Goal: Task Accomplishment & Management: Use online tool/utility

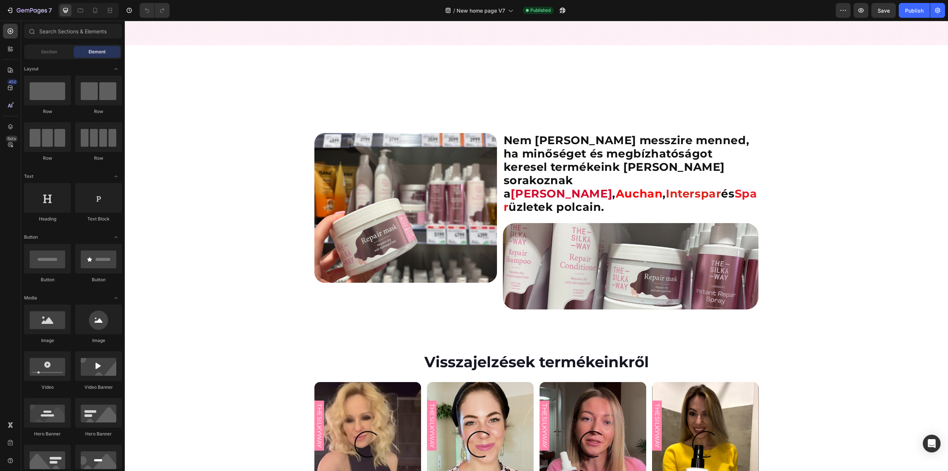
scroll to position [1185, 0]
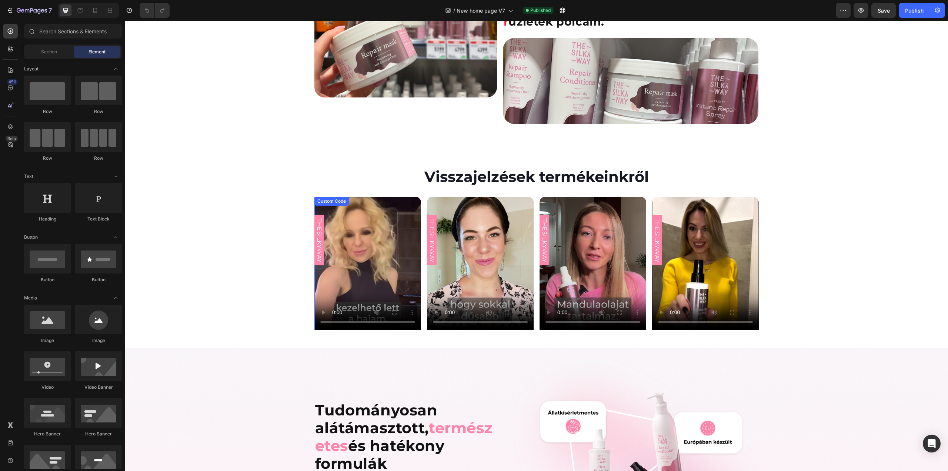
click at [375, 219] on video at bounding box center [367, 263] width 107 height 133
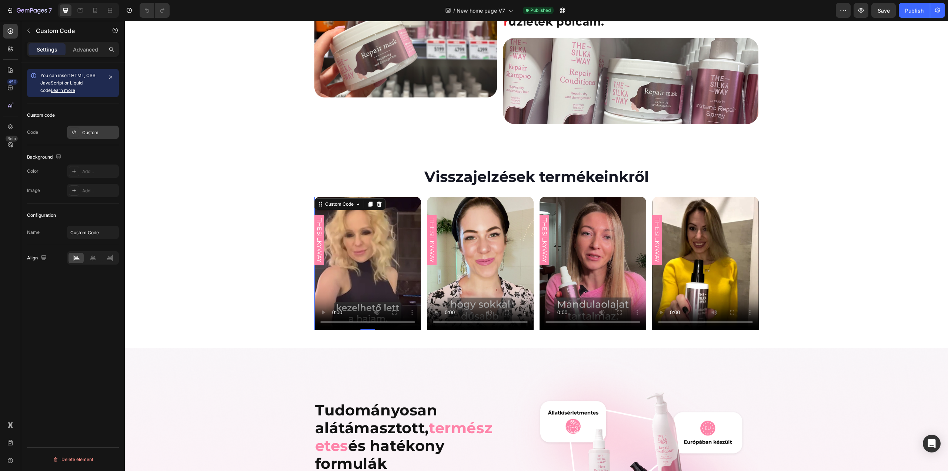
click at [94, 133] on div "Custom" at bounding box center [99, 132] width 35 height 7
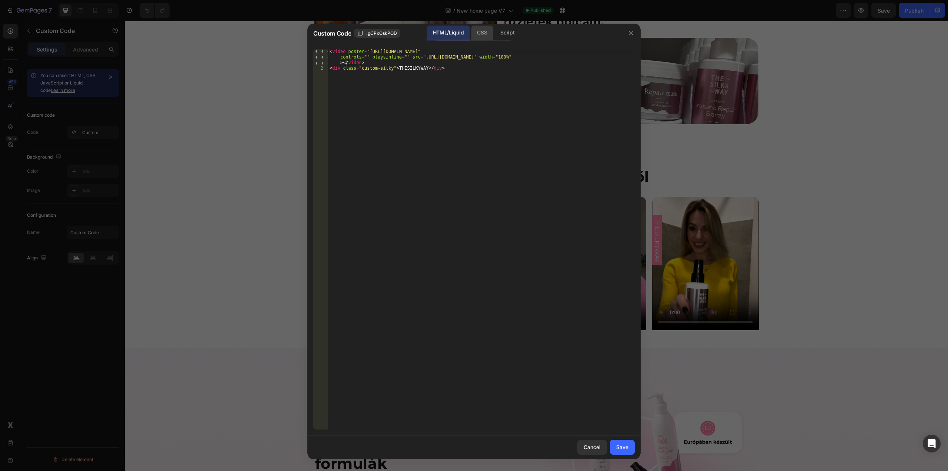
click at [494, 35] on div "CSS" at bounding box center [507, 33] width 26 height 15
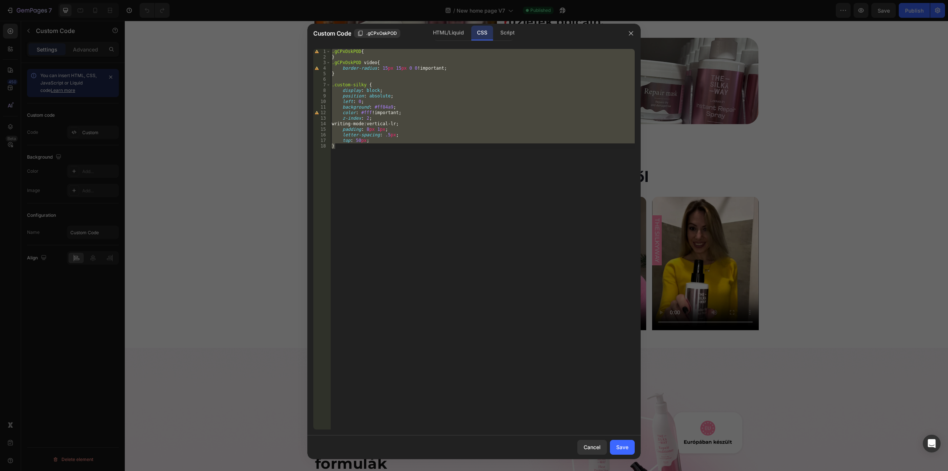
click at [403, 67] on div ".gCPxOskPOD { } .gCPxOskPOD video { border-radius : 15 px 15 px 0 0 !important …" at bounding box center [482, 239] width 304 height 380
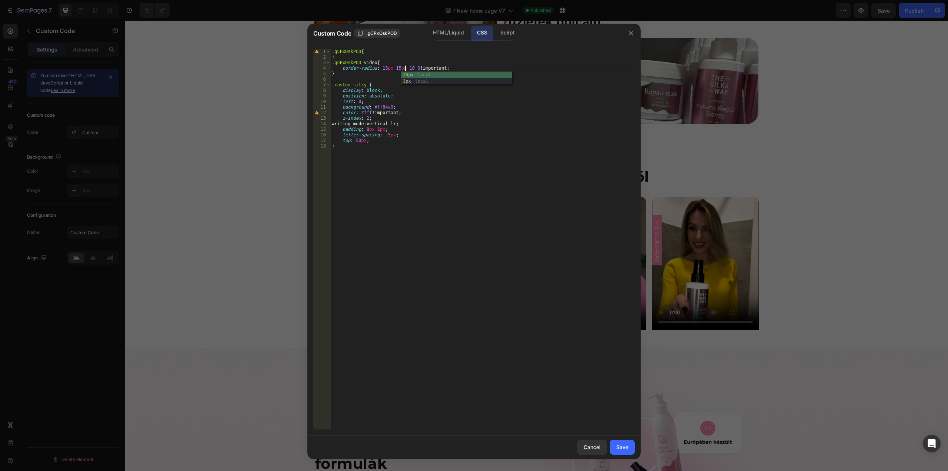
scroll to position [0, 6]
click at [409, 75] on div "1 5px local 1 px local" at bounding box center [456, 84] width 111 height 25
click at [418, 68] on div ".gCPxOskPOD { } .gCPxOskPOD video { border-radius : 15 px 15 px 15 px 0 0 !impo…" at bounding box center [482, 244] width 304 height 391
click at [426, 74] on div "1 5px0 local 1 5px local 1 px local" at bounding box center [471, 87] width 111 height 31
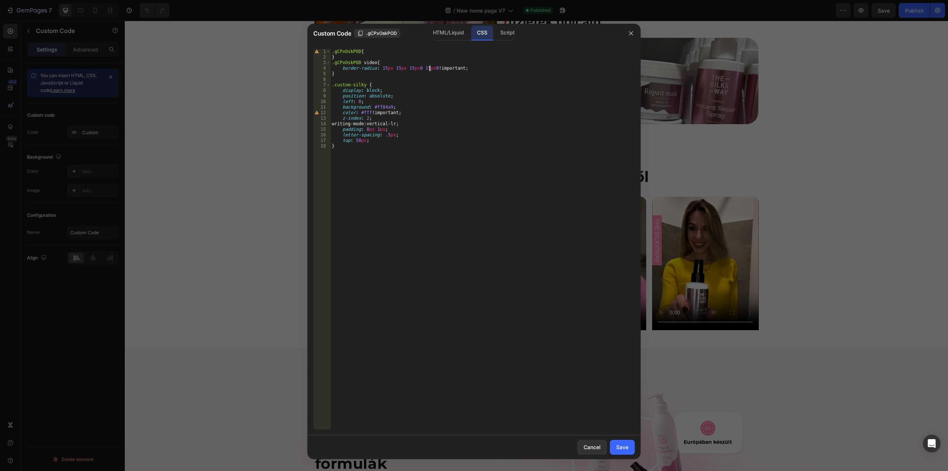
click at [416, 70] on div ".gCPxOskPOD { } .gCPxOskPOD video { border-radius : 15 px 15 px 15 px 0 15 px 0…" at bounding box center [482, 244] width 304 height 391
type textarea "border-radius: 15px 15px 15px 15px0 !important;"
click at [626, 448] on div "Save" at bounding box center [622, 447] width 12 height 8
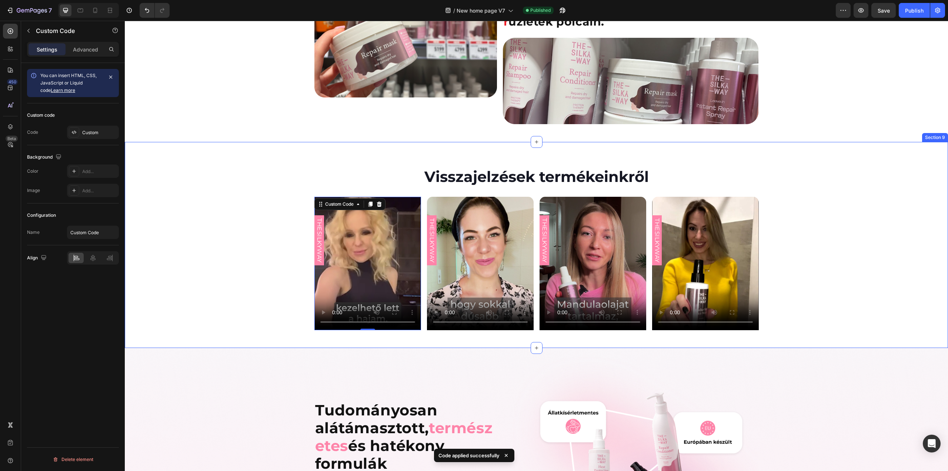
click at [221, 197] on div "THESILKYWAY Custom Code 0 Product Row THESILKYWAY Custom Code Product Row THESI…" at bounding box center [536, 263] width 823 height 133
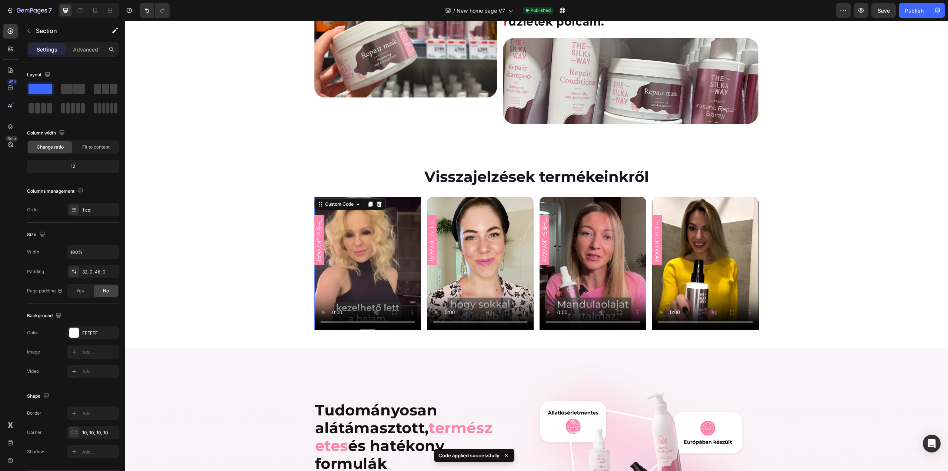
click at [360, 211] on video at bounding box center [367, 263] width 107 height 133
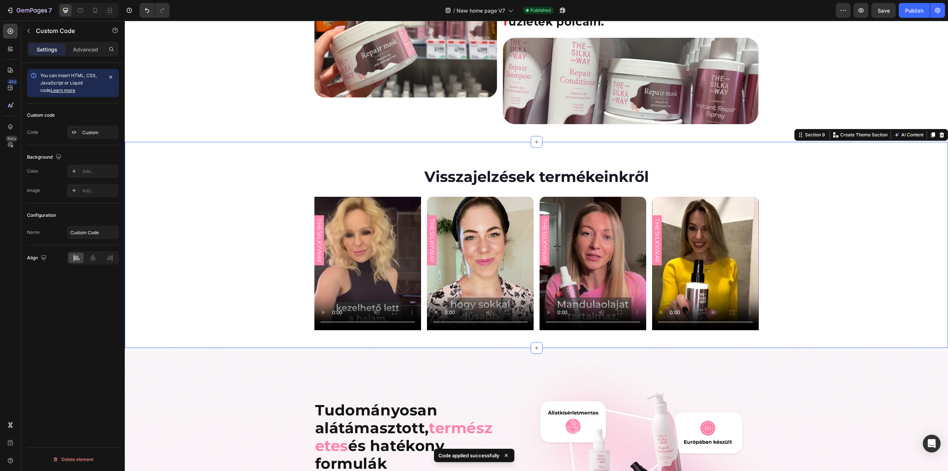
click at [266, 219] on div "THESILKYWAY Custom Code Product Row THESILKYWAY Custom Code Product Row THESILK…" at bounding box center [536, 263] width 823 height 133
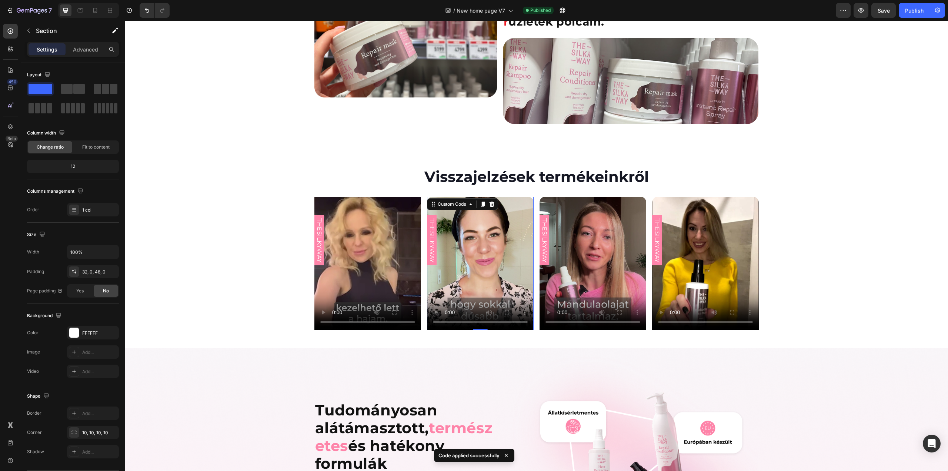
click at [475, 208] on video at bounding box center [480, 263] width 107 height 133
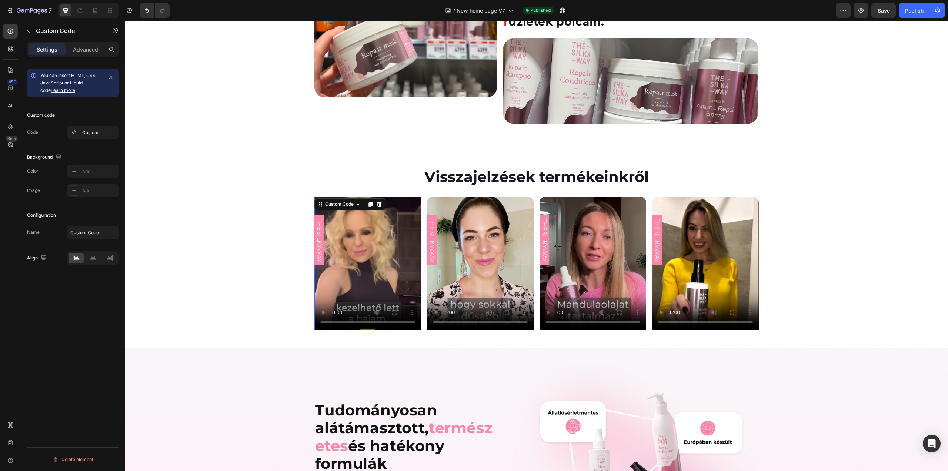
click at [375, 216] on video at bounding box center [367, 263] width 107 height 133
click at [332, 201] on div "Custom Code" at bounding box center [339, 204] width 31 height 7
click at [233, 163] on h2 "Visszajelzések termékeinkről" at bounding box center [536, 177] width 823 height 28
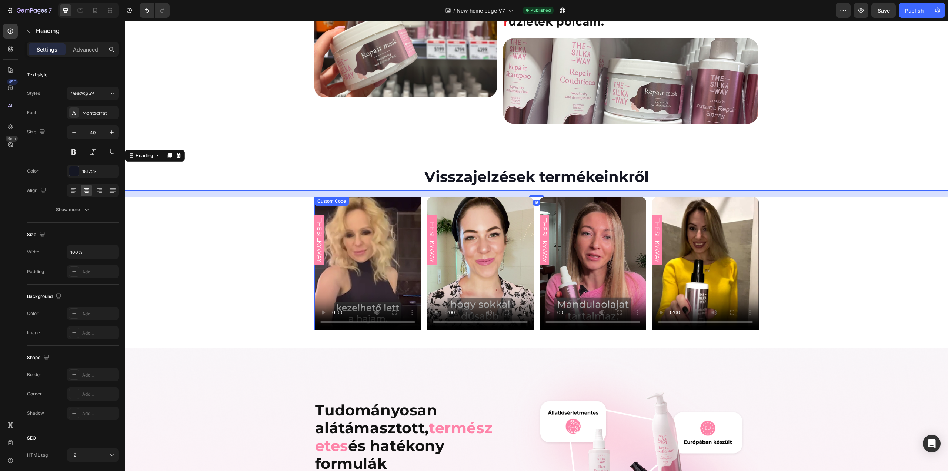
click at [348, 223] on video at bounding box center [367, 263] width 107 height 133
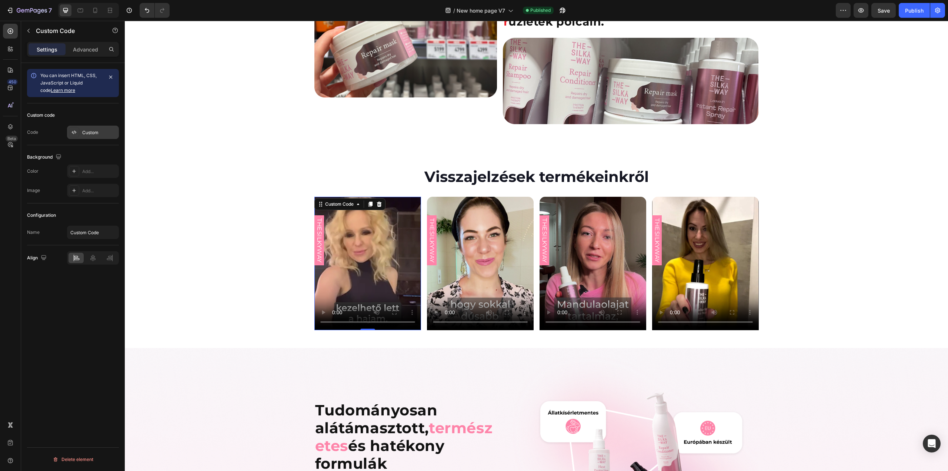
click at [87, 134] on div "Custom" at bounding box center [99, 132] width 35 height 7
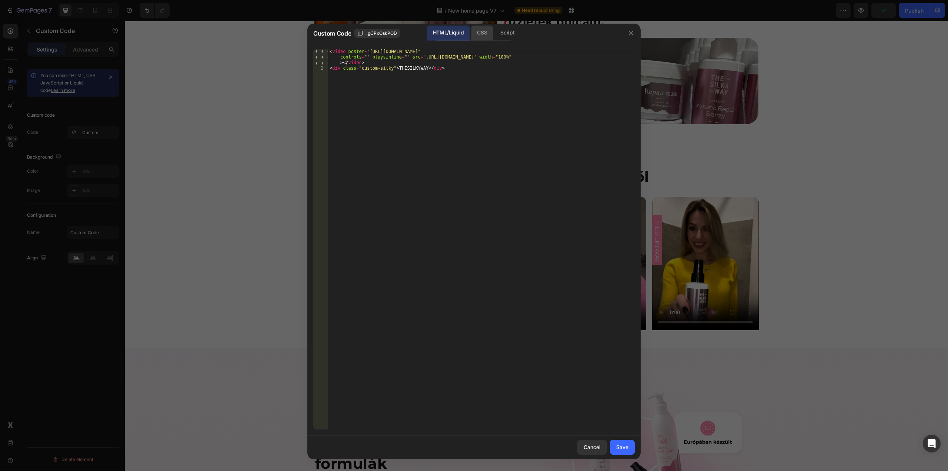
click at [494, 29] on div "CSS" at bounding box center [507, 33] width 26 height 15
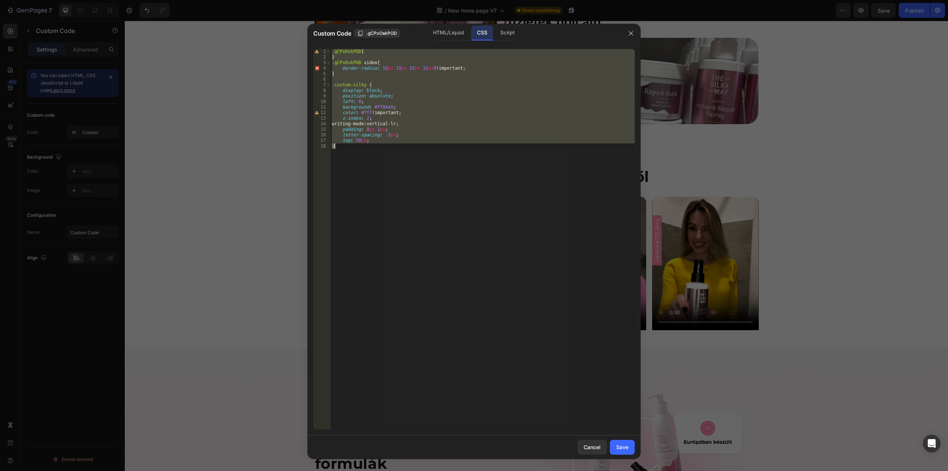
click at [431, 68] on div ".gCPxOskPOD { } .gCPxOskPOD video { border-radius : 15 px 15 px 15 px 15 px 0 !…" at bounding box center [482, 239] width 304 height 380
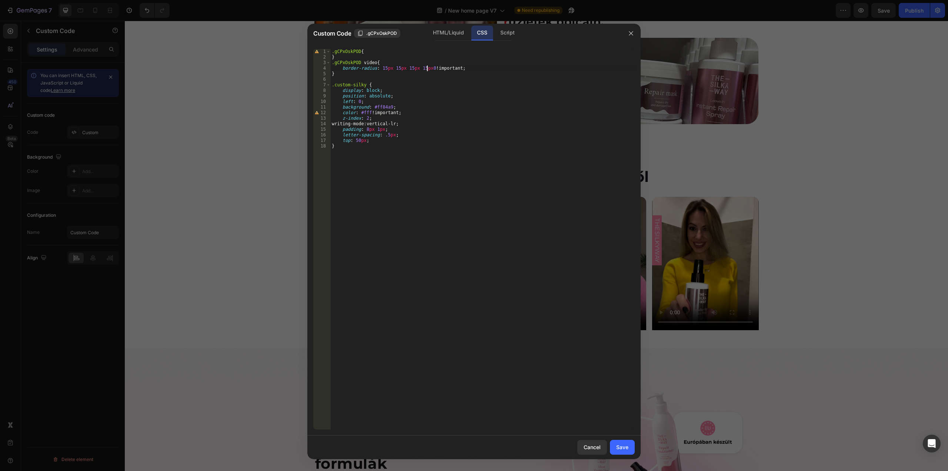
click at [428, 68] on div ".gCPxOskPOD { } .gCPxOskPOD video { border-radius : 15 px 15 px 15 px 15 px 0 !…" at bounding box center [482, 244] width 304 height 391
type textarea "border-radius: 15px 15px 15px 15px !important;"
click at [623, 449] on div "Save" at bounding box center [622, 447] width 12 height 8
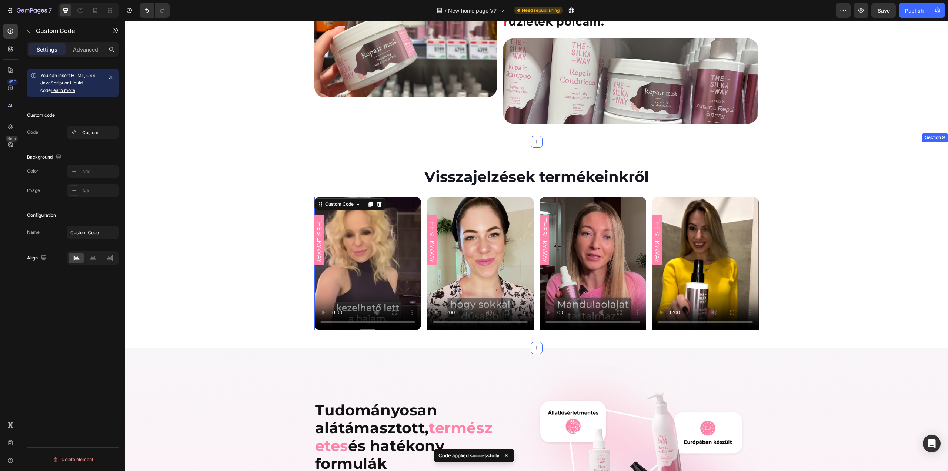
click at [855, 197] on div "THESILKYWAY Custom Code 0 Product Row THESILKYWAY Custom Code Product Row THESI…" at bounding box center [536, 263] width 823 height 133
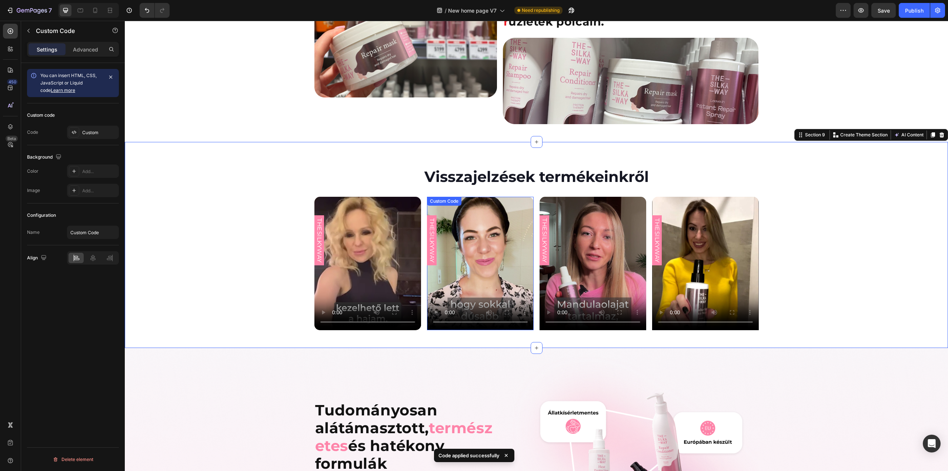
click at [497, 223] on video at bounding box center [480, 263] width 107 height 133
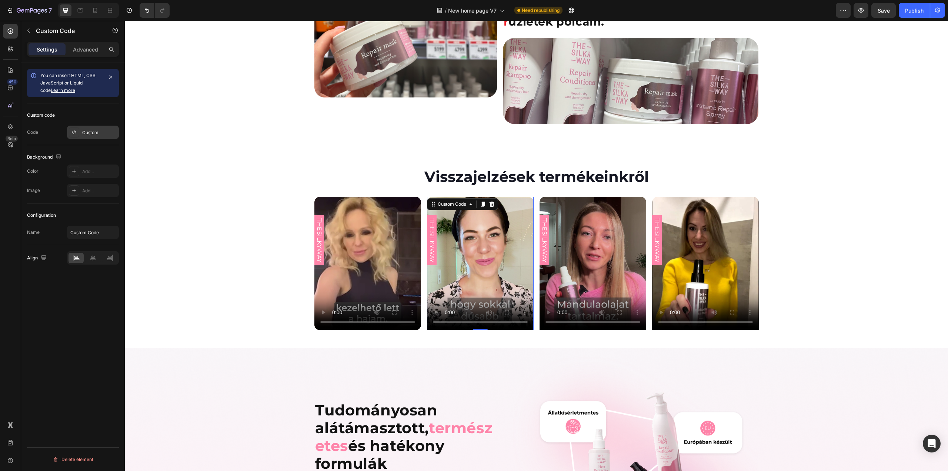
click at [81, 129] on div "Custom" at bounding box center [93, 132] width 52 height 13
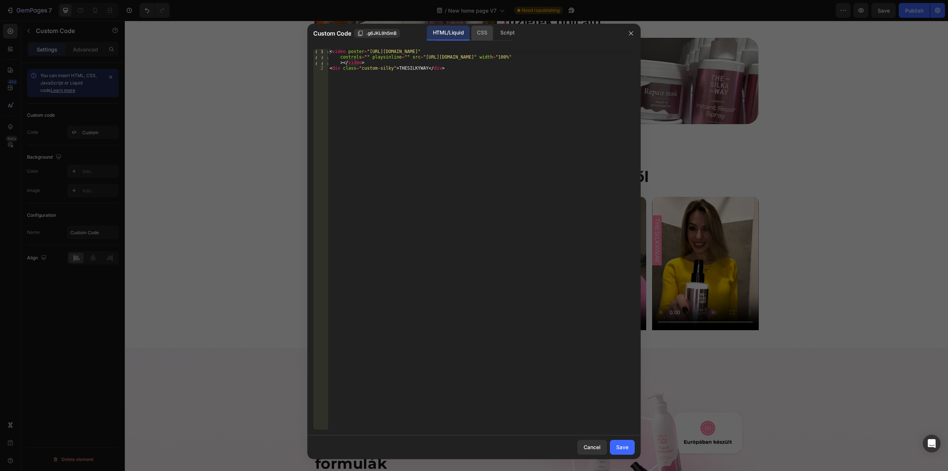
click at [494, 31] on div "CSS" at bounding box center [507, 33] width 26 height 15
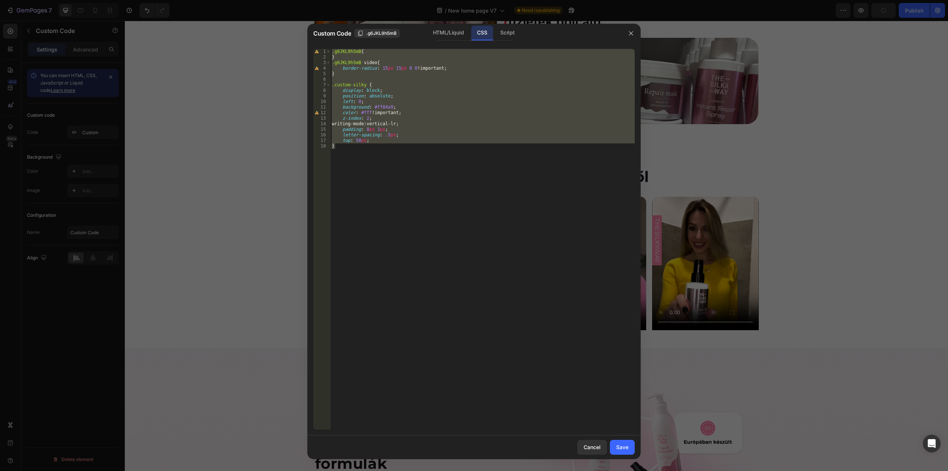
click at [402, 67] on div ".g6JKL9h5mB { } .g6JKL9h5mB video { border-radius : 15 px 15 px 0 0 !important …" at bounding box center [482, 239] width 304 height 380
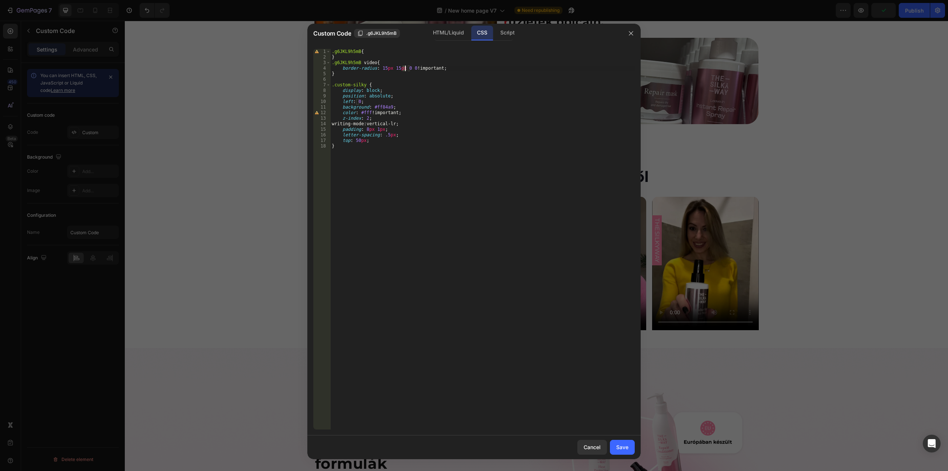
click at [404, 69] on div ".g6JKL9h5mB { } .g6JKL9h5mB video { border-radius : 15 px 15 px 0 0 !important …" at bounding box center [482, 244] width 304 height 391
click at [418, 74] on div "1 5px local 1 px local" at bounding box center [456, 84] width 111 height 25
click at [417, 68] on div ".g6JKL9h5mB { } .g6JKL9h5mB video { border-radius : 15 px 15 px 15 px 0 !import…" at bounding box center [482, 244] width 304 height 391
click at [414, 68] on div ".g6JKL9h5mB { } .g6JKL9h5mB video { border-radius : 15 px 15 px 15 px 0 !import…" at bounding box center [482, 244] width 304 height 391
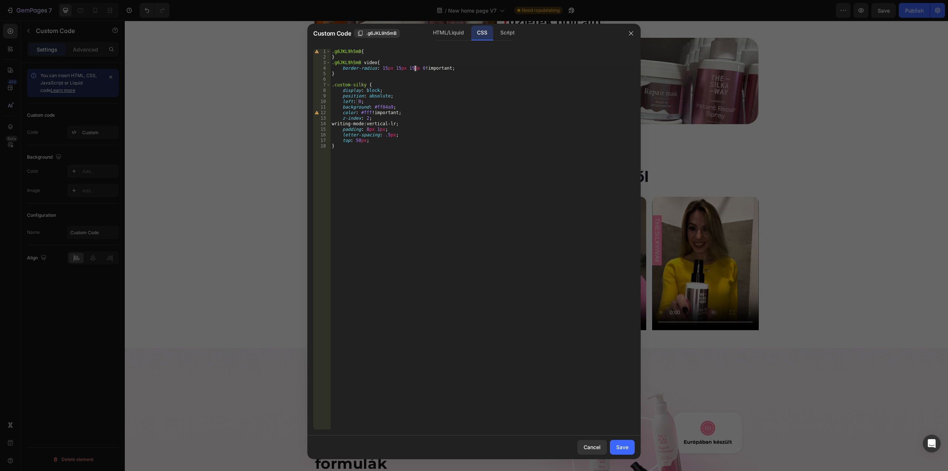
scroll to position [0, 7]
click at [426, 75] on div "1 5px local 1 px local" at bounding box center [469, 84] width 111 height 25
click at [534, 88] on div ".g6JKL9h5mB { } .g6JKL9h5mB video { border-radius : 15 px 15 px 15 px 15 px !im…" at bounding box center [482, 244] width 304 height 391
type textarea "display: block;"
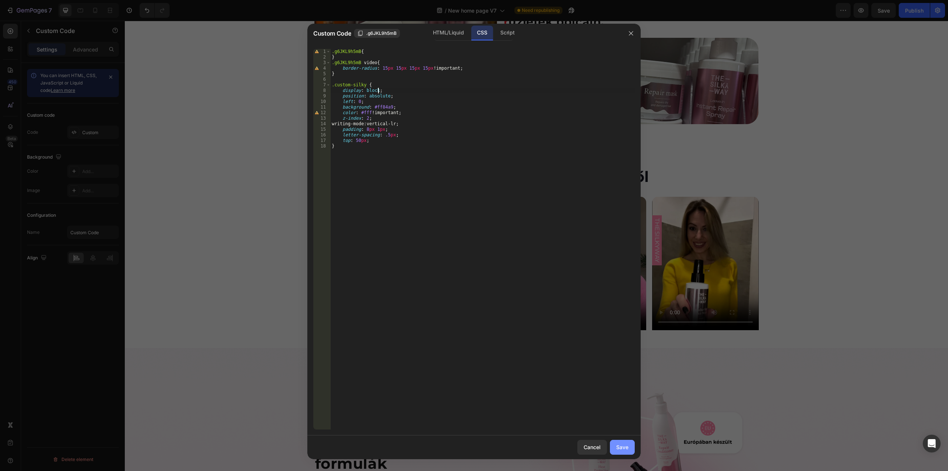
click at [628, 445] on div "Save" at bounding box center [622, 447] width 12 height 8
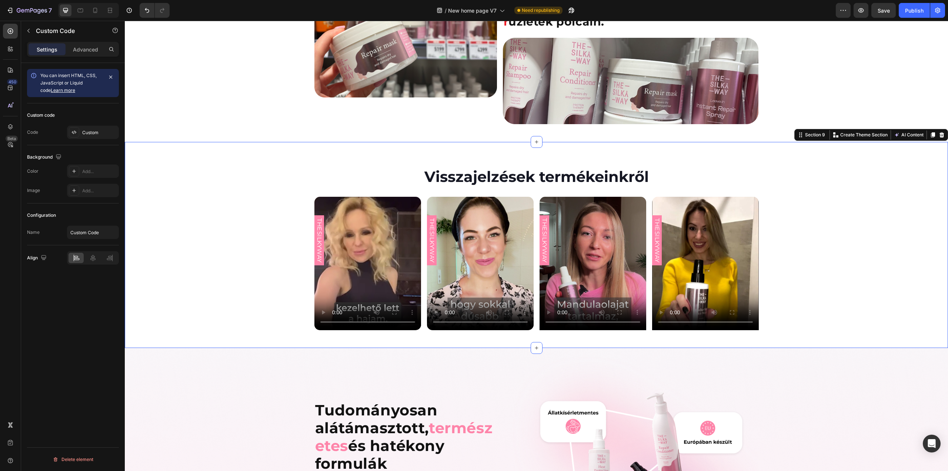
click at [870, 227] on div "THESILKYWAY Custom Code Product Row THESILKYWAY Custom Code Product Row THESILK…" at bounding box center [536, 263] width 823 height 133
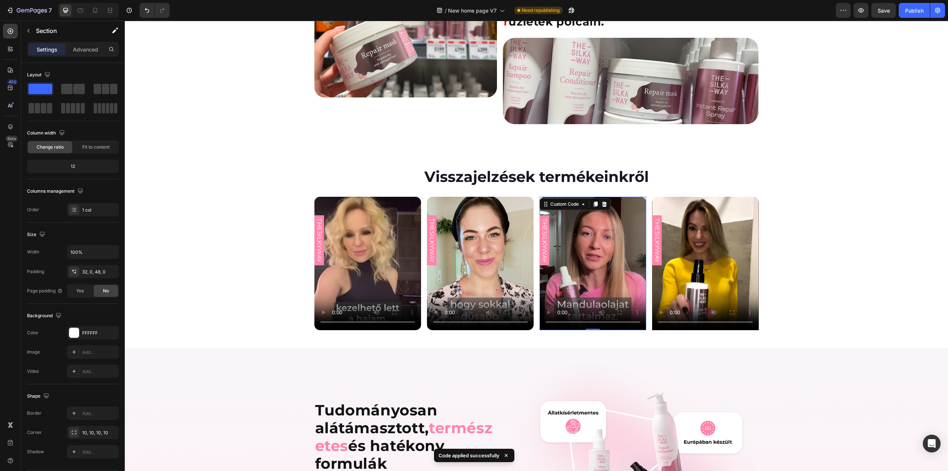
click at [613, 255] on video at bounding box center [593, 263] width 107 height 133
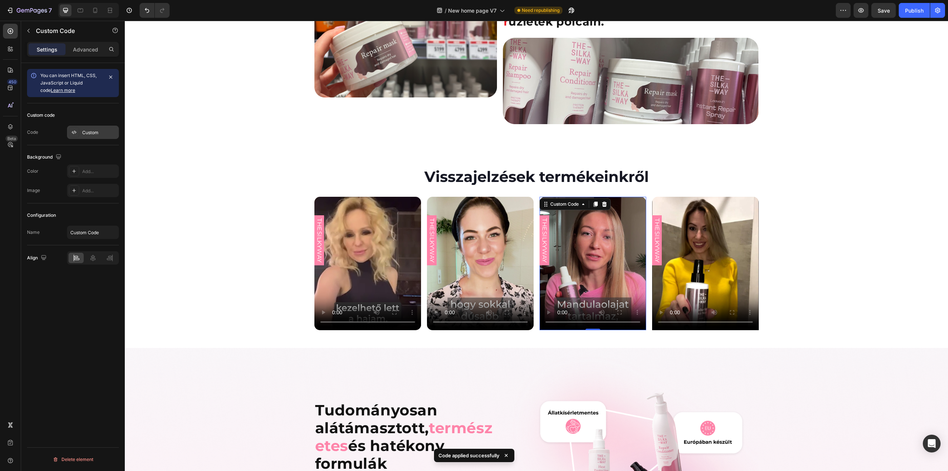
click at [101, 130] on div "Custom" at bounding box center [99, 132] width 35 height 7
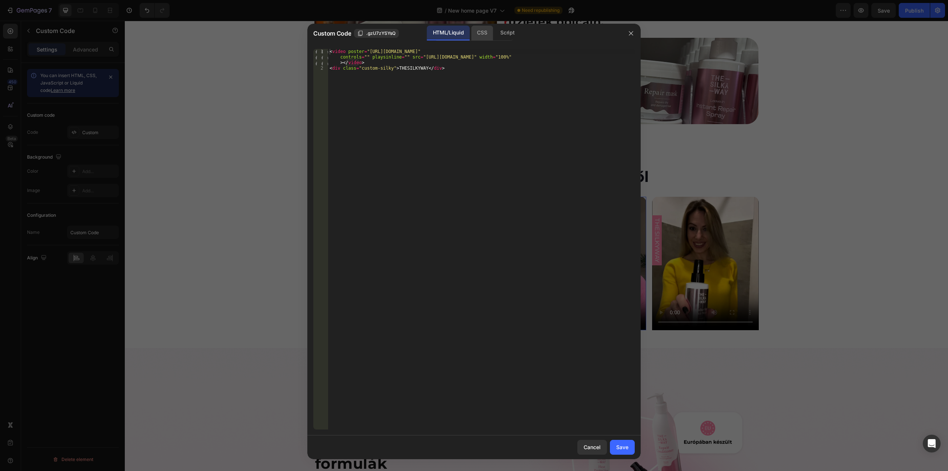
click at [494, 34] on div "CSS" at bounding box center [507, 33] width 26 height 15
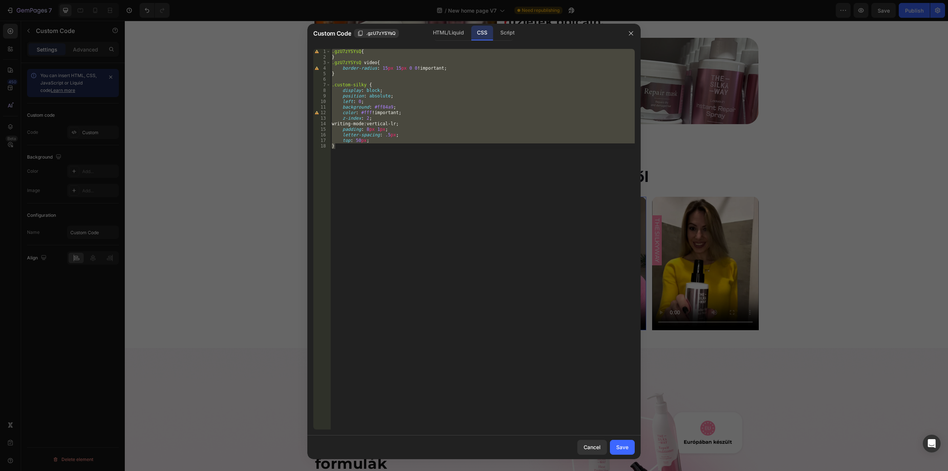
click at [404, 67] on div ".gzU7zYSYsQ { } .gzU7zYSYsQ video { border-radius : 15 px 15 px 0 0 !important …" at bounding box center [482, 239] width 304 height 380
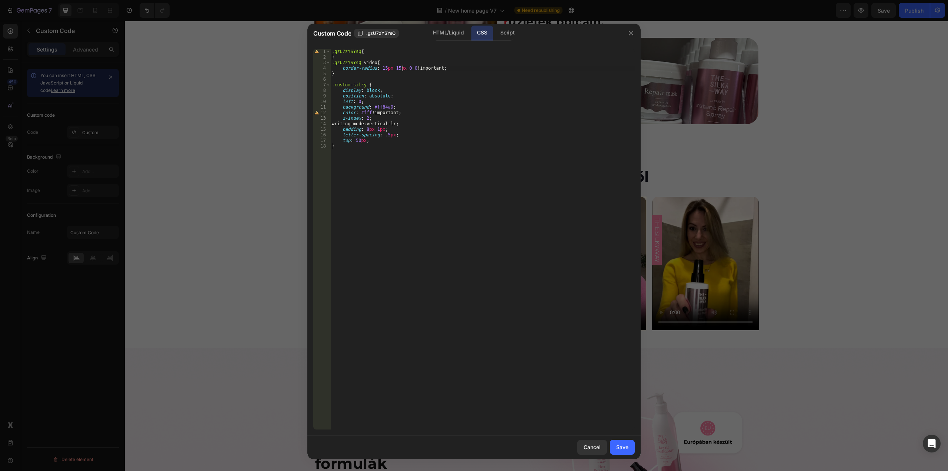
click at [404, 69] on div ".gzU7zYSYsQ { } .gzU7zYSYsQ video { border-radius : 15 px 15 px 0 0 !important …" at bounding box center [482, 244] width 304 height 391
click at [426, 74] on div "1 5px local 1 px local" at bounding box center [456, 84] width 111 height 25
click at [417, 70] on div ".gzU7zYSYsQ { } .gzU7zYSYsQ video { border-radius : 15 px 15 px 15 px 0 !import…" at bounding box center [482, 244] width 304 height 391
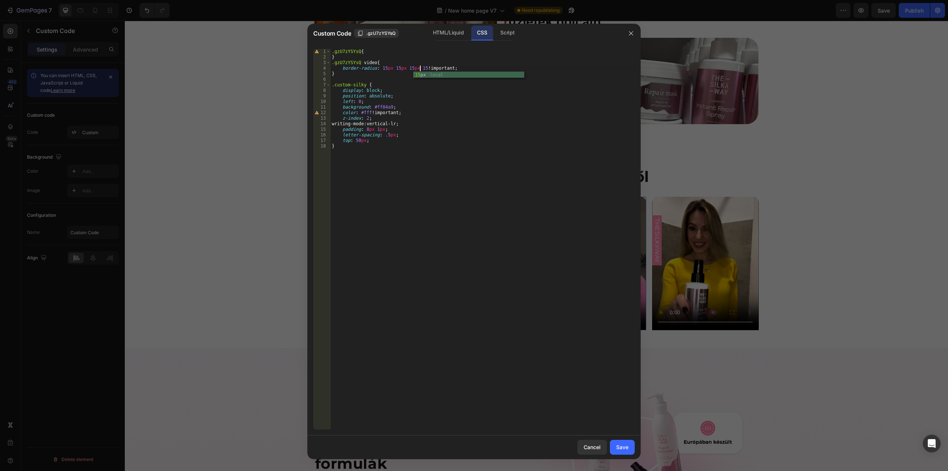
click at [422, 75] on div "15 px local" at bounding box center [469, 81] width 111 height 19
click at [523, 103] on div ".gzU7zYSYsQ { } .gzU7zYSYsQ video { border-radius : 15 px 15 px 15 px 15 px !im…" at bounding box center [482, 244] width 304 height 391
type textarea "left: 0;"
click at [626, 446] on div "Save" at bounding box center [622, 447] width 12 height 8
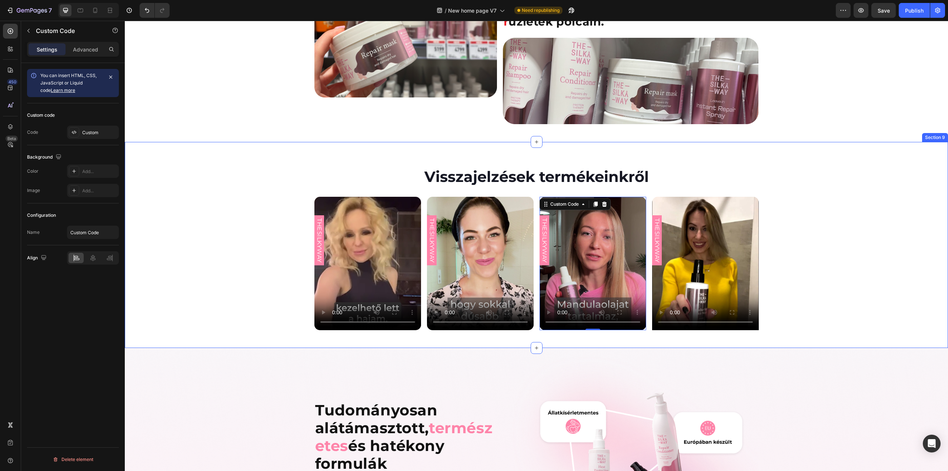
click at [887, 218] on div "THESILKYWAY Custom Code Product Row THESILKYWAY Custom Code Product Row THESILK…" at bounding box center [536, 263] width 823 height 133
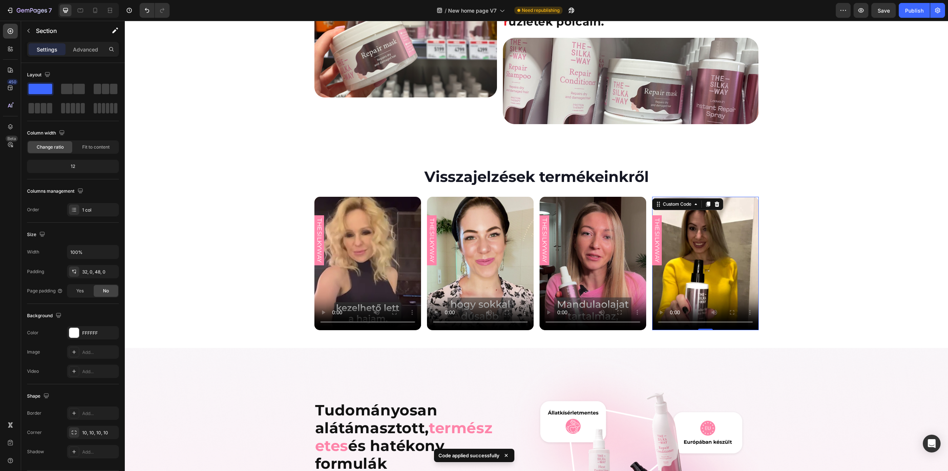
click at [731, 219] on video at bounding box center [705, 263] width 107 height 133
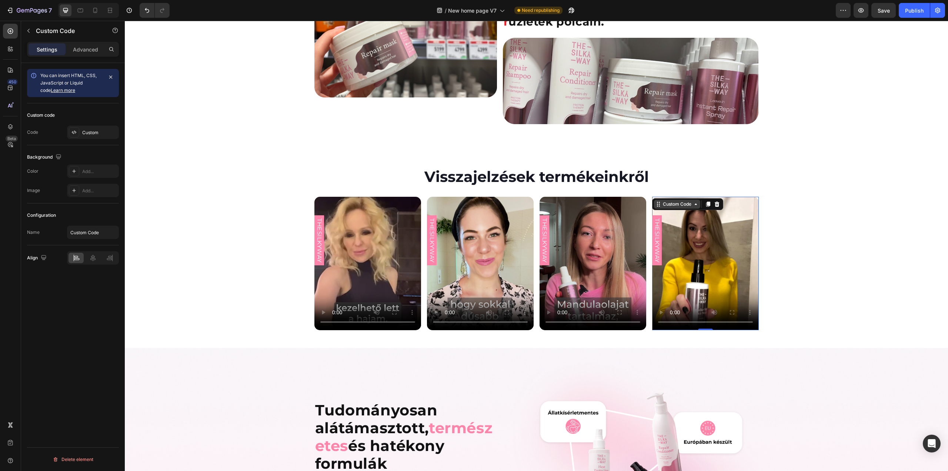
click at [683, 201] on div "Custom Code" at bounding box center [676, 204] width 31 height 7
click at [702, 217] on video at bounding box center [705, 263] width 107 height 133
click at [98, 126] on div "Custom" at bounding box center [93, 132] width 52 height 13
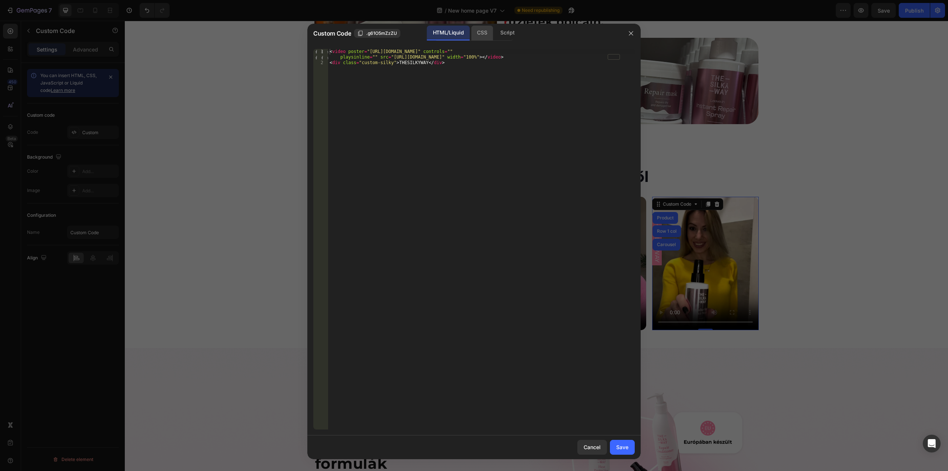
click at [494, 37] on div "CSS" at bounding box center [507, 33] width 26 height 15
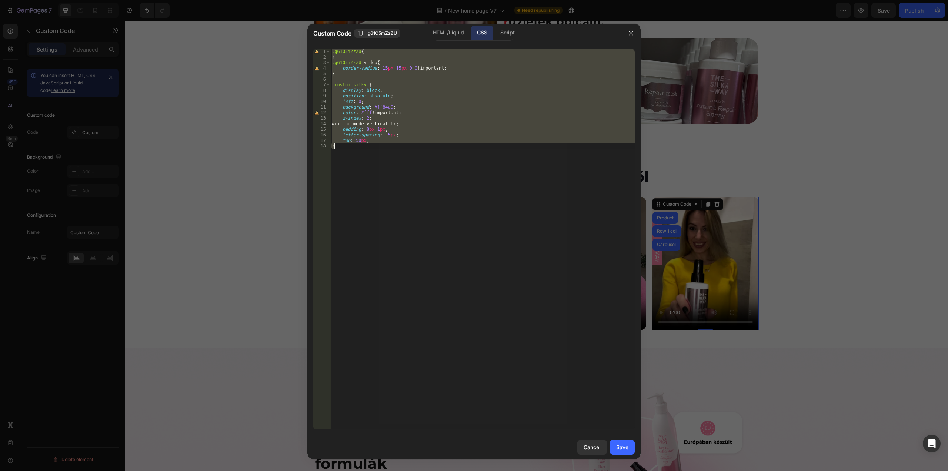
click at [401, 70] on div ".g61O5mZzZU { } .g61O5mZzZU video { border-radius : 15 px 15 px 0 0 !important …" at bounding box center [482, 239] width 304 height 380
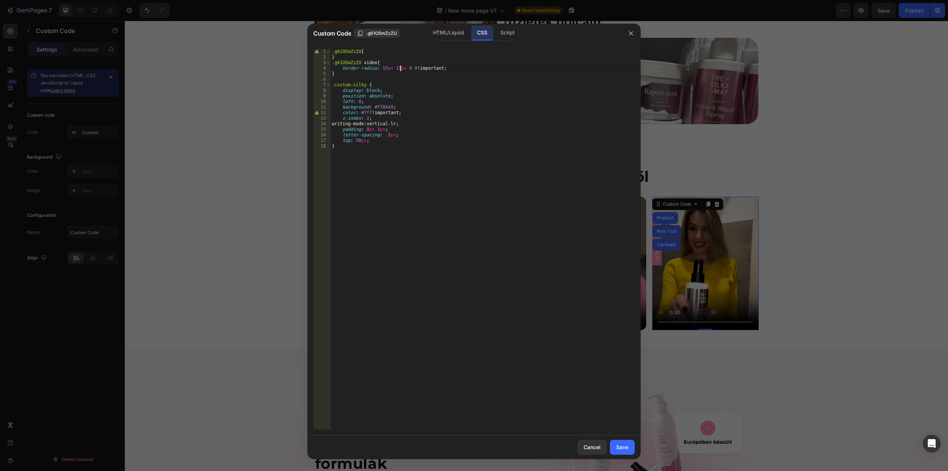
click at [403, 67] on div ".g61O5mZzZU { } .g61O5mZzZU video { border-radius : 15 px 15 px 0 0 !important …" at bounding box center [482, 244] width 304 height 391
click at [415, 75] on div "1 5px local 1 px local g6 1 O5mZzZU local" at bounding box center [456, 87] width 111 height 31
click at [415, 68] on div ".g61O5mZzZU { } .g61O5mZzZU video { border-radius : 15 px 15 px 15 px 0 !import…" at bounding box center [482, 244] width 304 height 391
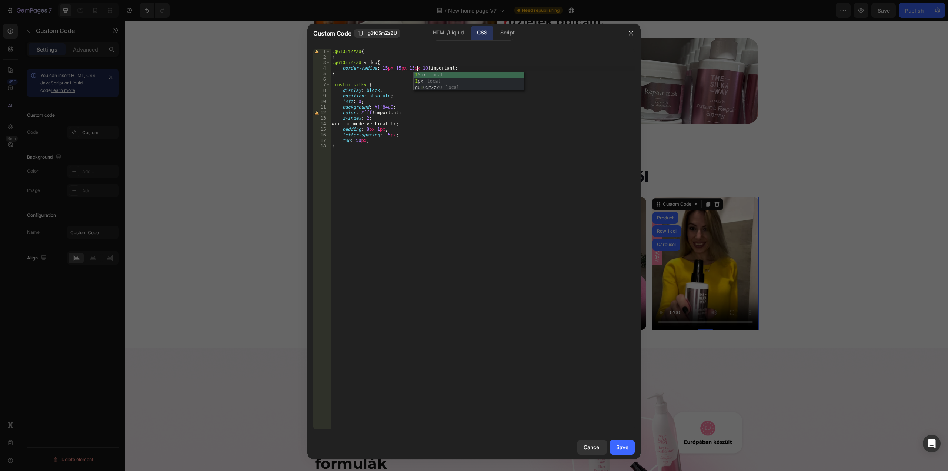
click at [423, 74] on div "1 5px local 1 px local g6 1 O5mZzZU local" at bounding box center [469, 87] width 111 height 31
type textarea "border-radius: 15px 15px 15px 15px !important;"
click at [622, 447] on div "Save" at bounding box center [622, 447] width 12 height 8
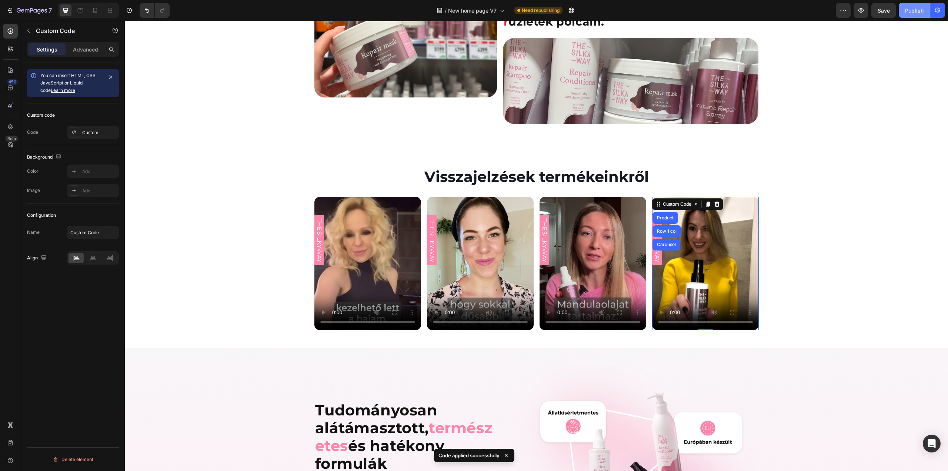
click at [914, 12] on div "Publish" at bounding box center [914, 11] width 19 height 8
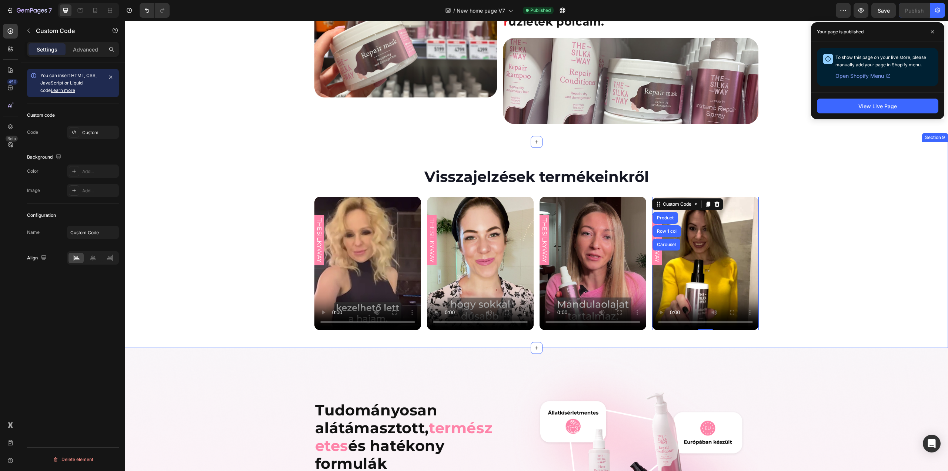
click at [825, 197] on div "THESILKYWAY Custom Code Product Row THESILKYWAY Custom Code Product Row THESILK…" at bounding box center [536, 263] width 823 height 133
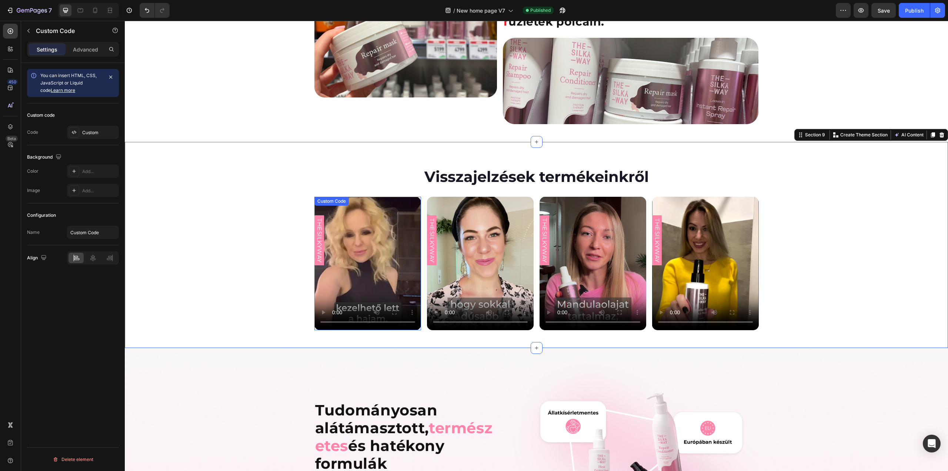
click at [347, 237] on video at bounding box center [367, 263] width 107 height 133
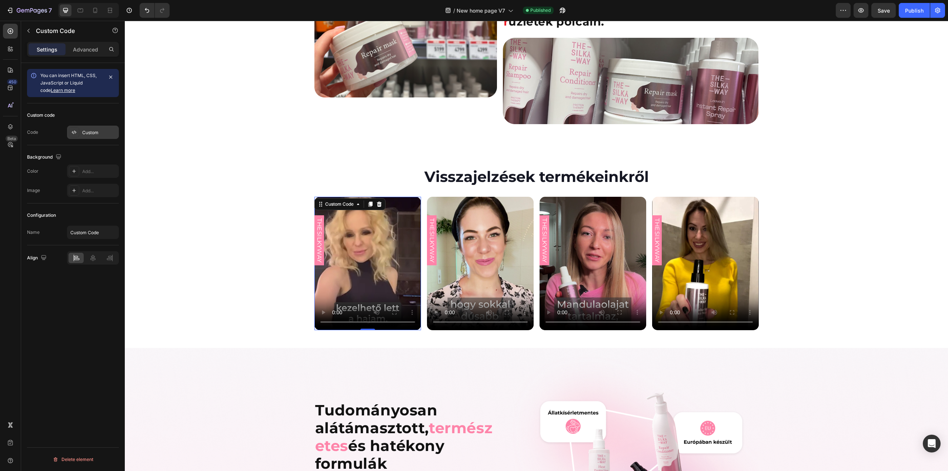
click at [91, 136] on div "Custom" at bounding box center [93, 132] width 52 height 13
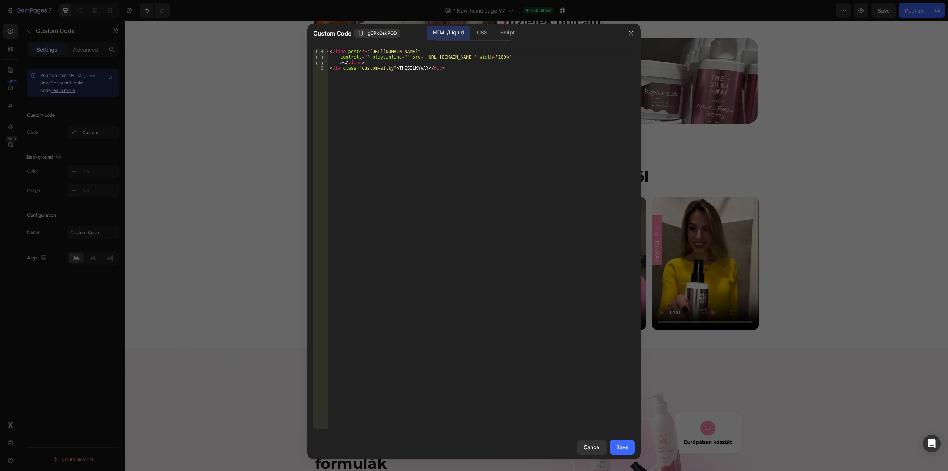
click at [256, 98] on div at bounding box center [474, 235] width 948 height 471
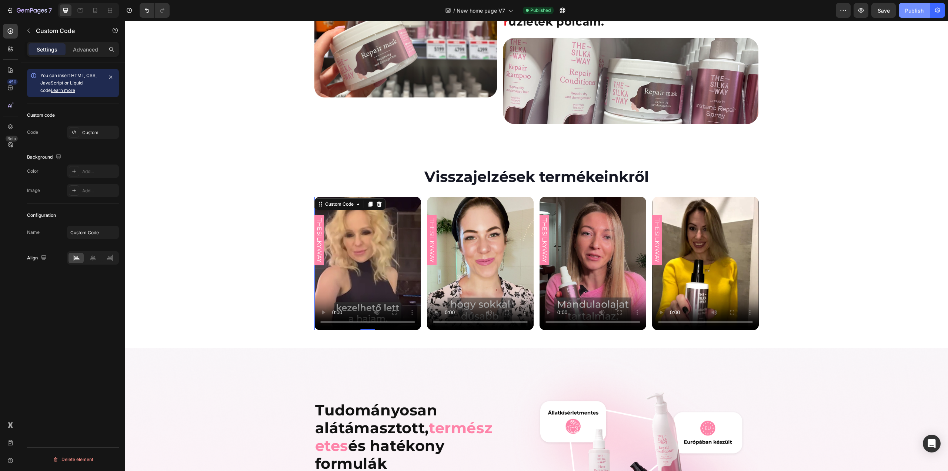
click at [906, 10] on div "Publish" at bounding box center [914, 11] width 19 height 8
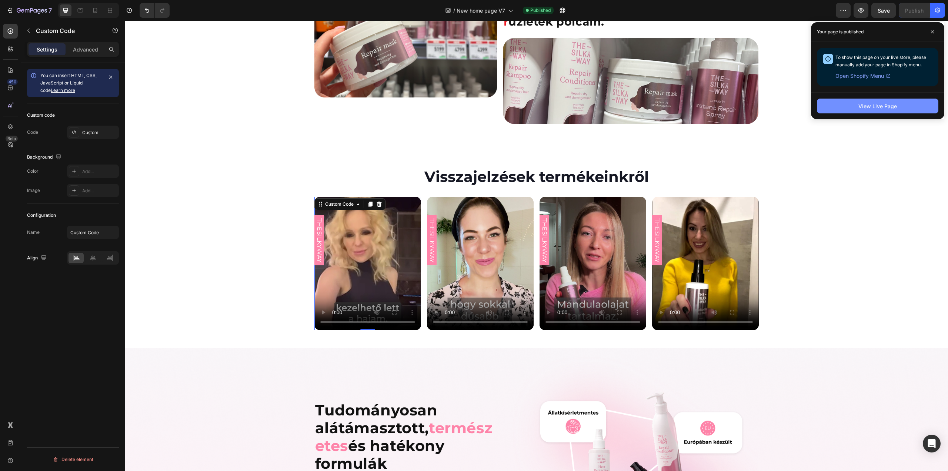
click at [869, 108] on div "View Live Page" at bounding box center [877, 106] width 39 height 8
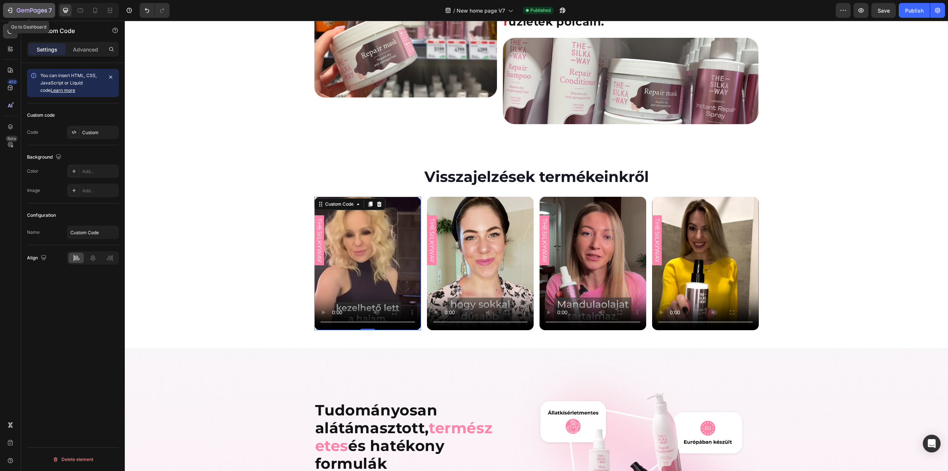
click at [19, 11] on icon "button" at bounding box center [32, 11] width 30 height 6
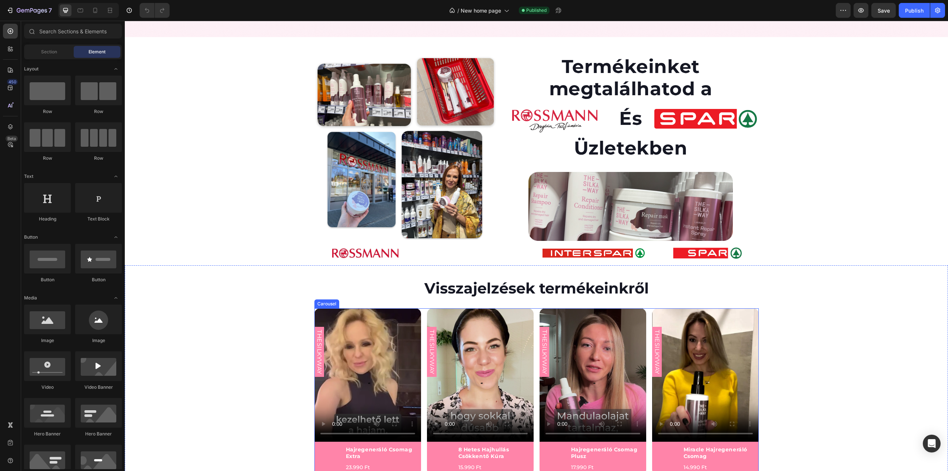
scroll to position [1740, 0]
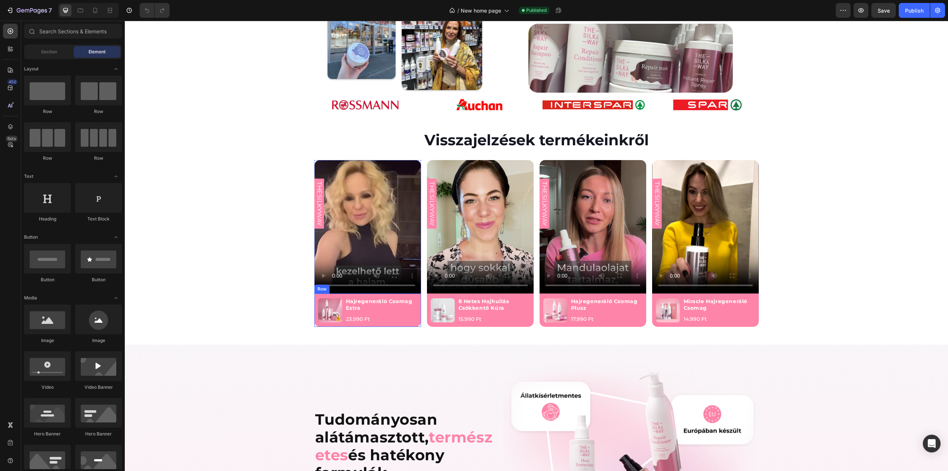
click at [416, 308] on div "Product Images Hajregeneráló Csomag Extra Product Title 23.990 Ft Product Price…" at bounding box center [367, 310] width 107 height 34
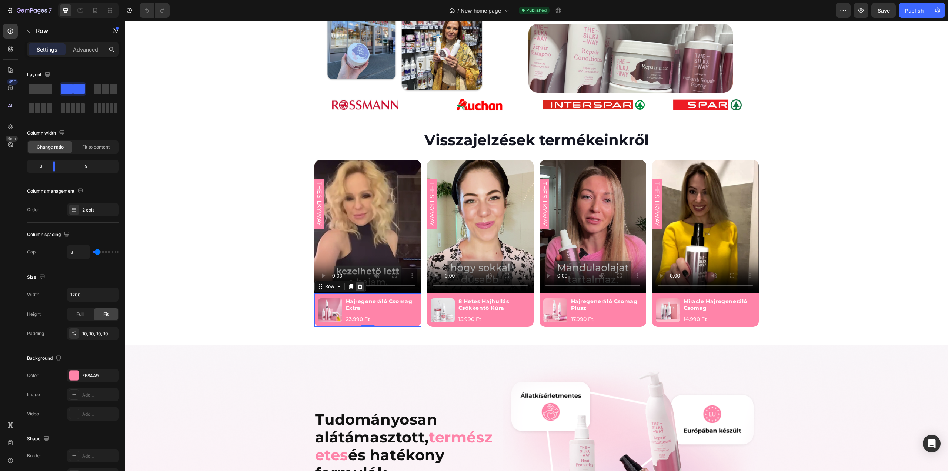
click at [357, 286] on icon at bounding box center [359, 286] width 5 height 5
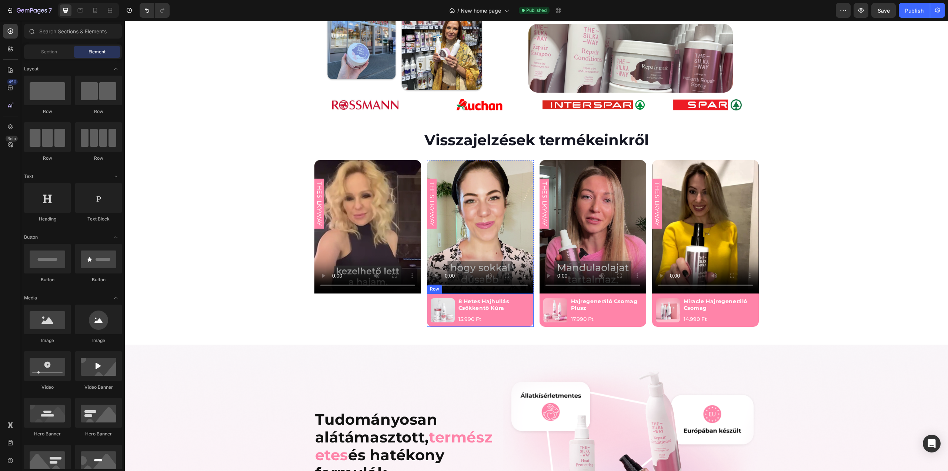
click at [529, 301] on div "Product Images 8 Hetes Hajhullás Csökkentő Kúra Product Title 15.990 Ft Product…" at bounding box center [480, 310] width 107 height 34
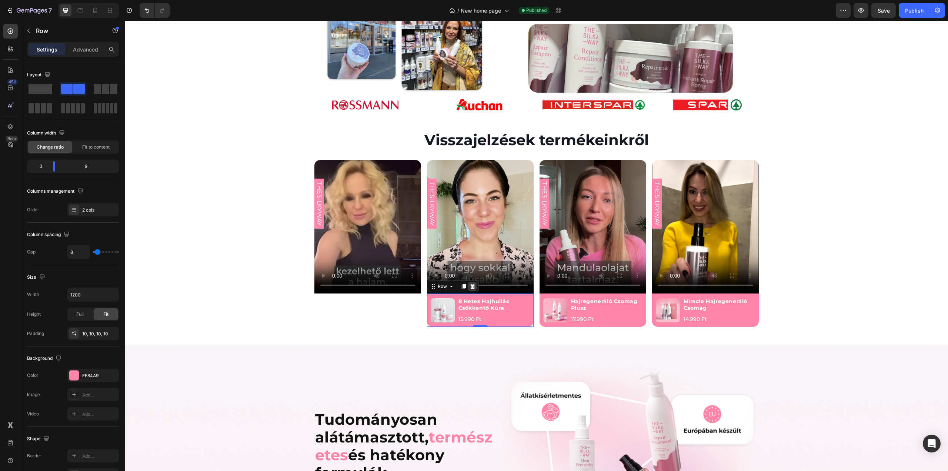
click at [470, 288] on icon at bounding box center [472, 286] width 5 height 5
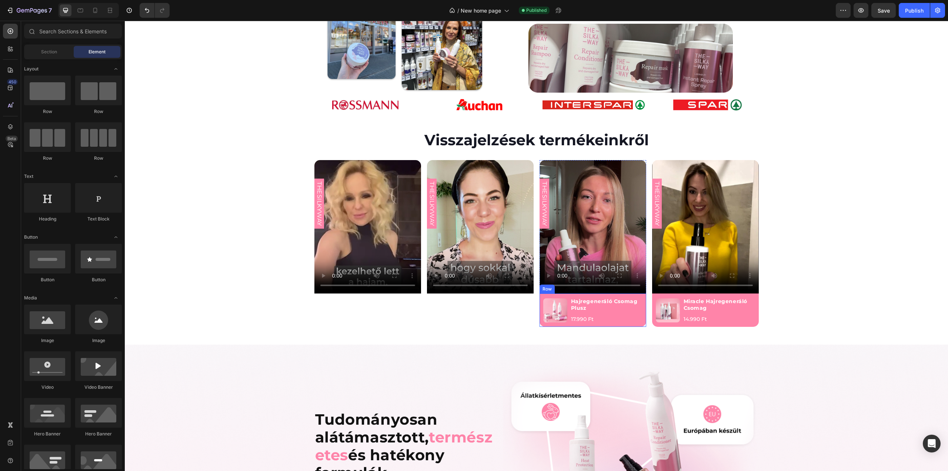
click at [641, 304] on div "Product Images Hajregeneráló Csomag Plusz Product Title 17.990 Ft Product Price…" at bounding box center [593, 310] width 107 height 34
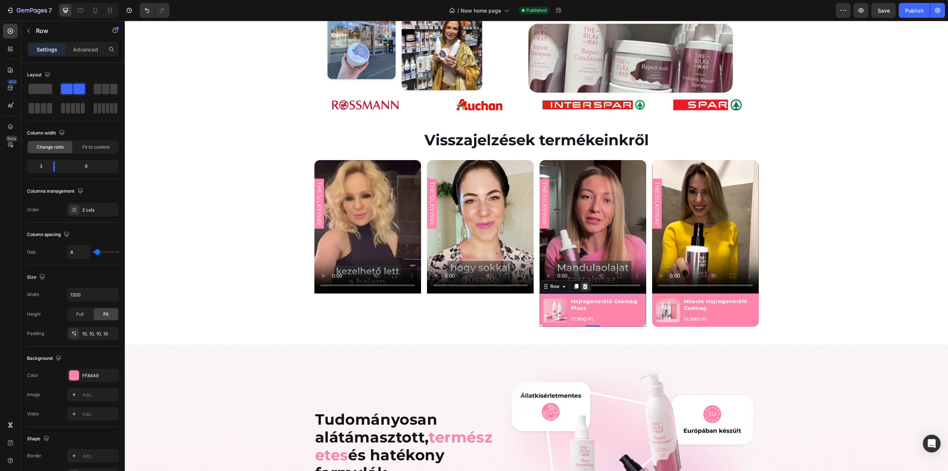
click at [583, 286] on icon at bounding box center [584, 286] width 5 height 5
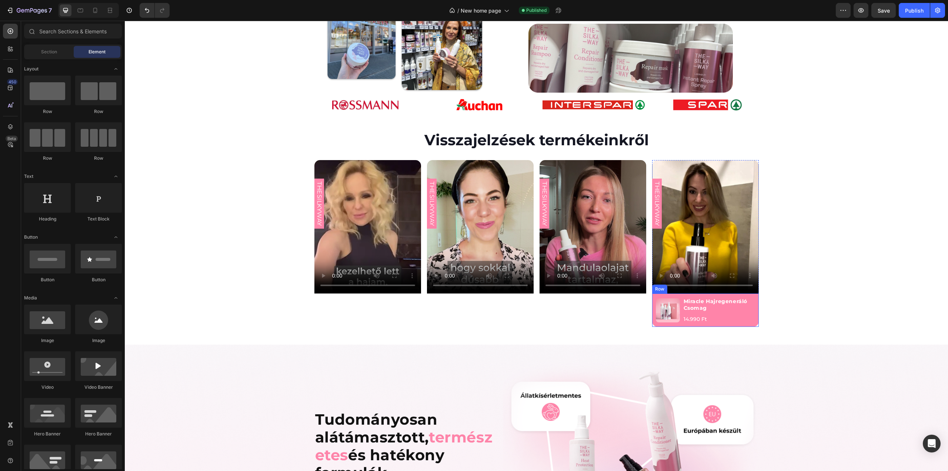
click at [754, 301] on div "Product Images Miracle Hajregeneráló Csomag Product Title 14.990 Ft Product Pri…" at bounding box center [705, 310] width 107 height 34
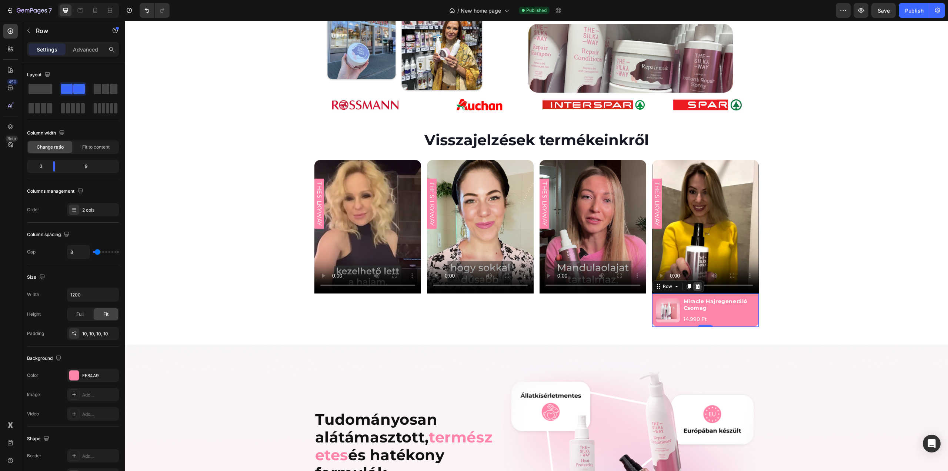
click at [695, 288] on icon at bounding box center [697, 286] width 5 height 5
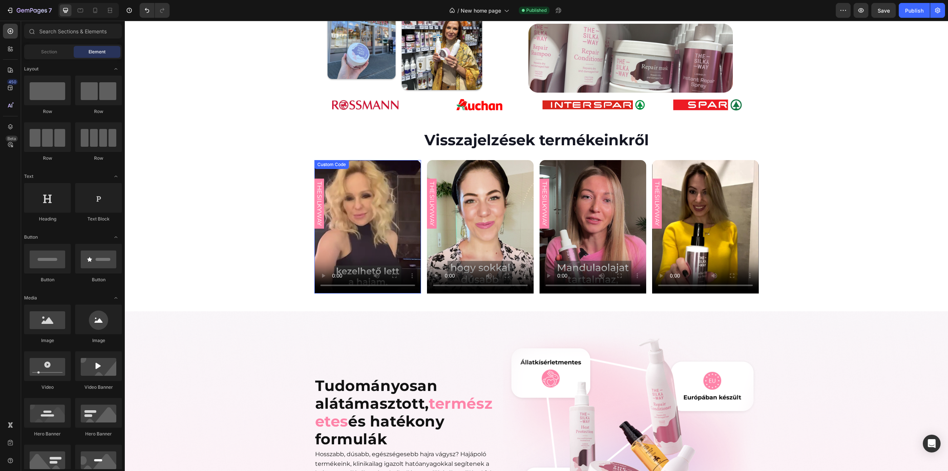
click at [410, 221] on video at bounding box center [367, 226] width 107 height 133
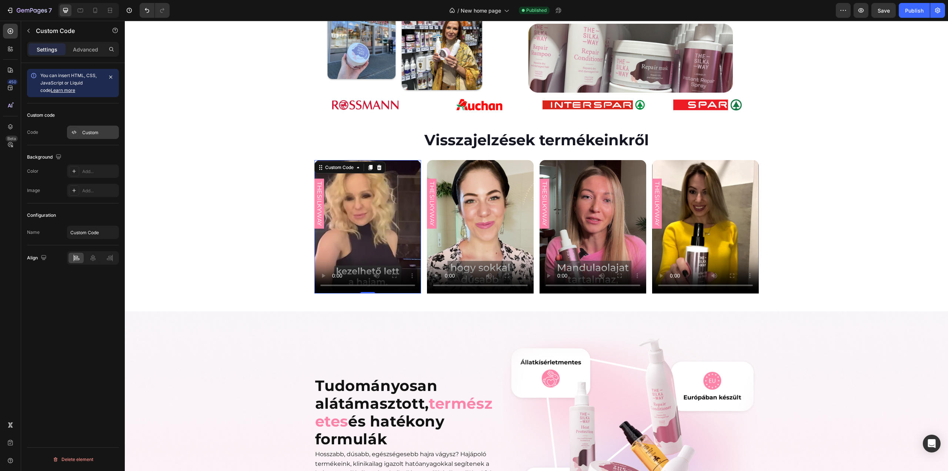
click at [93, 131] on div "Custom" at bounding box center [99, 132] width 35 height 7
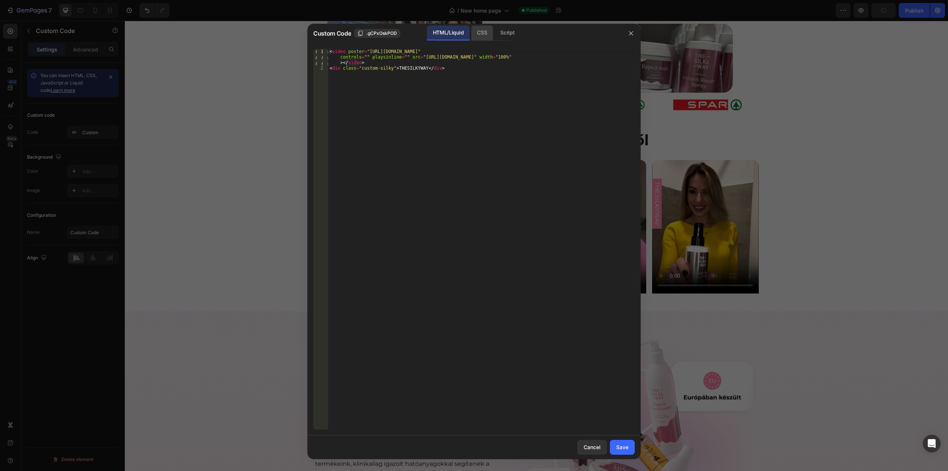
click at [494, 29] on div "CSS" at bounding box center [507, 33] width 26 height 15
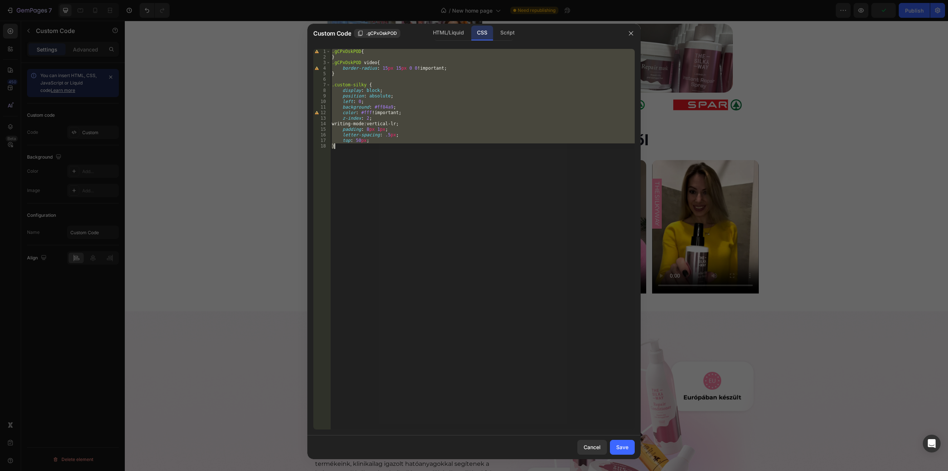
click at [403, 69] on div ".gCPxOskPOD { } .gCPxOskPOD video { border-radius : 15 px 15 px 0 0 !important …" at bounding box center [482, 239] width 304 height 380
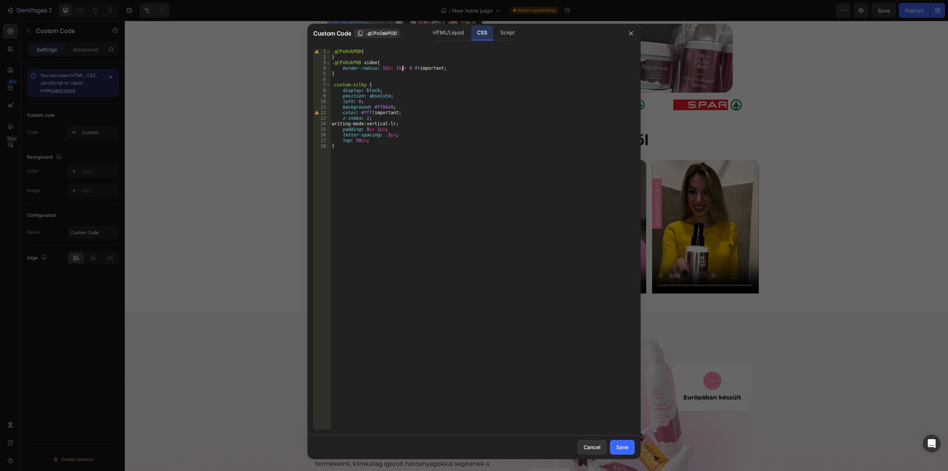
scroll to position [0, 6]
click at [413, 72] on div "1 5px local 1 px local" at bounding box center [456, 84] width 111 height 25
click at [418, 69] on div ".gCPxOskPOD { } .gCPxOskPOD video { border-radius : 15 px 15 px 15 px 0 0 !impo…" at bounding box center [482, 244] width 304 height 391
click at [425, 72] on div "1 5px0 local 1 5px local 1 px local" at bounding box center [471, 87] width 111 height 31
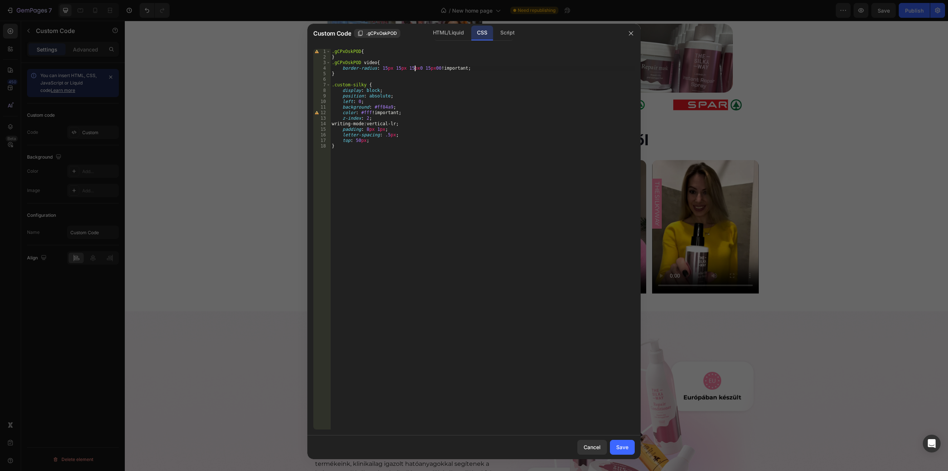
drag, startPoint x: 415, startPoint y: 70, endPoint x: 420, endPoint y: 73, distance: 5.1
click at [415, 70] on div ".gCPxOskPOD { } .gCPxOskPOD video { border-radius : 15 px 15 px 15 px 0 15 px 0…" at bounding box center [482, 244] width 304 height 391
click at [429, 67] on div ".gCPxOskPOD { } .gCPxOskPOD video { border-radius : 15 px 15 px 15 px 15 px 00 …" at bounding box center [482, 244] width 304 height 391
click at [522, 123] on div ".gCPxOskPOD { } .gCPxOskPOD video { border-radius : 15 px 15 px 15 px 15 px !im…" at bounding box center [482, 244] width 304 height 391
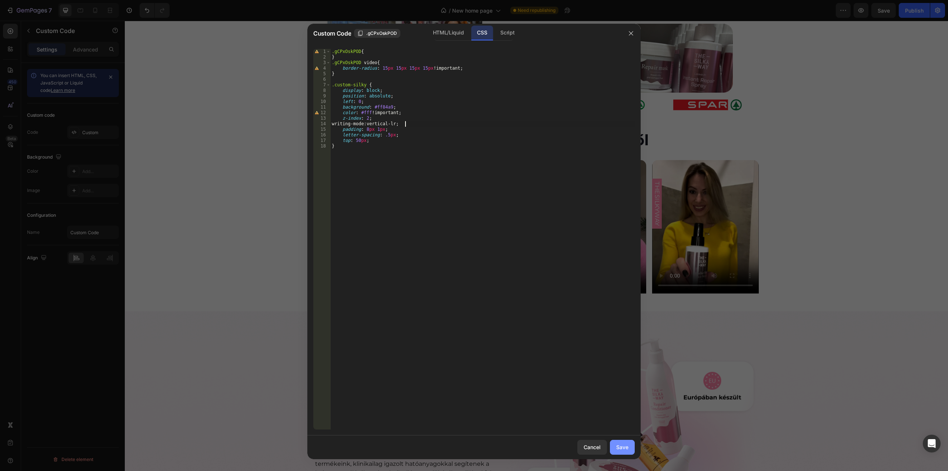
type textarea "writing-mode: vertical-lr;"
click at [618, 441] on button "Save" at bounding box center [622, 447] width 25 height 15
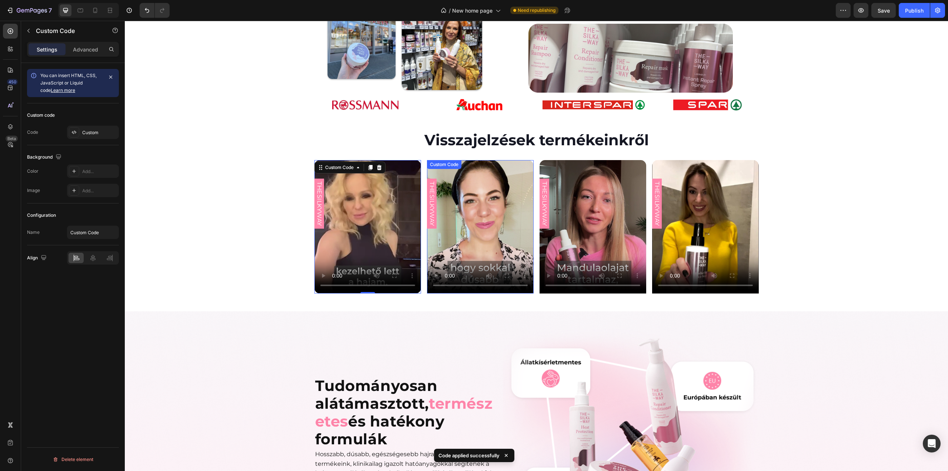
click at [496, 224] on video at bounding box center [480, 226] width 107 height 133
click at [498, 222] on video at bounding box center [480, 226] width 107 height 133
click at [86, 131] on div "Custom" at bounding box center [99, 132] width 35 height 7
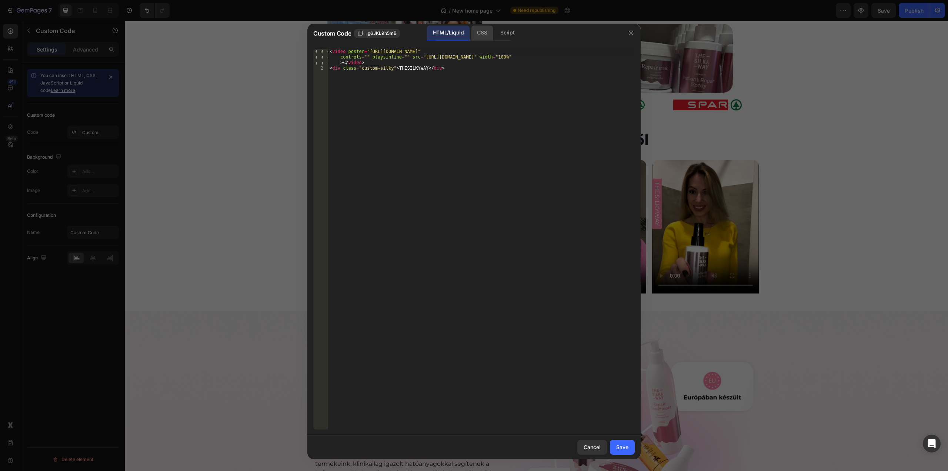
click at [494, 30] on div "CSS" at bounding box center [507, 33] width 26 height 15
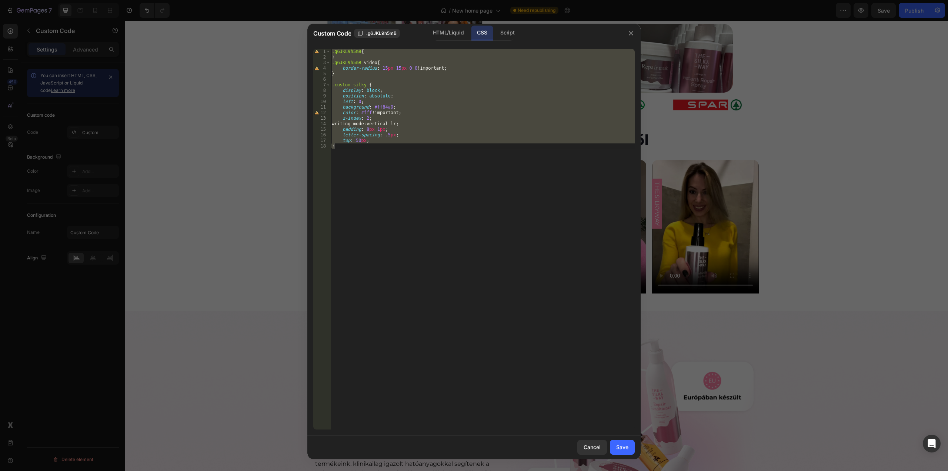
click at [404, 68] on div ".g6JKL9h5mB { } .g6JKL9h5mB video { border-radius : 15 px 15 px 0 0 !important …" at bounding box center [482, 239] width 304 height 380
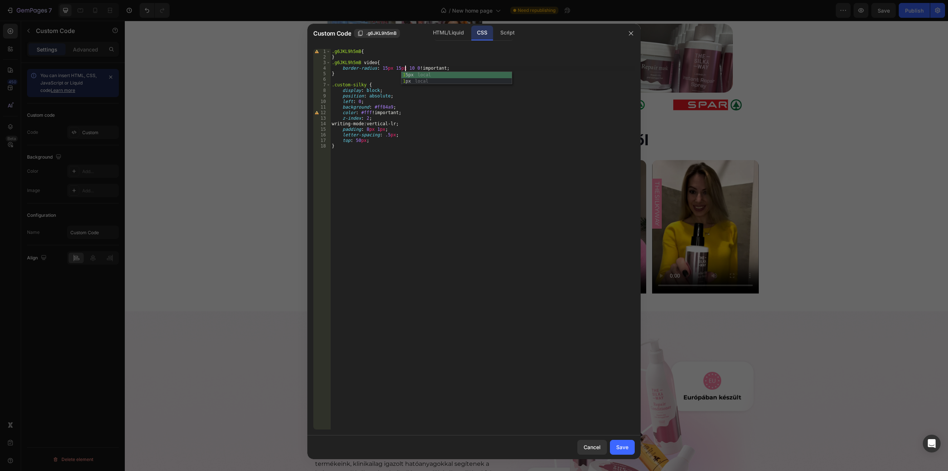
scroll to position [0, 6]
click at [407, 76] on div "1 5px local 1 px local" at bounding box center [456, 84] width 111 height 25
click at [416, 69] on div ".g6JKL9h5mB { } .g6JKL9h5mB video { border-radius : 15 px 15 px 15 px 0 !import…" at bounding box center [482, 244] width 304 height 391
click at [427, 75] on div "1 5px local 1 px local" at bounding box center [469, 84] width 111 height 25
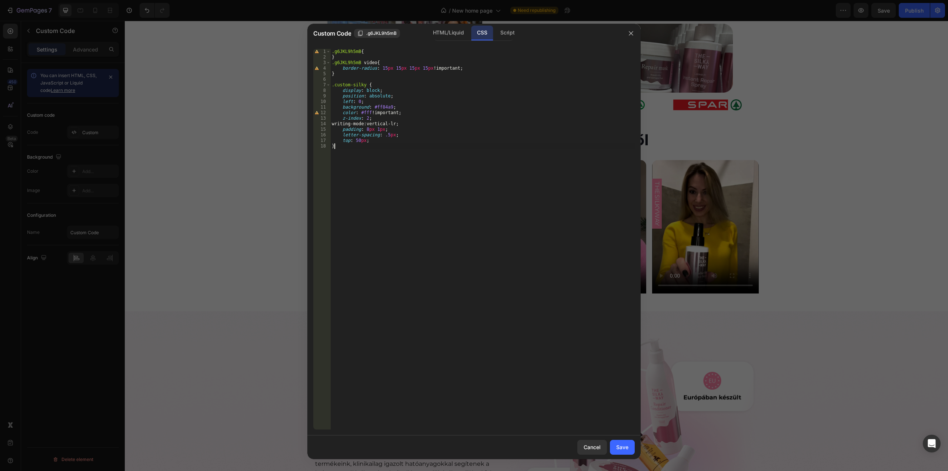
click at [507, 202] on div ".g6JKL9h5mB { } .g6JKL9h5mB video { border-radius : 15 px 15 px 15 px 15 px !im…" at bounding box center [482, 244] width 304 height 391
type textarea "}"
click at [623, 445] on div "Save" at bounding box center [622, 447] width 12 height 8
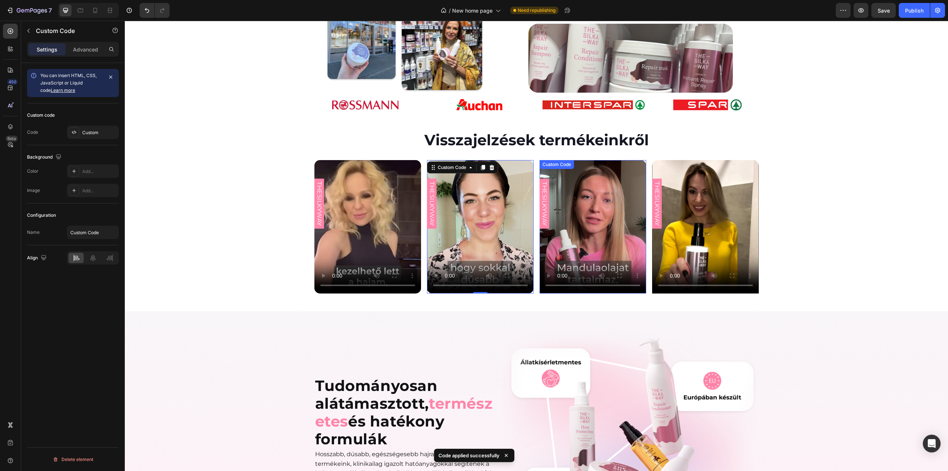
click at [629, 211] on video at bounding box center [593, 226] width 107 height 133
click at [601, 214] on video at bounding box center [593, 226] width 107 height 133
click at [84, 134] on div "Custom" at bounding box center [99, 132] width 35 height 7
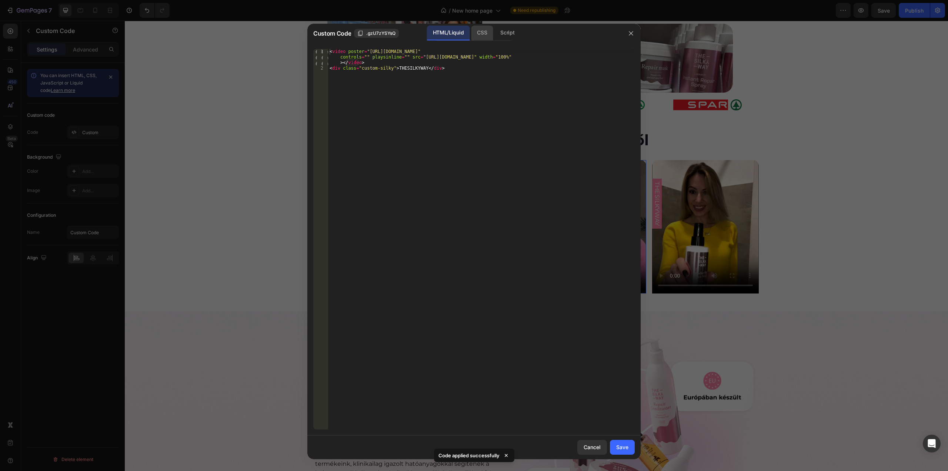
click at [494, 34] on div "CSS" at bounding box center [507, 33] width 26 height 15
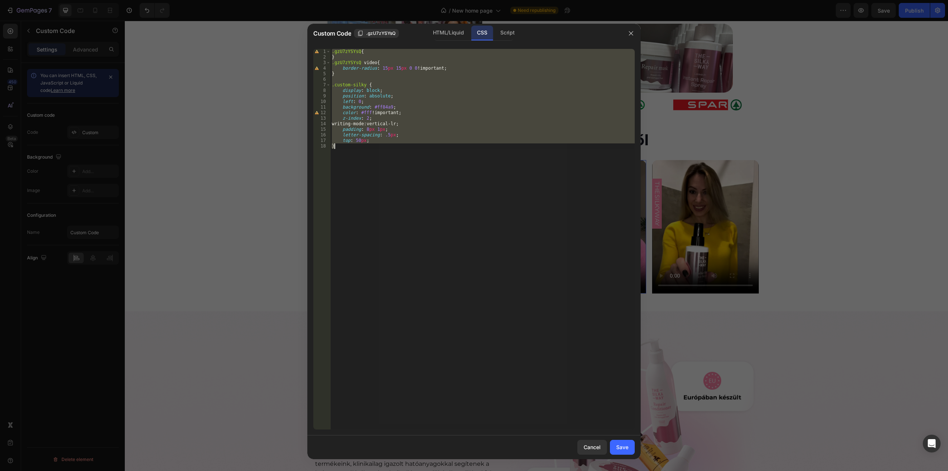
click at [403, 68] on div ".gzU7zYSYsQ { } .gzU7zYSYsQ video { border-radius : 15 px 15 px 0 0 !important …" at bounding box center [482, 239] width 304 height 380
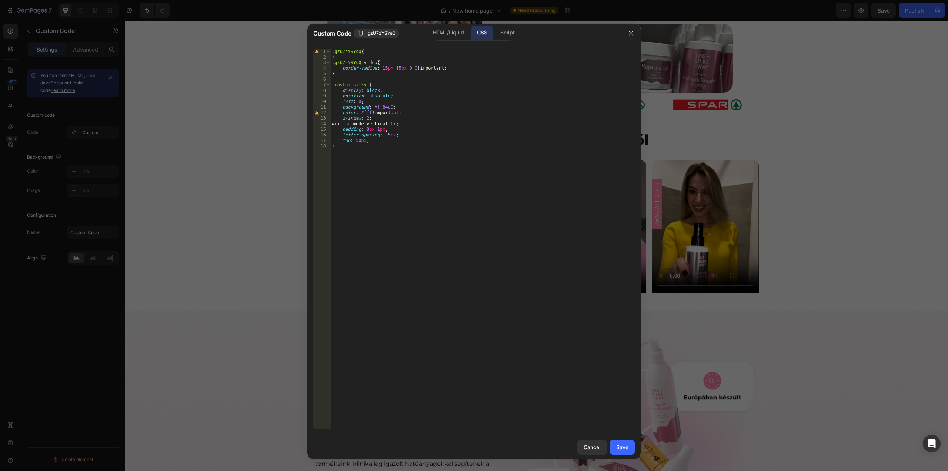
scroll to position [0, 6]
click at [410, 74] on div "1 5px local 1 px local" at bounding box center [456, 84] width 111 height 25
click at [417, 69] on div ".gzU7zYSYsQ { } .gzU7zYSYsQ video { border-radius : 15 px 15 px 15 px 0 !import…" at bounding box center [482, 244] width 304 height 391
click at [415, 69] on div ".gzU7zYSYsQ { } .gzU7zYSYsQ video { border-radius : 15 px 15 px 15 px 0 !import…" at bounding box center [482, 244] width 304 height 391
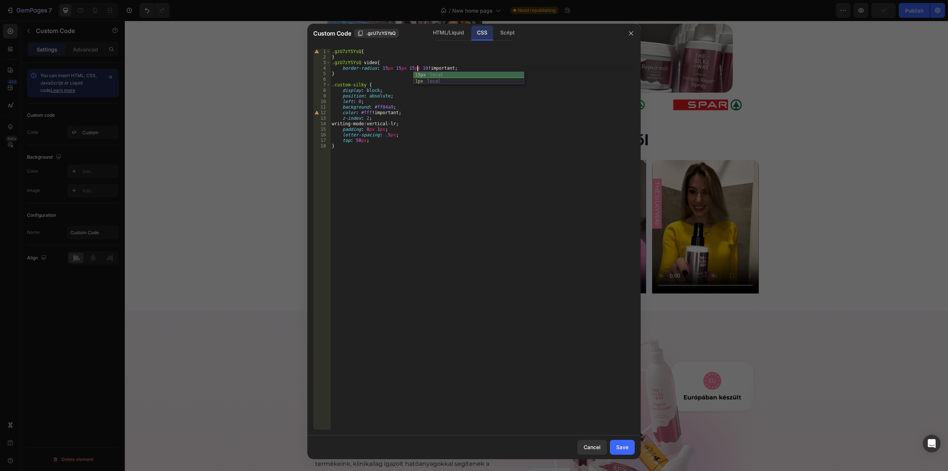
click at [421, 74] on div "1 5px local 1 px local" at bounding box center [469, 84] width 111 height 25
type textarea "border-radius: 15px 15px 15px 15px !important;"
click at [628, 451] on button "Save" at bounding box center [622, 447] width 25 height 15
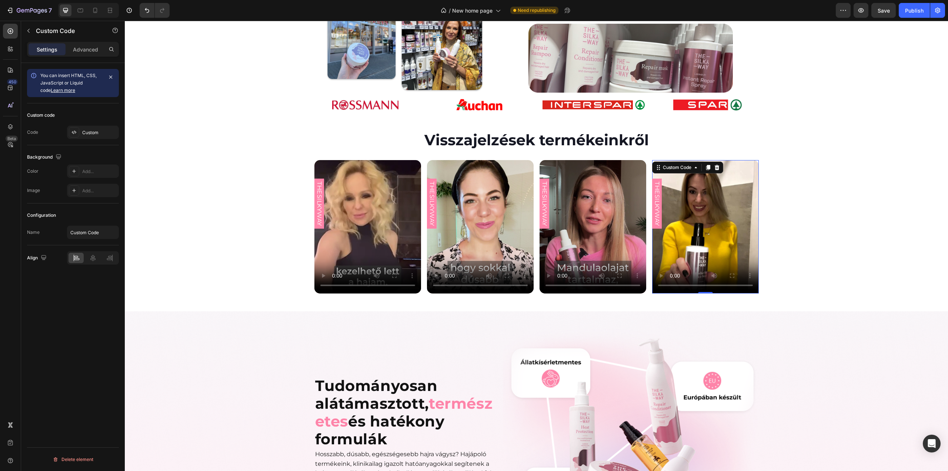
click at [721, 231] on video at bounding box center [705, 226] width 107 height 133
click at [721, 219] on video at bounding box center [705, 226] width 107 height 133
click at [92, 130] on div "Custom" at bounding box center [99, 132] width 35 height 7
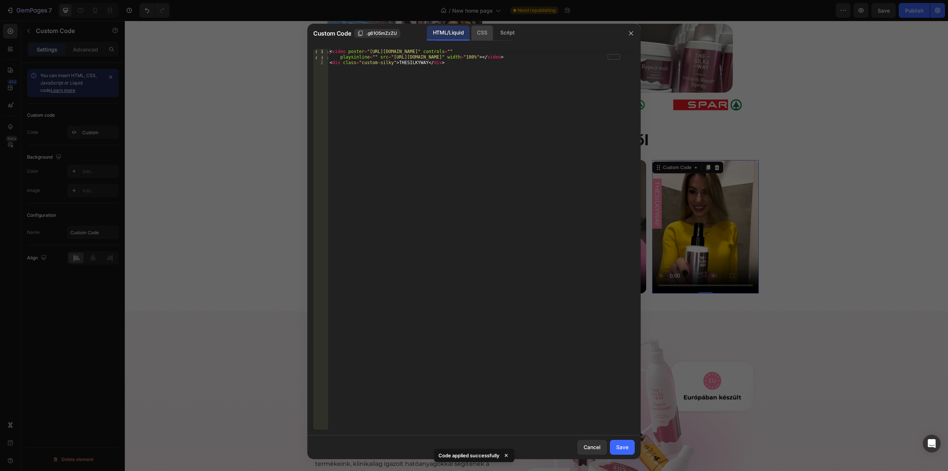
click at [494, 33] on div "CSS" at bounding box center [507, 33] width 26 height 15
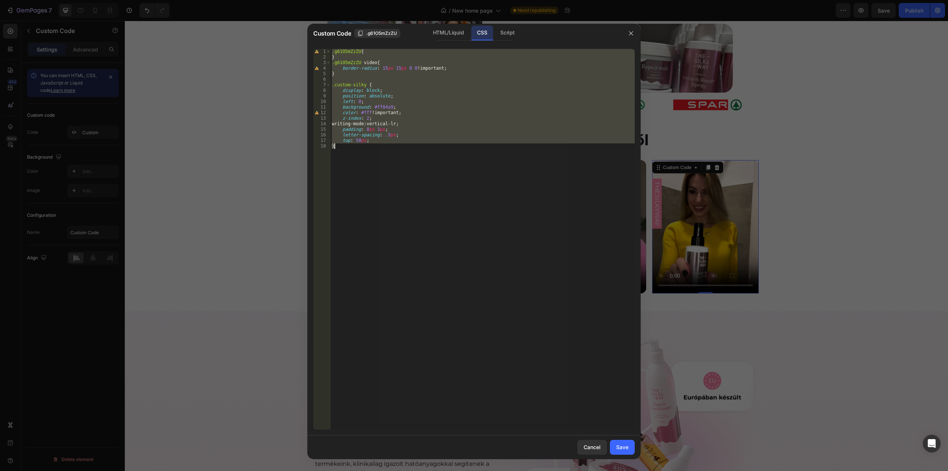
click at [402, 66] on div ".g61O5mZzZU { } .g61O5mZzZU video { border-radius : 15 px 15 px 0 0 !important …" at bounding box center [482, 239] width 304 height 380
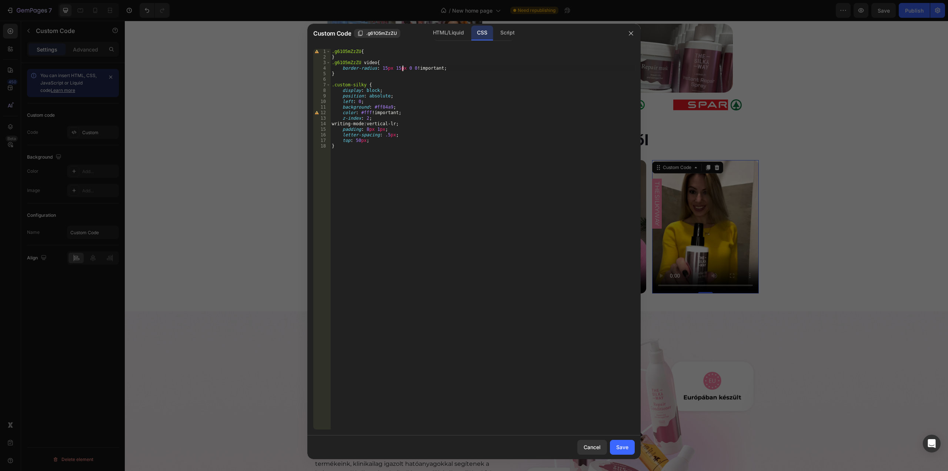
scroll to position [0, 6]
click at [410, 75] on div "1 5px local 1 px local g6 1 O5mZzZU local" at bounding box center [456, 87] width 111 height 31
click at [417, 67] on div ".g61O5mZzZU { } .g61O5mZzZU video { border-radius : 15 px 15 px 15 px 0 !import…" at bounding box center [482, 244] width 304 height 391
click at [422, 77] on div "1 5px local 1 px local g6 1 O5mZzZU local" at bounding box center [469, 87] width 111 height 31
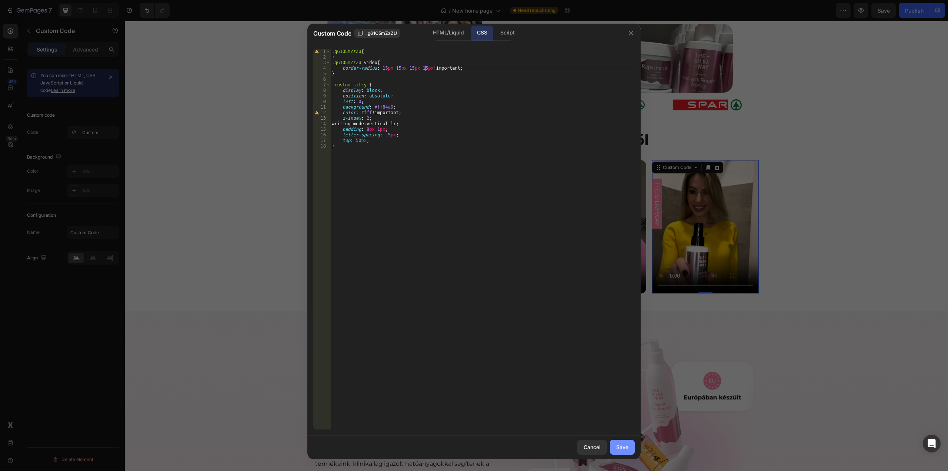
type textarea "border-radius: 15px 15px 15px 15px !important;"
click at [627, 445] on div "Save" at bounding box center [622, 447] width 12 height 8
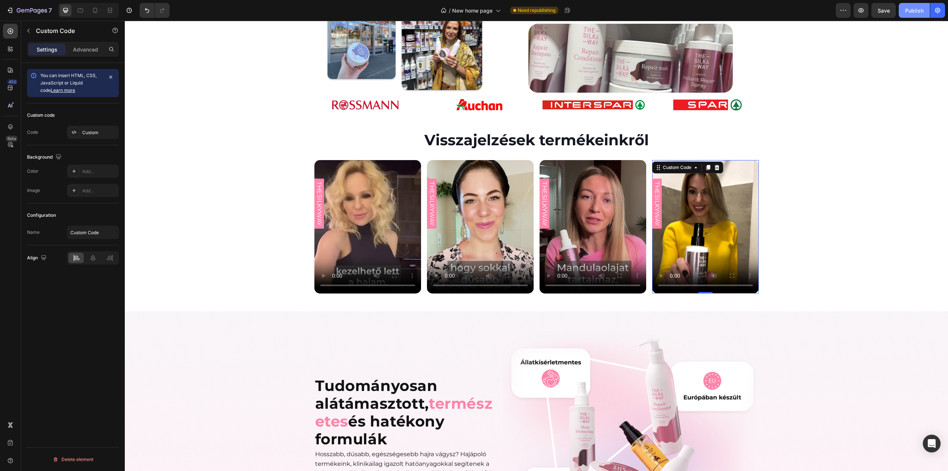
click at [914, 10] on div "Publish" at bounding box center [914, 11] width 19 height 8
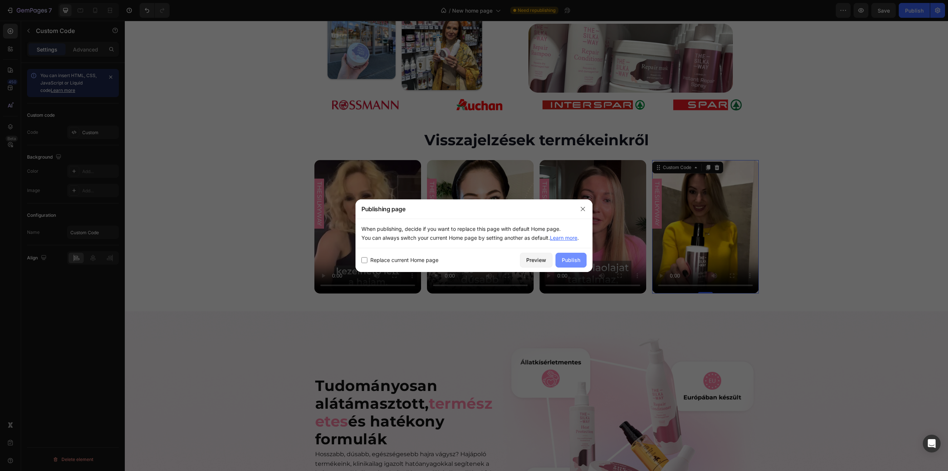
click at [575, 260] on div "Publish" at bounding box center [571, 260] width 19 height 8
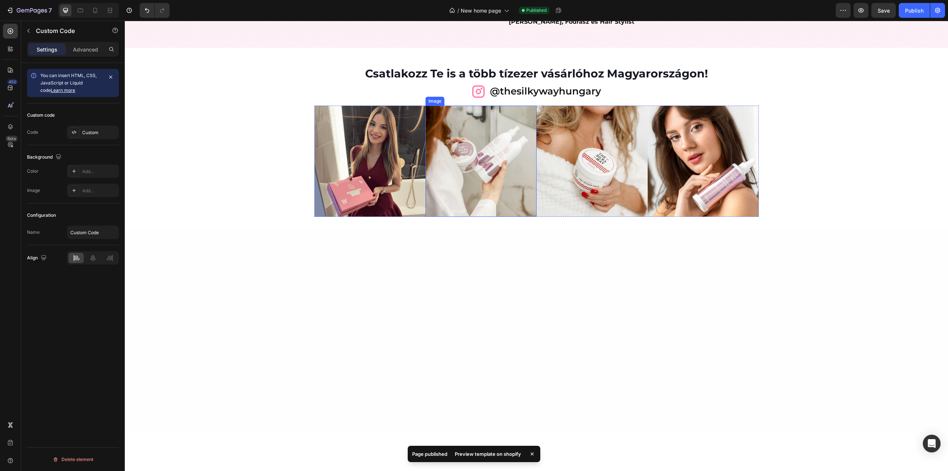
scroll to position [2364, 0]
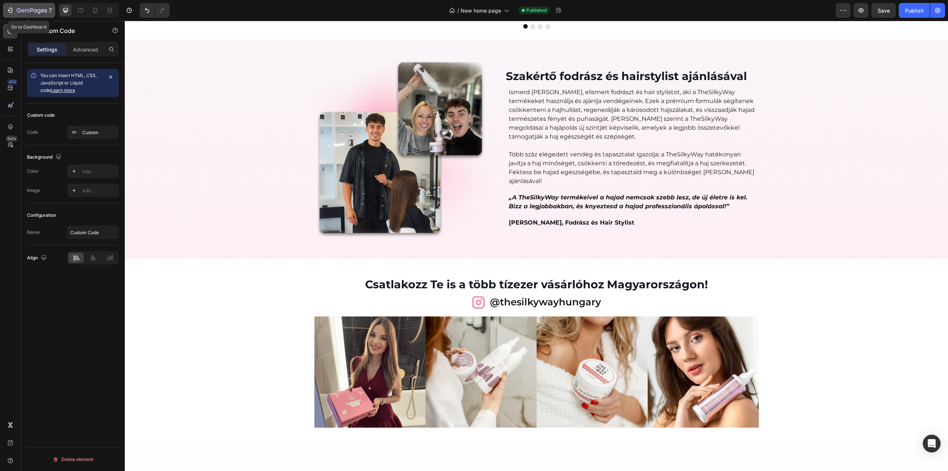
click at [21, 7] on div "7" at bounding box center [34, 10] width 35 height 9
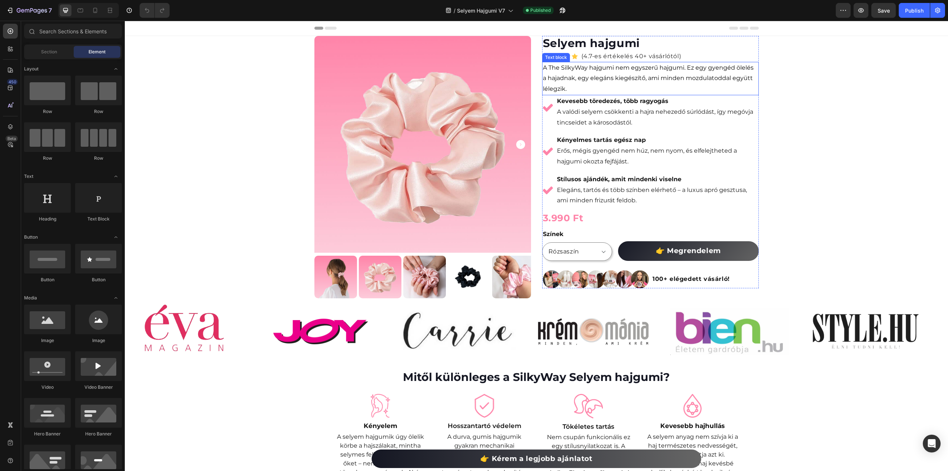
click at [556, 68] on span "A The SilkyWay hajgumi nem egyszerű hajgumi. Ez egy gyengéd ölelés a hajadnak, …" at bounding box center [648, 78] width 211 height 29
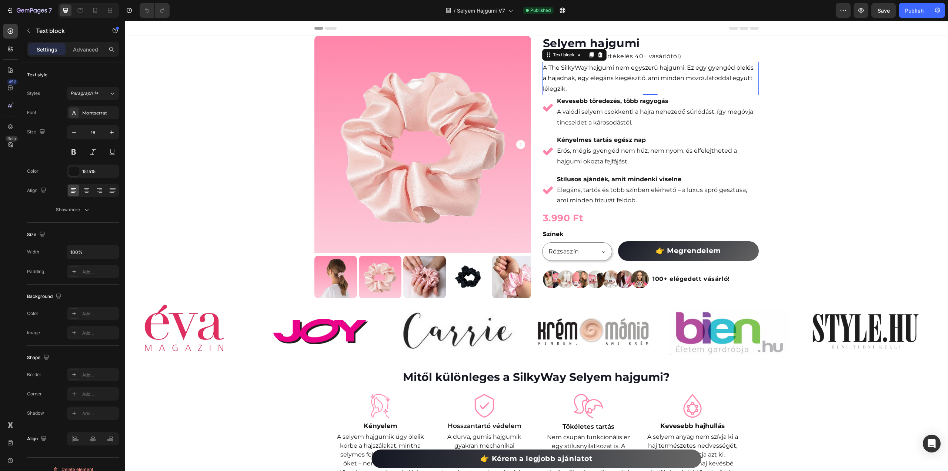
click at [557, 69] on span "A The SilkyWay hajgumi nem egyszerű hajgumi. Ez egy gyengéd ölelés a hajadnak, …" at bounding box center [648, 78] width 211 height 29
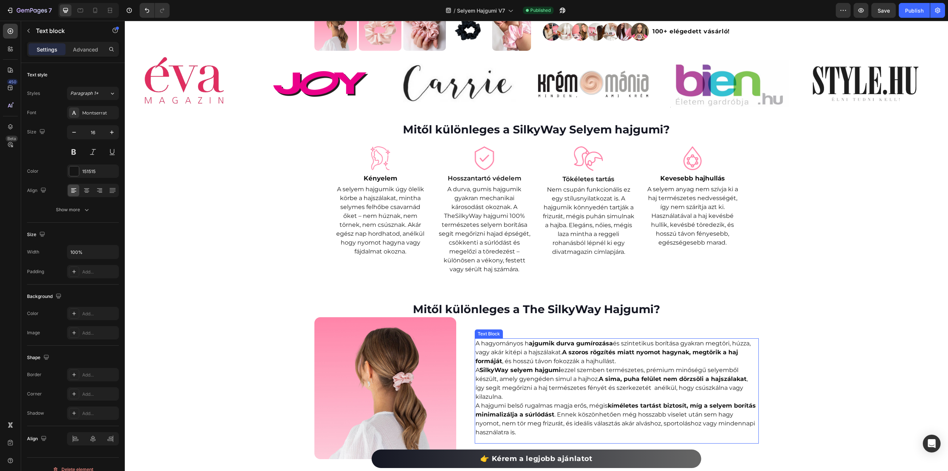
scroll to position [259, 0]
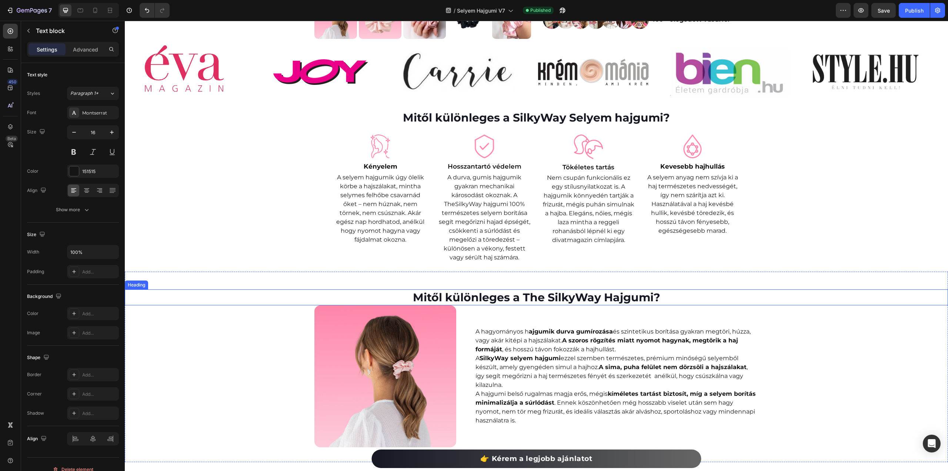
click at [546, 299] on h2 "Mitől különleges a The SilkyWay Hajgumi?" at bounding box center [536, 297] width 823 height 16
click at [545, 300] on h2 "Mitől különleges a The SilkyWay Hajgumi?" at bounding box center [536, 297] width 823 height 16
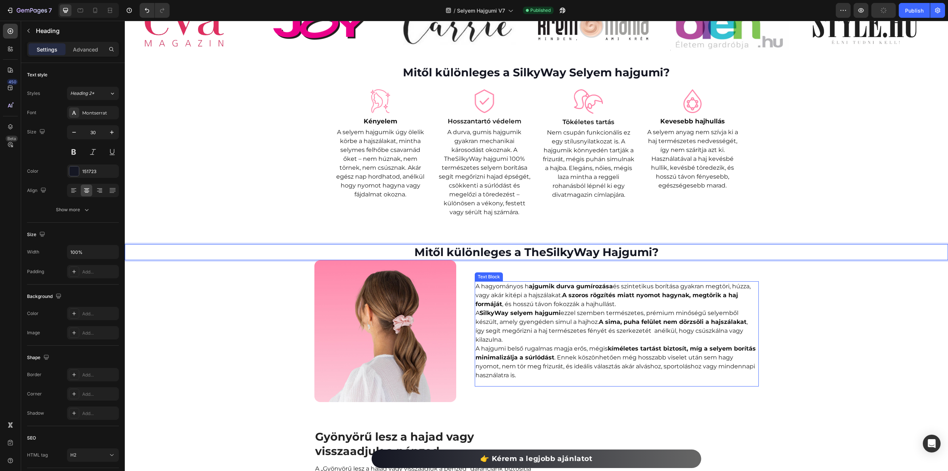
scroll to position [333, 0]
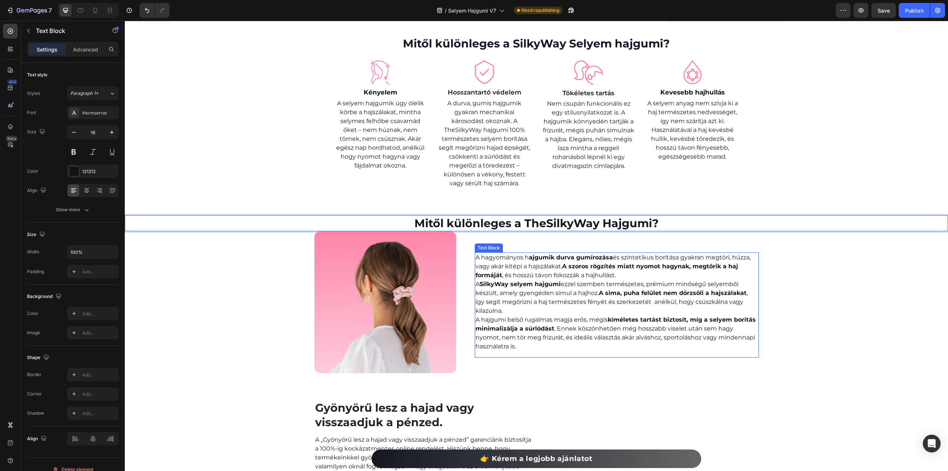
click at [480, 285] on strong "SilkyWay selyem hajgumi" at bounding box center [520, 283] width 81 height 7
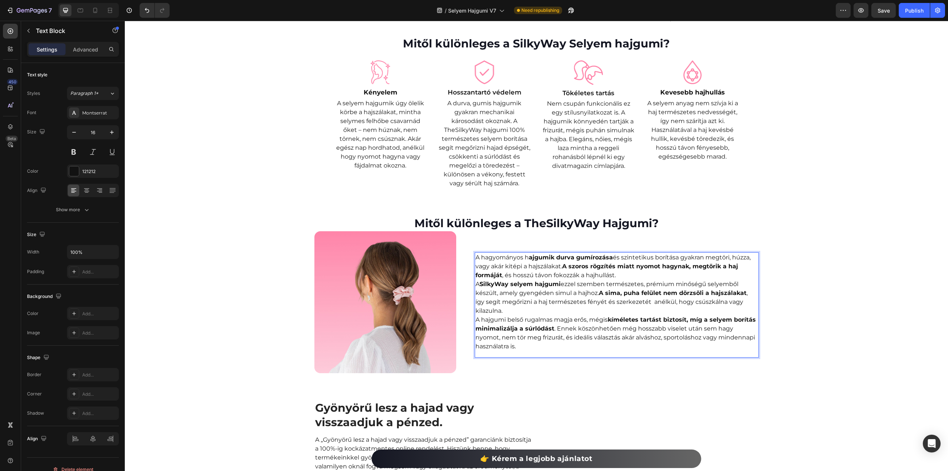
click at [480, 284] on strong "SilkyWay selyem hajgumi" at bounding box center [520, 283] width 81 height 7
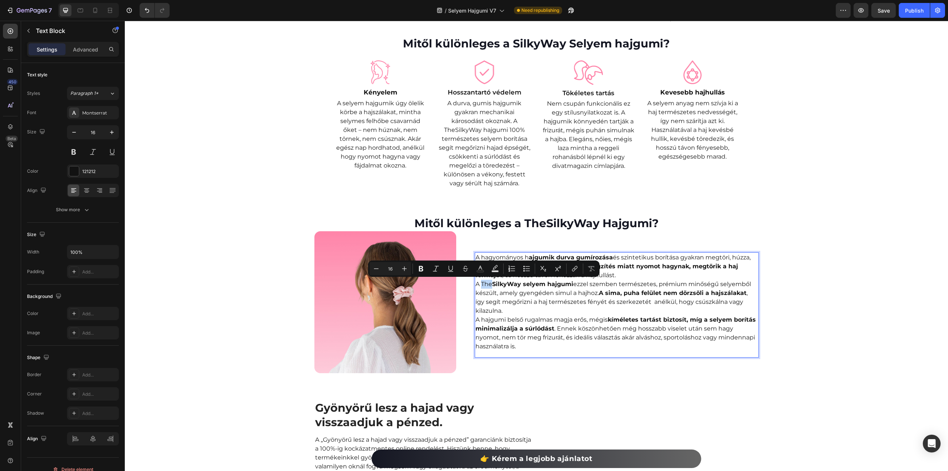
drag, startPoint x: 479, startPoint y: 283, endPoint x: 488, endPoint y: 284, distance: 9.7
click at [488, 284] on p "A The SilkyWay selyem hajgumi ezzel szemben természetes, prémium minőségű selye…" at bounding box center [616, 298] width 283 height 36
click at [424, 268] on icon "Editor contextual toolbar" at bounding box center [420, 268] width 7 height 7
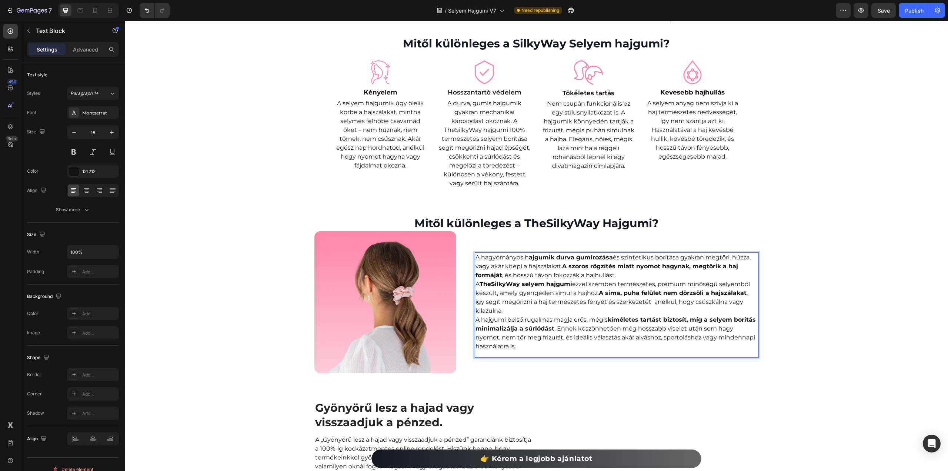
click at [552, 288] on p "A TheSilkyWay selyem hajgumi ezzel szemben természetes, prémium minőségű selyem…" at bounding box center [616, 298] width 283 height 36
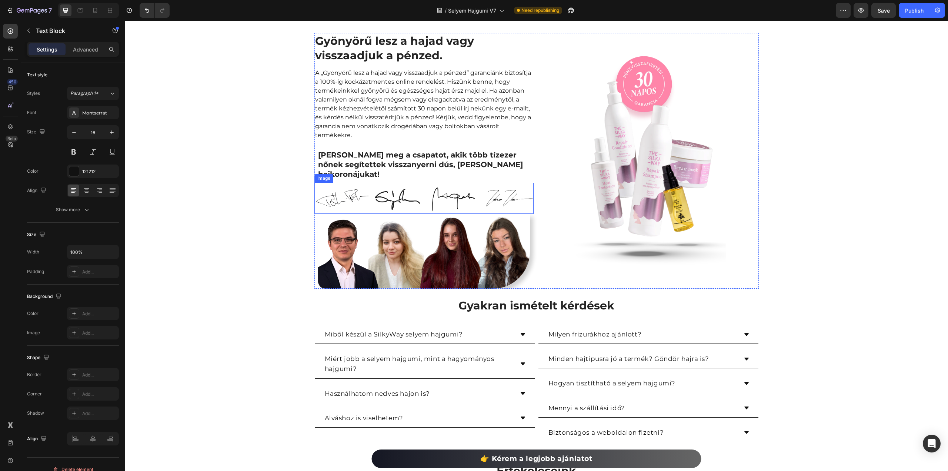
scroll to position [741, 0]
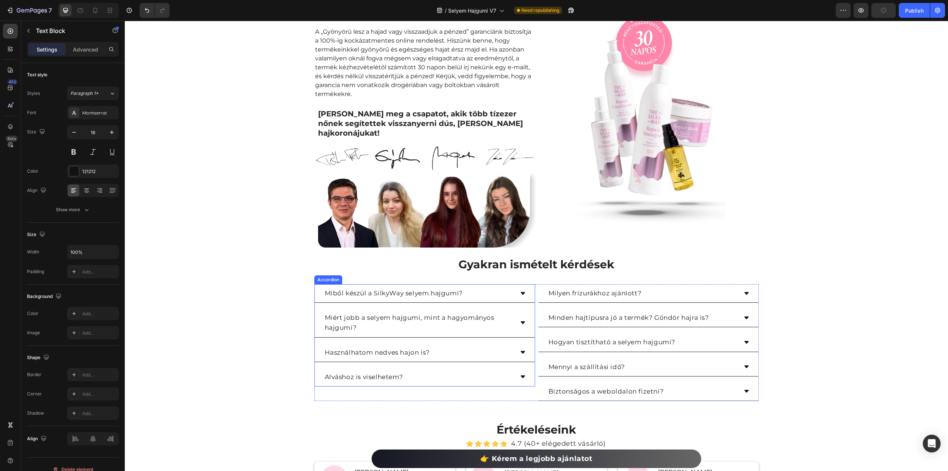
click at [369, 288] on p "Miből készül a SilkyWay selyem hajgumi?" at bounding box center [394, 293] width 138 height 10
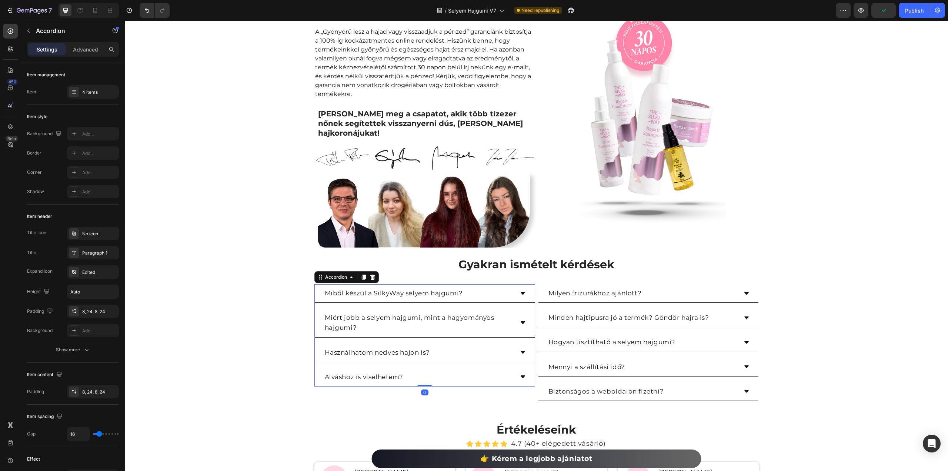
click at [371, 288] on p "Miből készül a SilkyWay selyem hajgumi?" at bounding box center [394, 293] width 138 height 10
click at [521, 292] on icon at bounding box center [523, 293] width 4 height 3
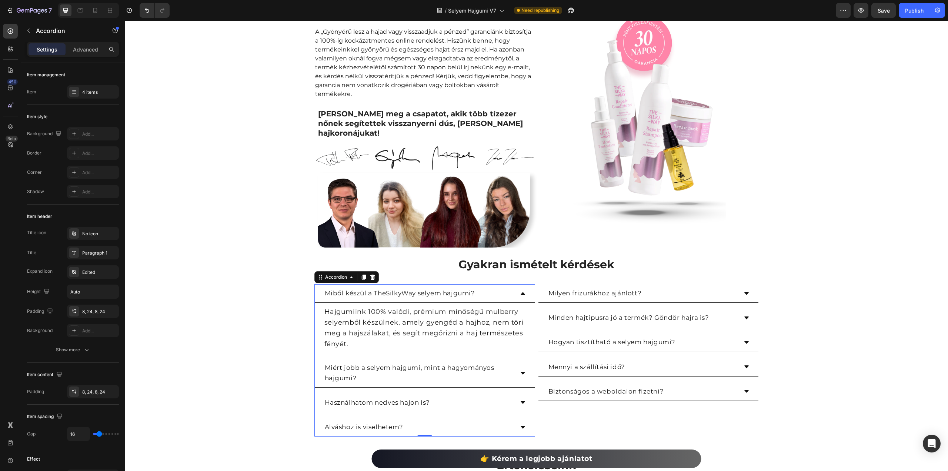
click at [521, 292] on icon at bounding box center [523, 293] width 4 height 3
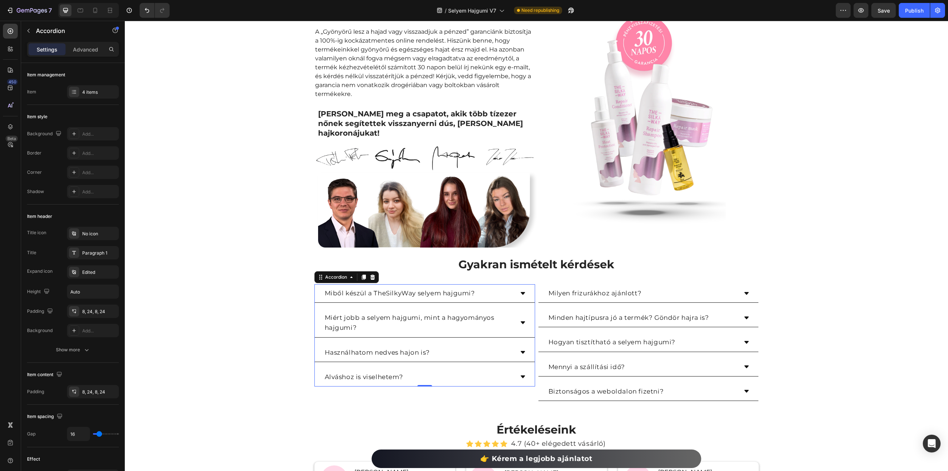
click at [524, 314] on div "Miért jobb a selyem hajgumi, mint a hagyományos hajgumi?" at bounding box center [425, 322] width 220 height 29
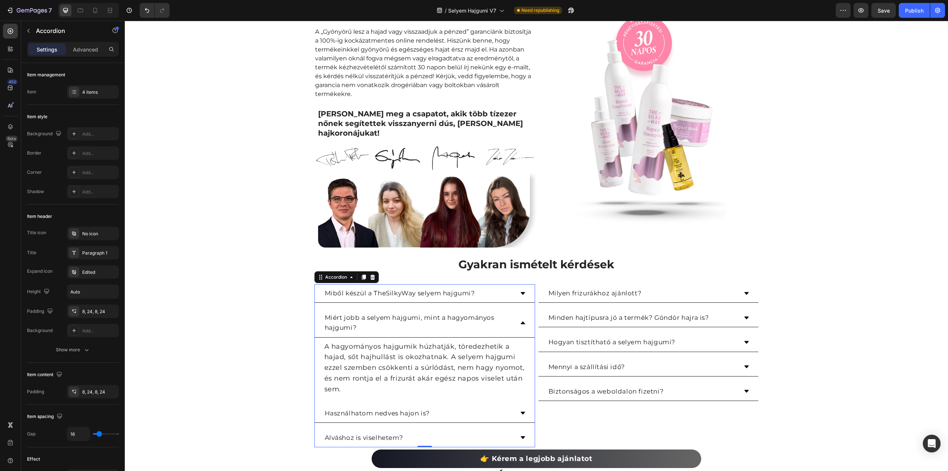
click at [522, 321] on icon at bounding box center [523, 322] width 4 height 3
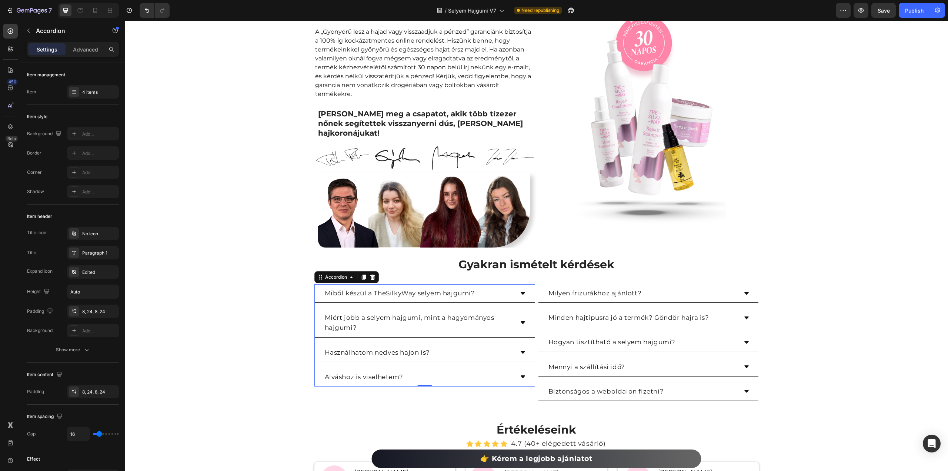
click at [523, 343] on div "Használhatom nedves hajon is?" at bounding box center [425, 352] width 220 height 19
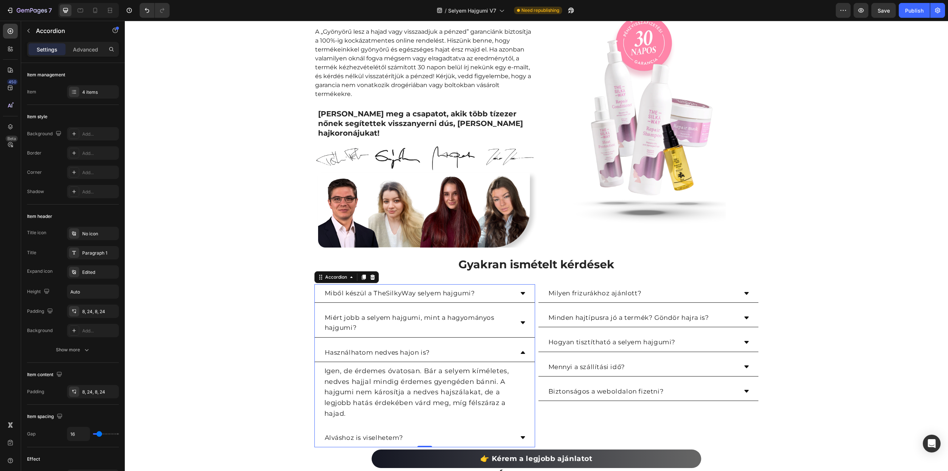
click at [523, 343] on div "Használhatom nedves hajon is?" at bounding box center [425, 352] width 220 height 19
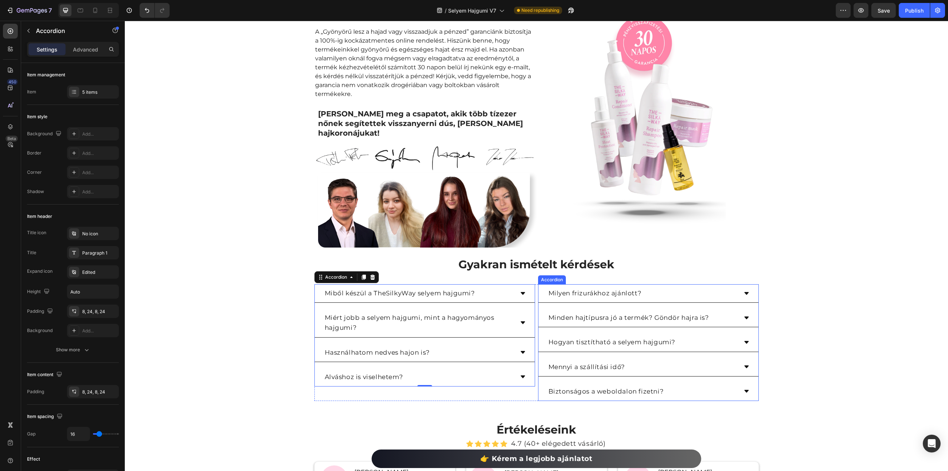
click at [744, 292] on icon at bounding box center [746, 293] width 4 height 3
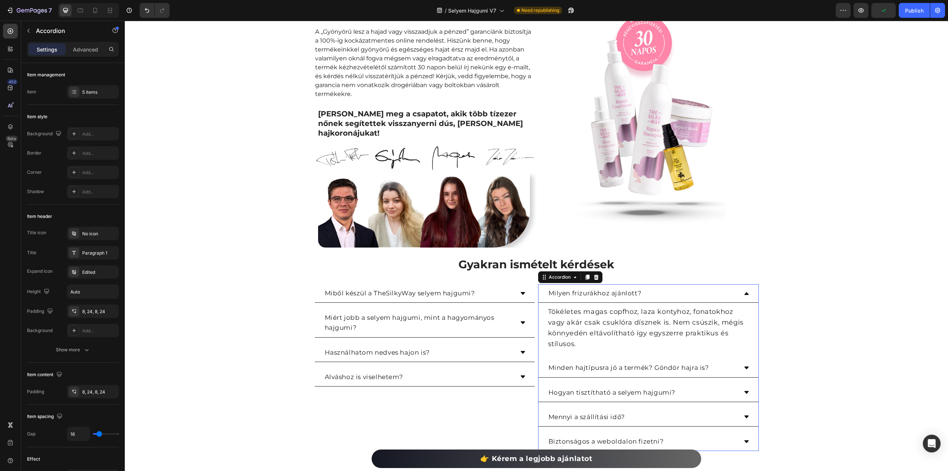
click at [746, 290] on icon at bounding box center [747, 293] width 6 height 6
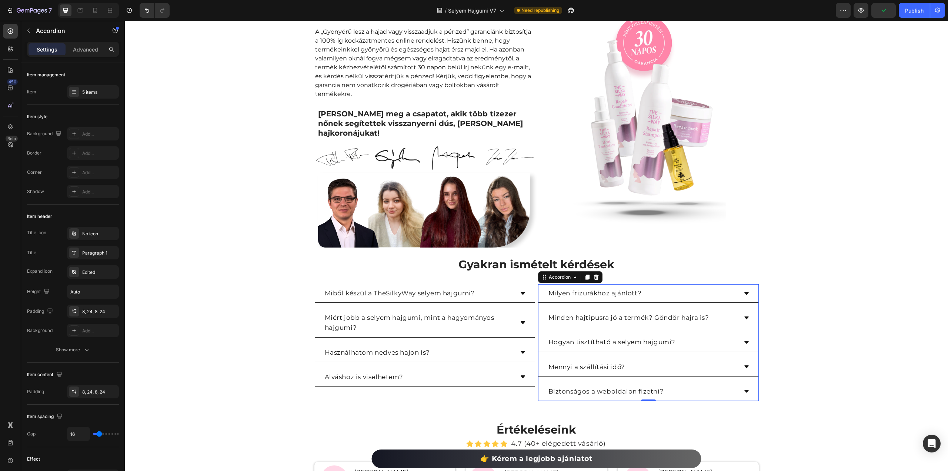
click at [744, 315] on icon at bounding box center [747, 318] width 6 height 6
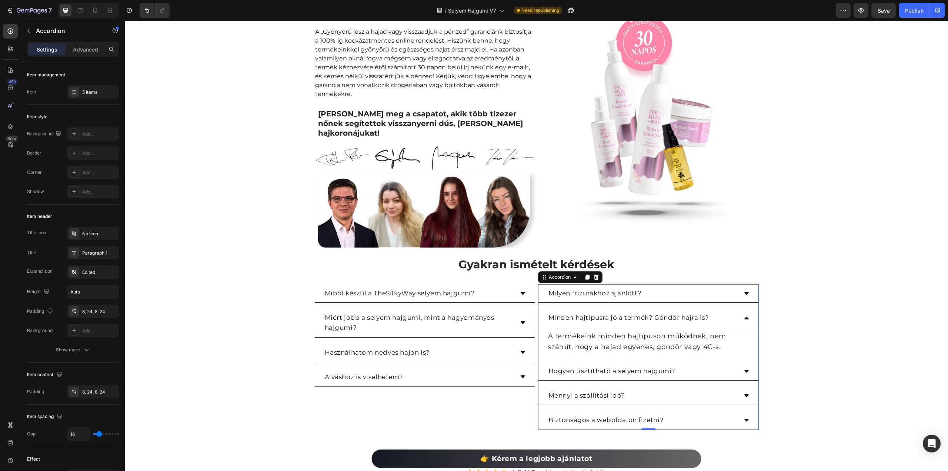
click at [744, 315] on icon at bounding box center [747, 318] width 6 height 6
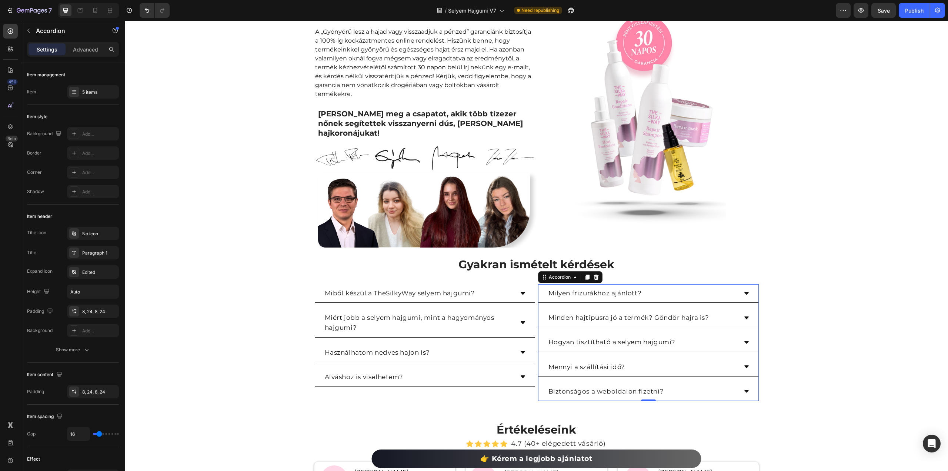
click at [740, 334] on div "Hogyan tisztítható a selyem hajgumi?" at bounding box center [648, 342] width 220 height 19
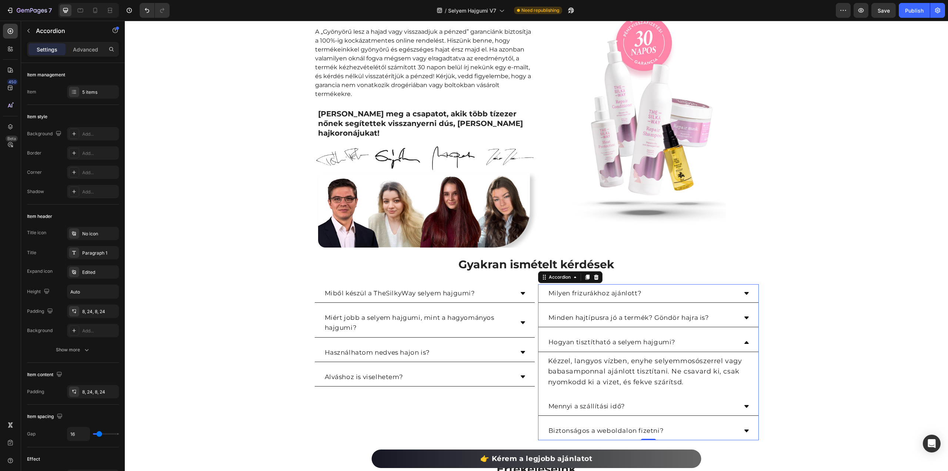
click at [744, 339] on icon at bounding box center [747, 342] width 6 height 6
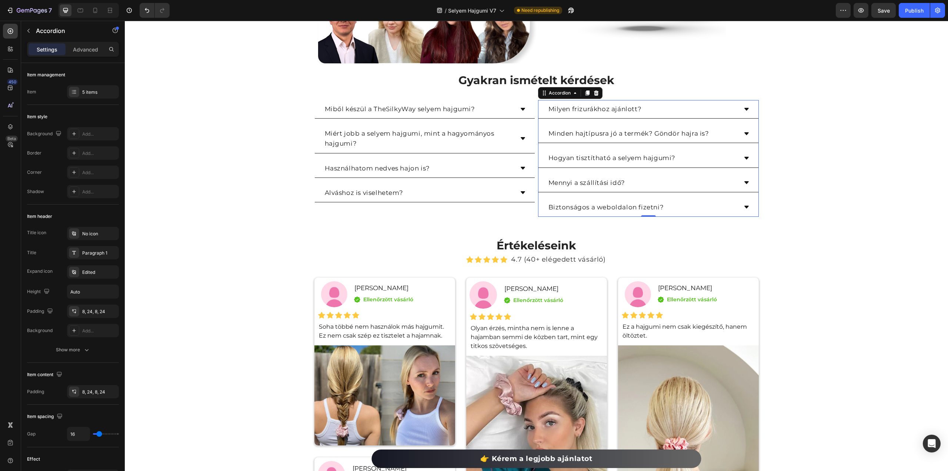
scroll to position [926, 0]
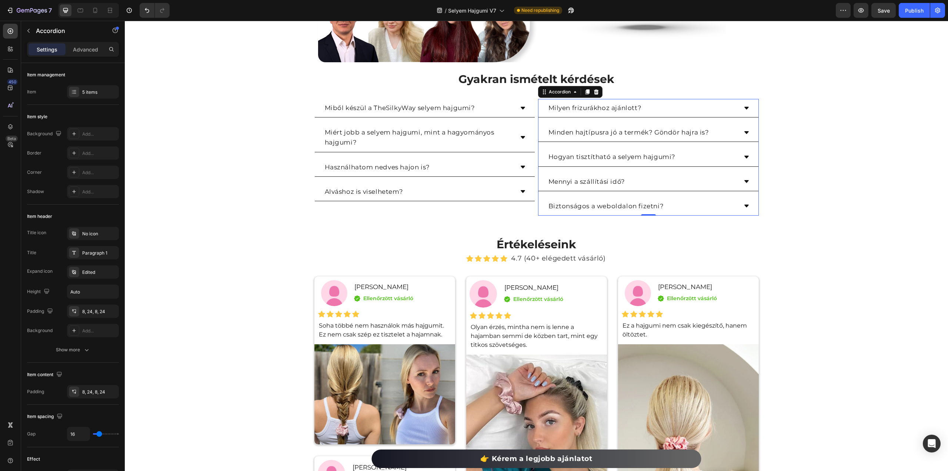
click at [745, 178] on icon at bounding box center [747, 181] width 6 height 6
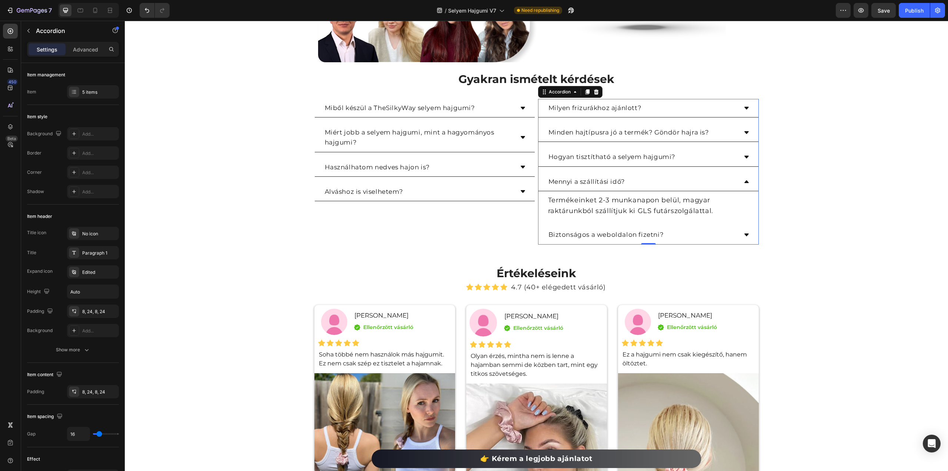
click at [745, 178] on icon at bounding box center [747, 181] width 6 height 6
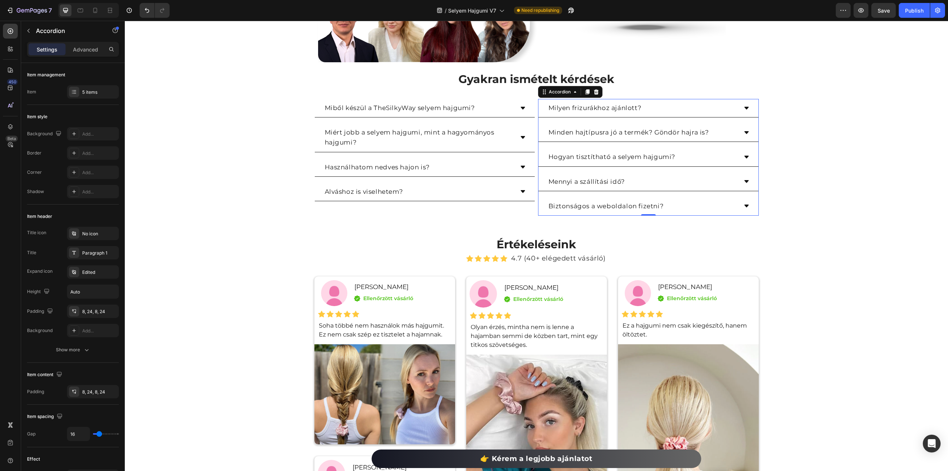
click at [744, 203] on icon at bounding box center [747, 206] width 6 height 6
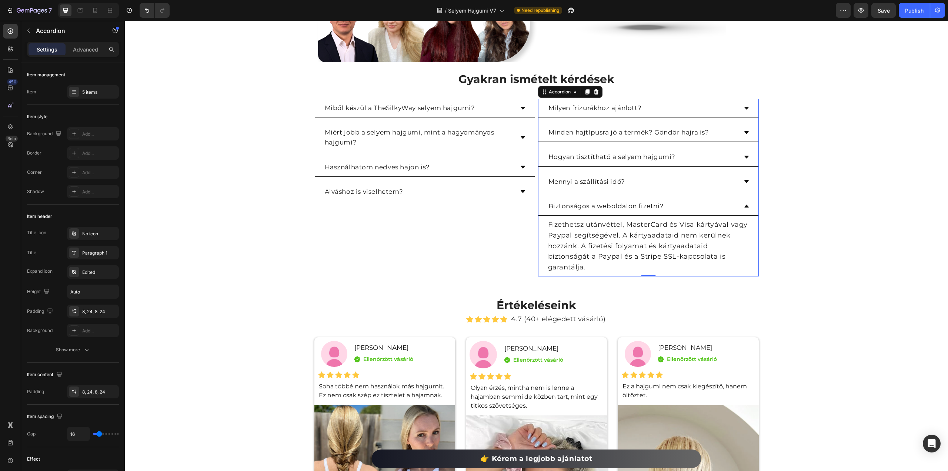
click at [744, 203] on icon at bounding box center [747, 206] width 6 height 6
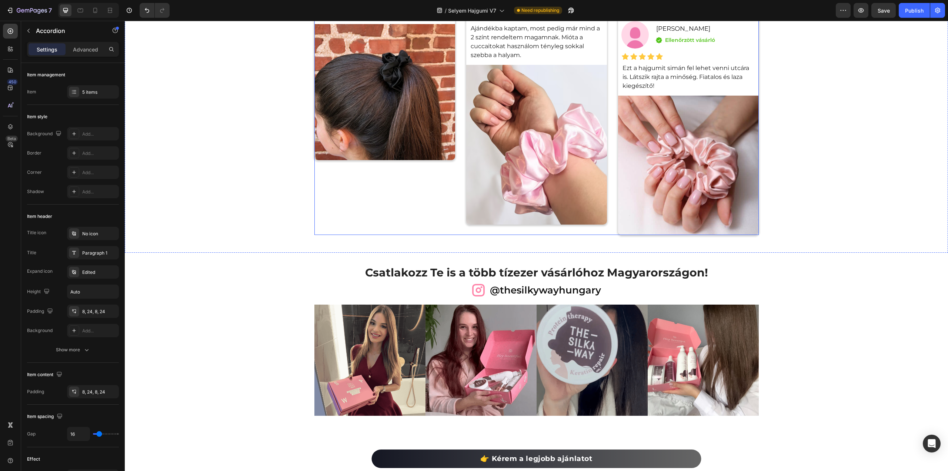
scroll to position [1518, 0]
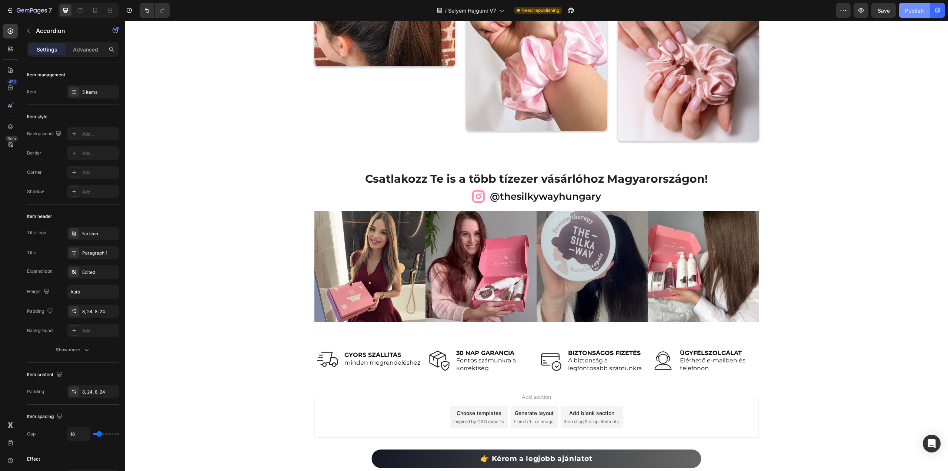
click at [911, 14] on div "Publish" at bounding box center [914, 11] width 19 height 8
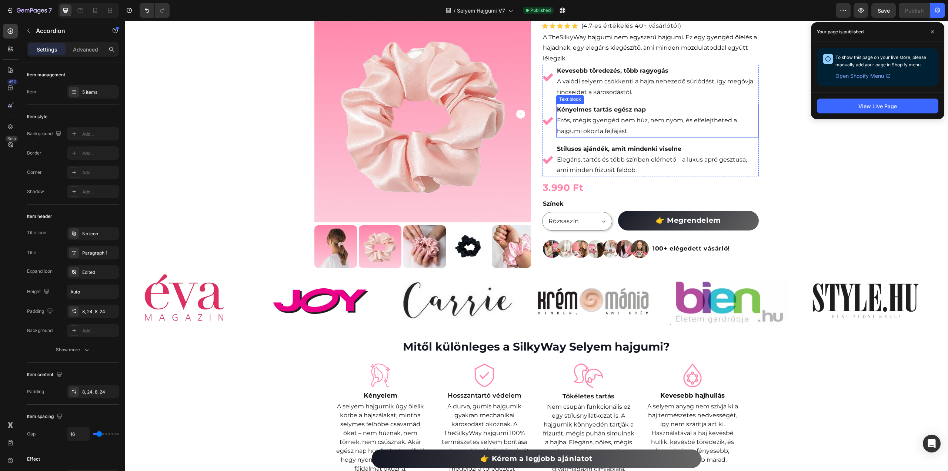
scroll to position [0, 0]
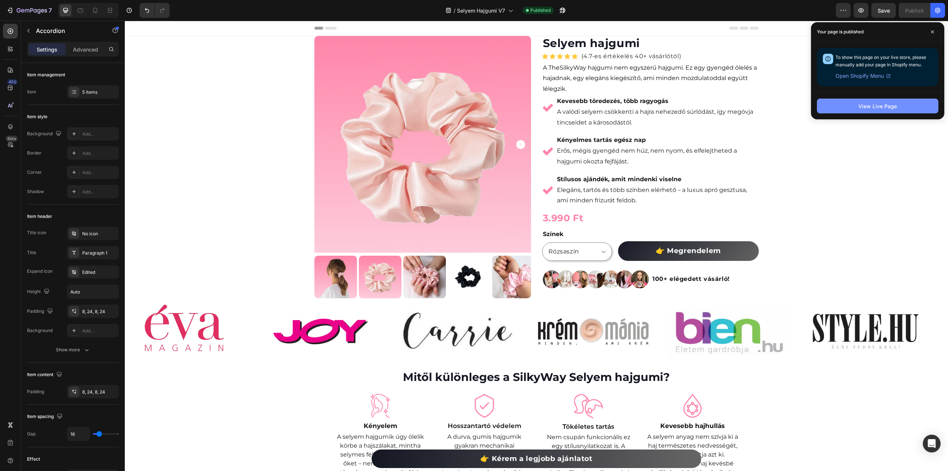
click at [864, 105] on div "View Live Page" at bounding box center [877, 106] width 39 height 8
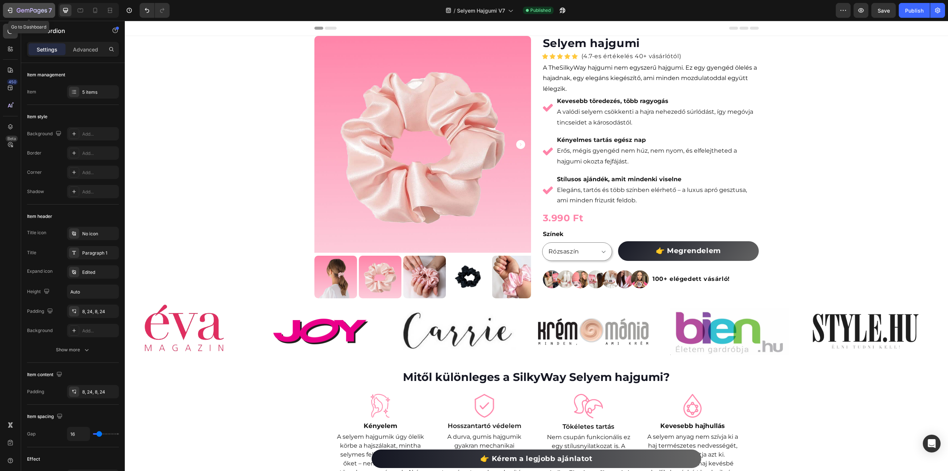
click at [41, 9] on icon "button" at bounding box center [32, 11] width 30 height 6
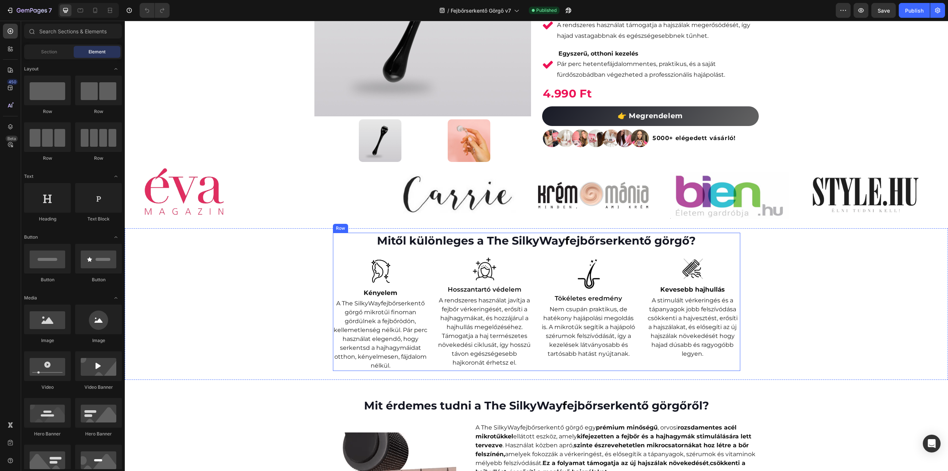
scroll to position [148, 0]
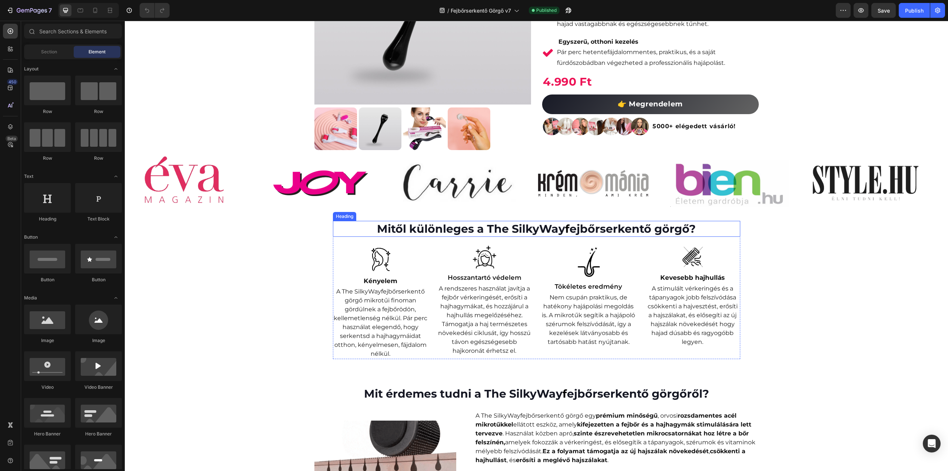
click at [507, 230] on h2 "Mitől különleges a The SilkyWay f ejbőrserkentő görgő?" at bounding box center [536, 229] width 407 height 16
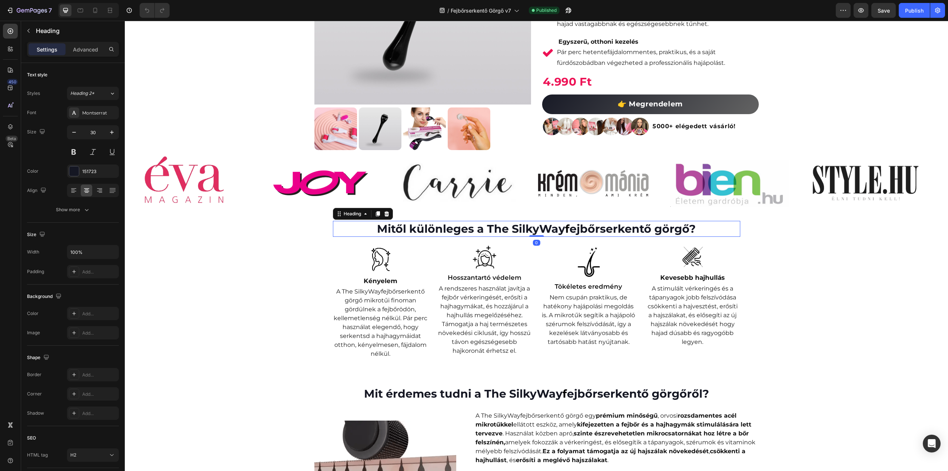
click at [511, 230] on h2 "Mitől különleges a The SilkyWay f ejbőrserkentő görgő?" at bounding box center [536, 229] width 407 height 16
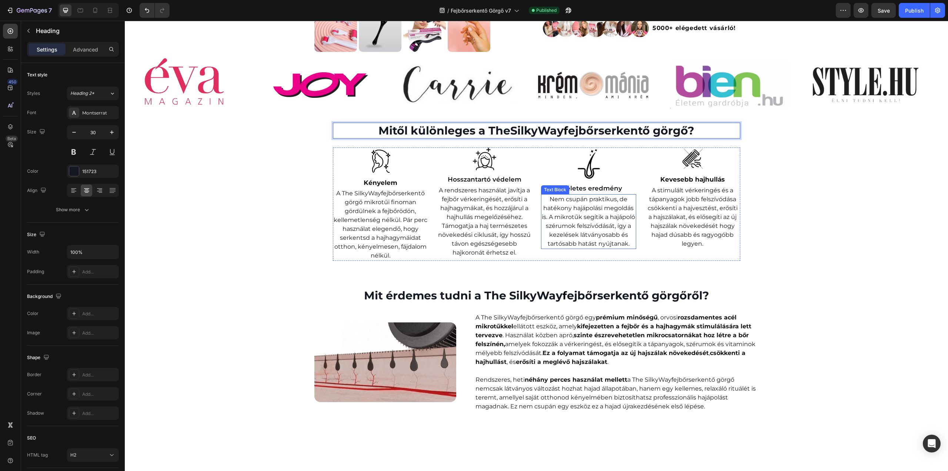
scroll to position [259, 0]
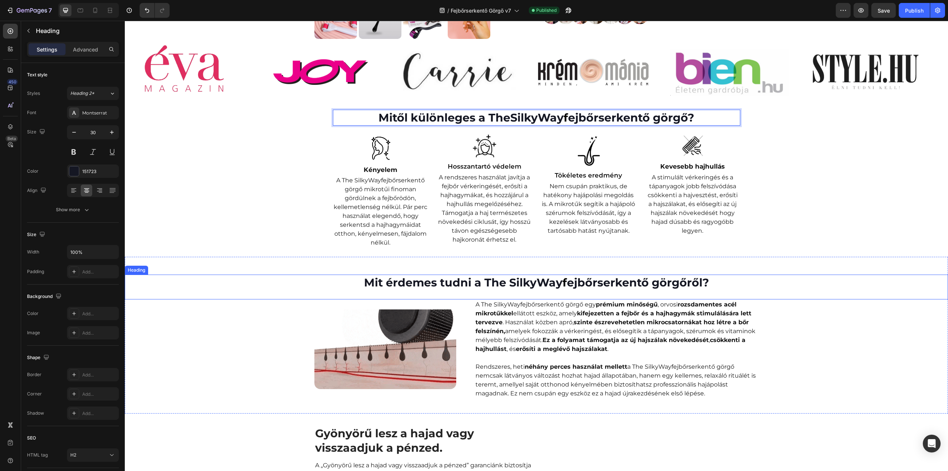
click at [504, 283] on h2 "Mit érdemes tudni a The SilkyWay f ejbőrserkentő görgőről?" at bounding box center [536, 282] width 823 height 16
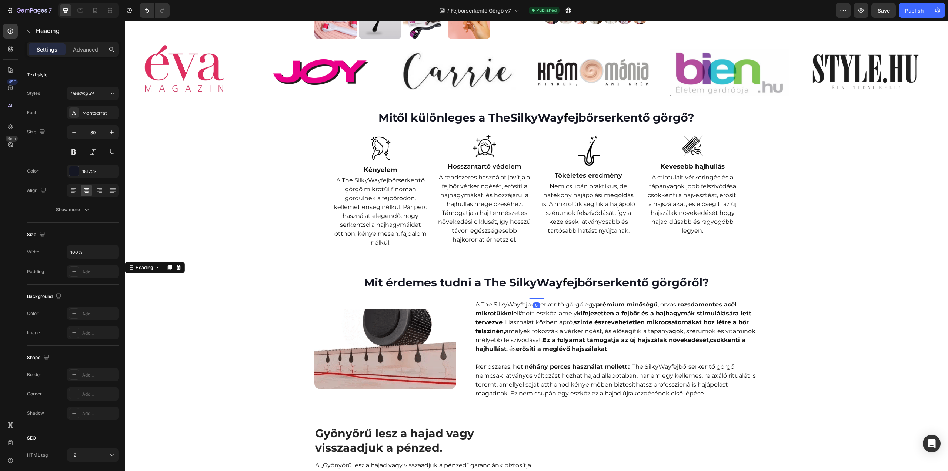
click at [507, 283] on h2 "Mit érdemes tudni a The SilkyWay f ejbőrserkentő görgőről?" at bounding box center [536, 282] width 823 height 16
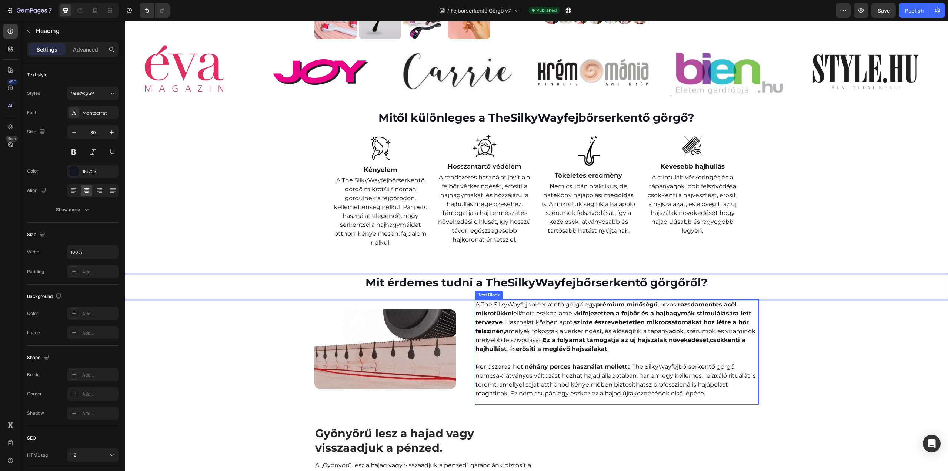
click at [493, 304] on p "A The SilkyWay f ejbőrserkentő görgő egy prémium minőségű , orvosi rozsdamentes…" at bounding box center [616, 349] width 283 height 98
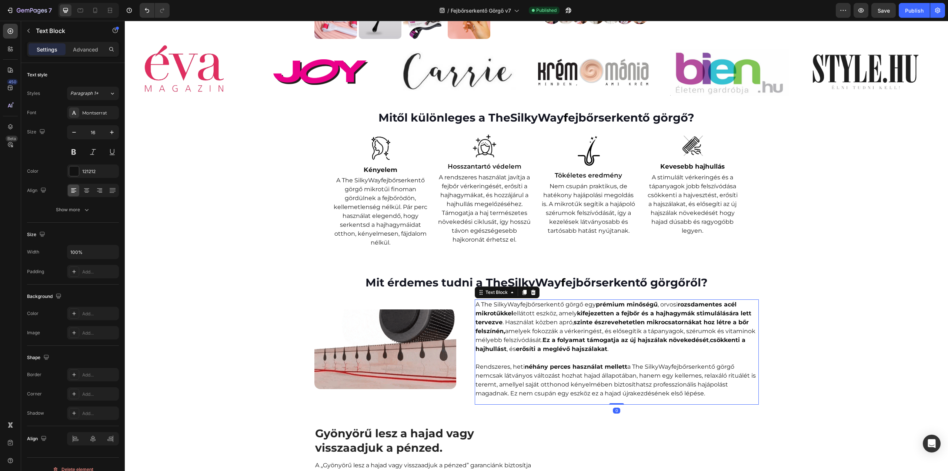
click at [492, 305] on p "A The SilkyWay f ejbőrserkentő görgő egy prémium minőségű , orvosi rozsdamentes…" at bounding box center [616, 349] width 283 height 98
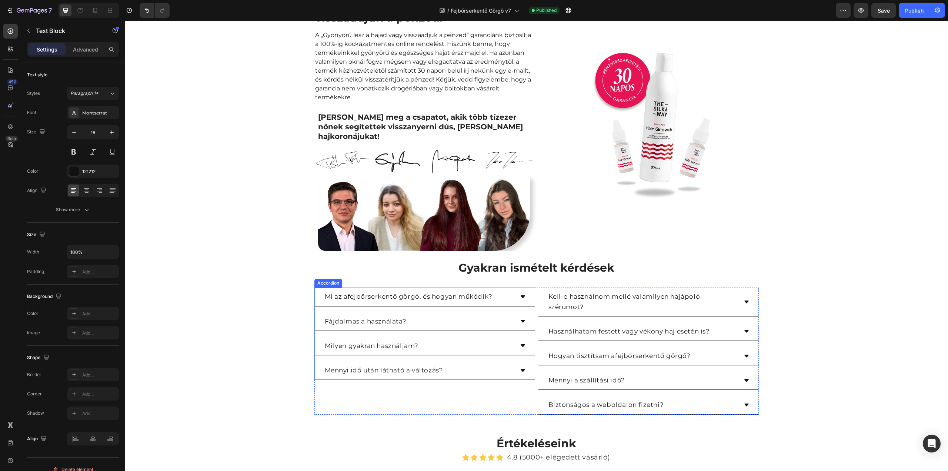
scroll to position [704, 0]
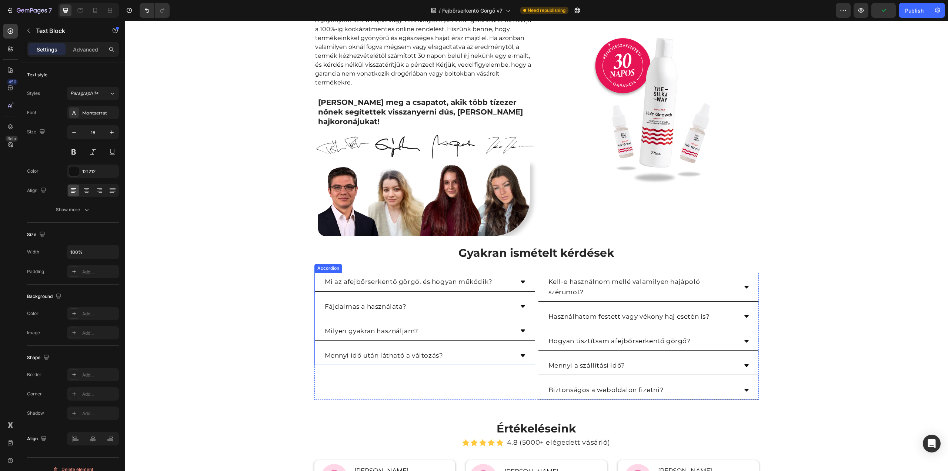
click at [523, 273] on div "Mi az a f ejbőrserkentő görgő, és hogyan működik?" at bounding box center [425, 282] width 220 height 19
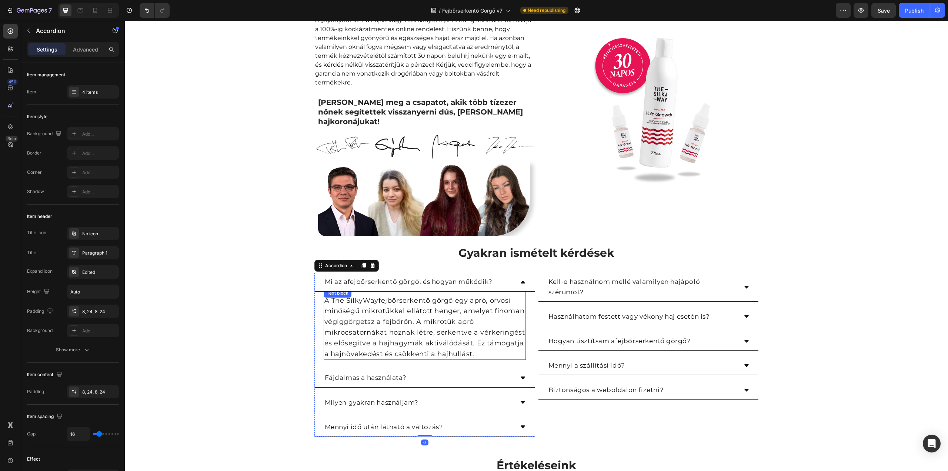
click at [344, 291] on div "A The SilkyWay f ejbőrserkentő görgő egy apró, orvosi minőségű mikrotűkkel ellá…" at bounding box center [425, 323] width 202 height 71
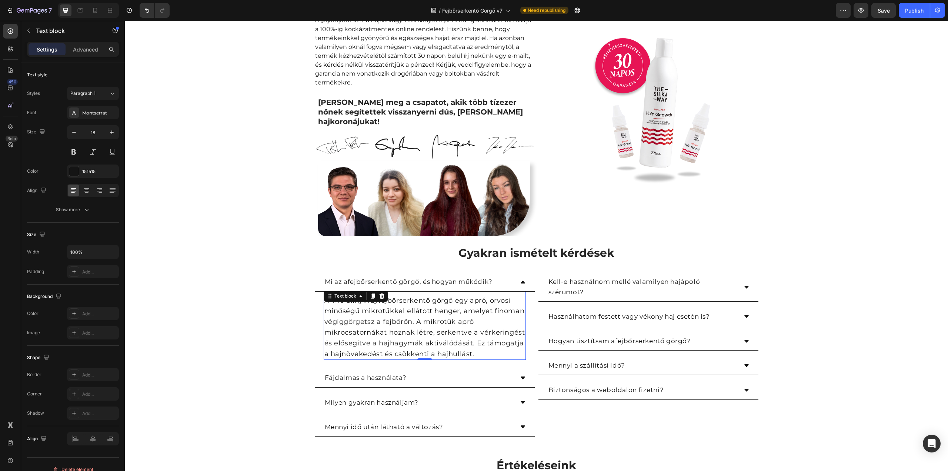
click at [344, 291] on div "Text block" at bounding box center [356, 296] width 64 height 12
click at [398, 295] on p "A The SilkyWay f ejbőrserkentő görgő egy apró, orvosi minőségű mikrotűkkel ellá…" at bounding box center [424, 327] width 201 height 64
click at [344, 295] on p "A The SilkyWay f ejbőrserkentő görgő egy apró, orvosi minőségű mikrotűkkel ellá…" at bounding box center [424, 327] width 201 height 64
click at [517, 368] on div "Fájdalmas a használata?" at bounding box center [425, 377] width 220 height 19
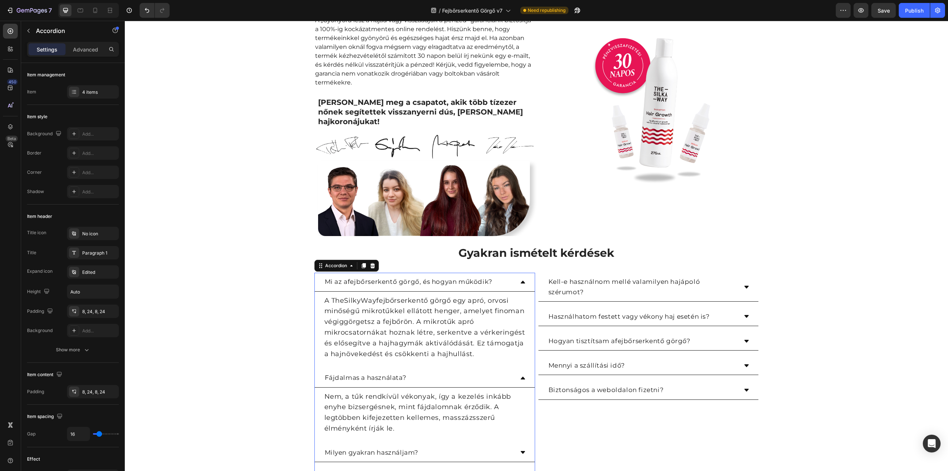
scroll to position [852, 0]
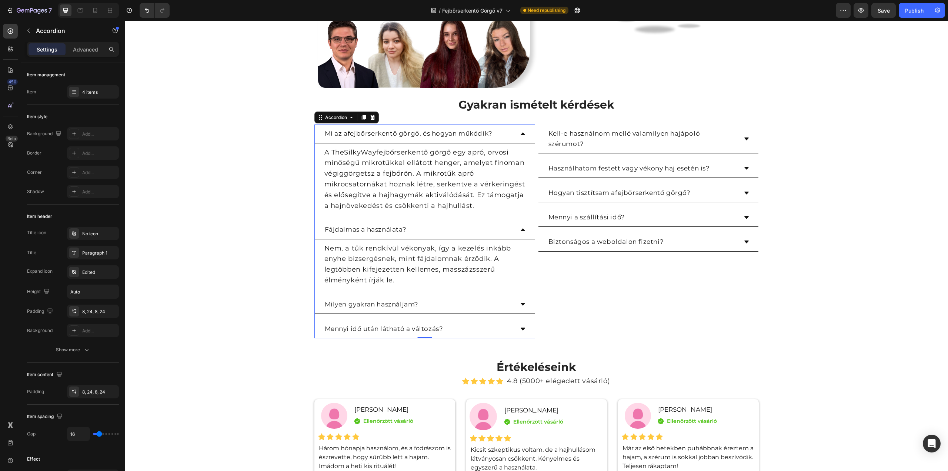
click at [520, 301] on icon at bounding box center [523, 304] width 6 height 6
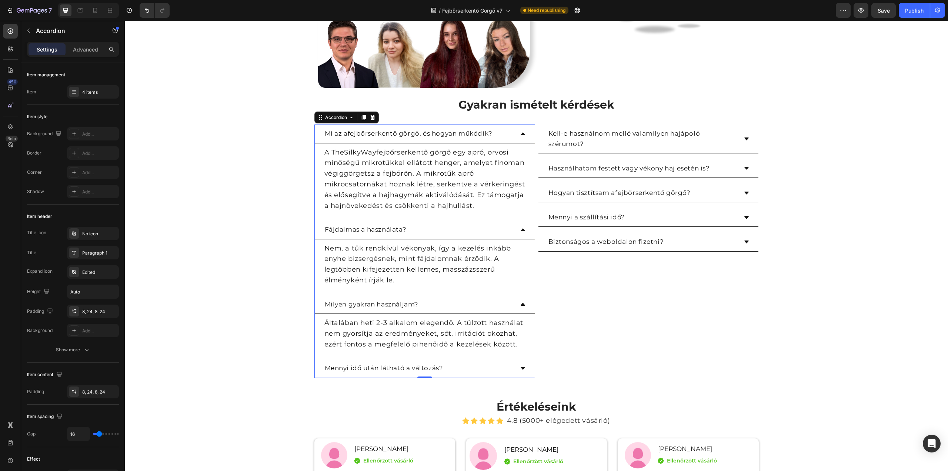
click at [520, 301] on icon at bounding box center [523, 304] width 6 height 6
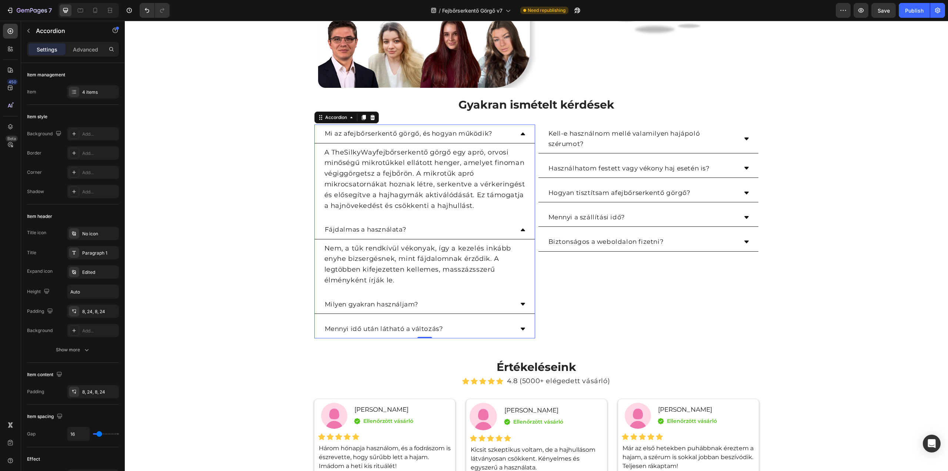
click at [521, 327] on icon at bounding box center [523, 328] width 4 height 3
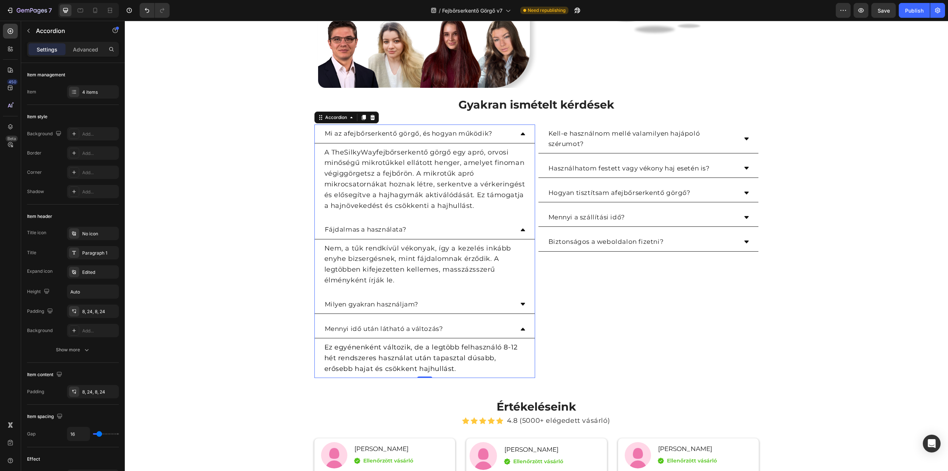
click at [521, 327] on icon at bounding box center [523, 328] width 4 height 3
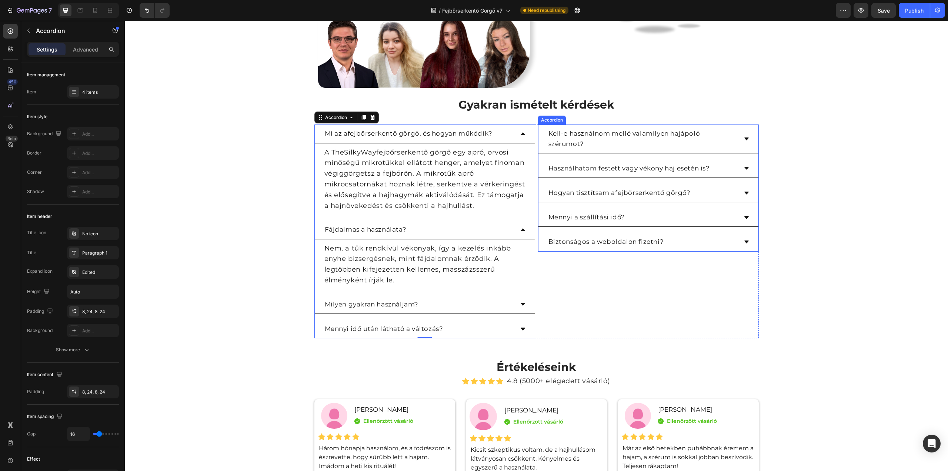
click at [744, 136] on icon at bounding box center [747, 139] width 6 height 6
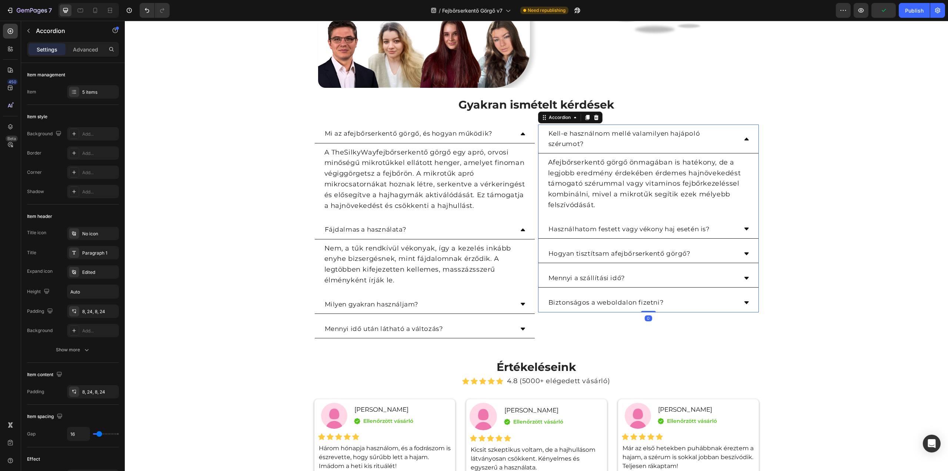
click at [744, 136] on icon at bounding box center [747, 139] width 6 height 6
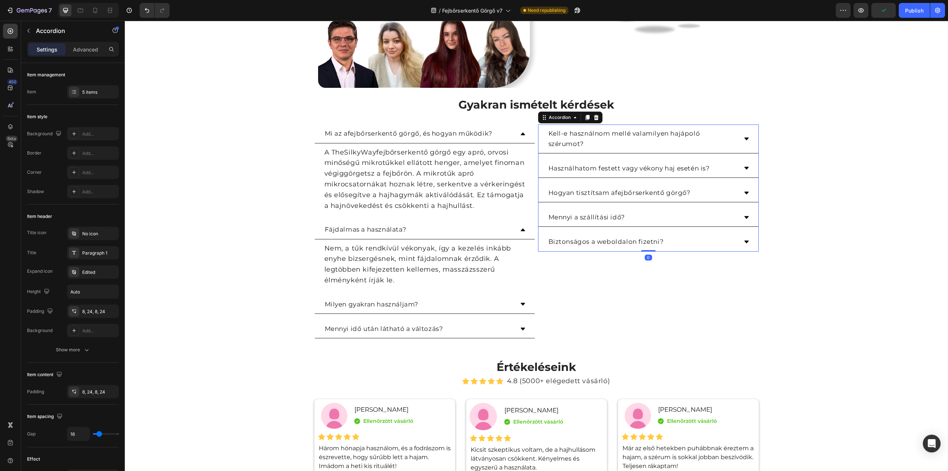
click at [744, 165] on icon at bounding box center [747, 168] width 6 height 6
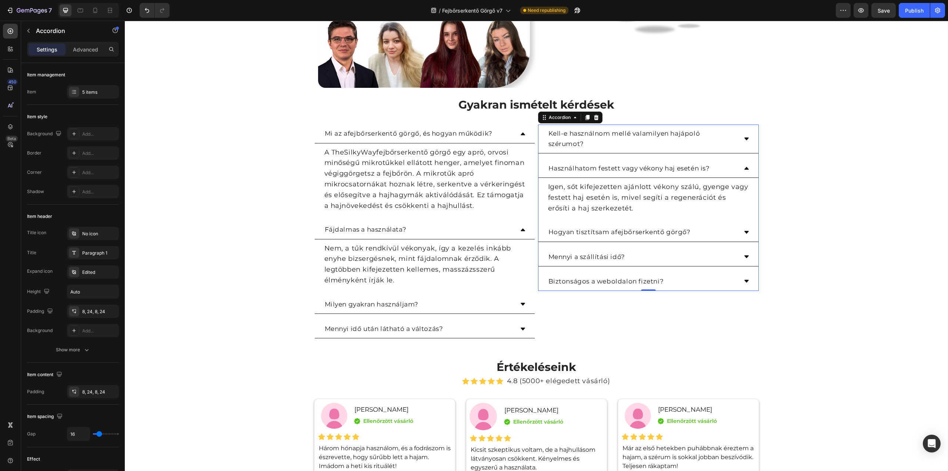
click at [744, 165] on icon at bounding box center [747, 168] width 6 height 6
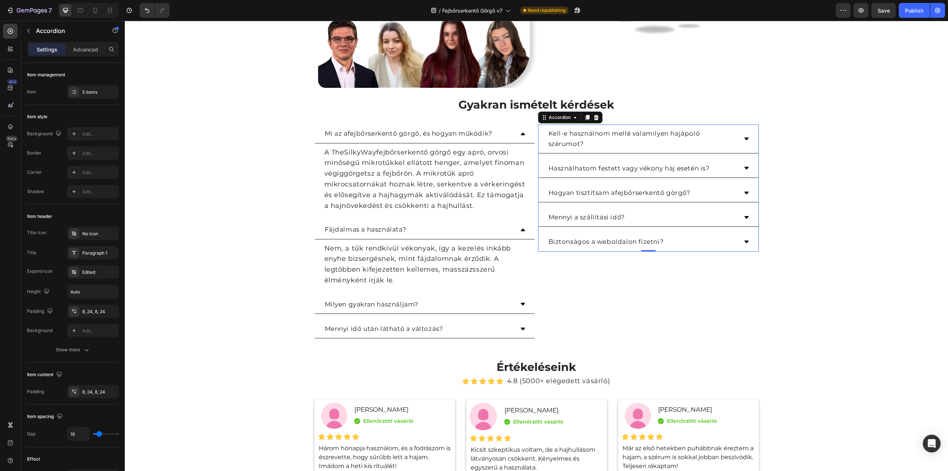
click at [746, 190] on icon at bounding box center [747, 193] width 6 height 6
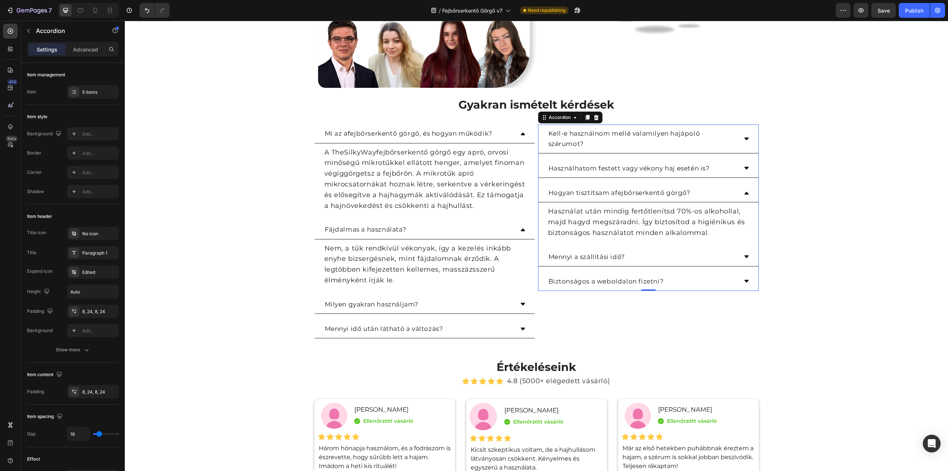
click at [746, 190] on icon at bounding box center [747, 193] width 6 height 6
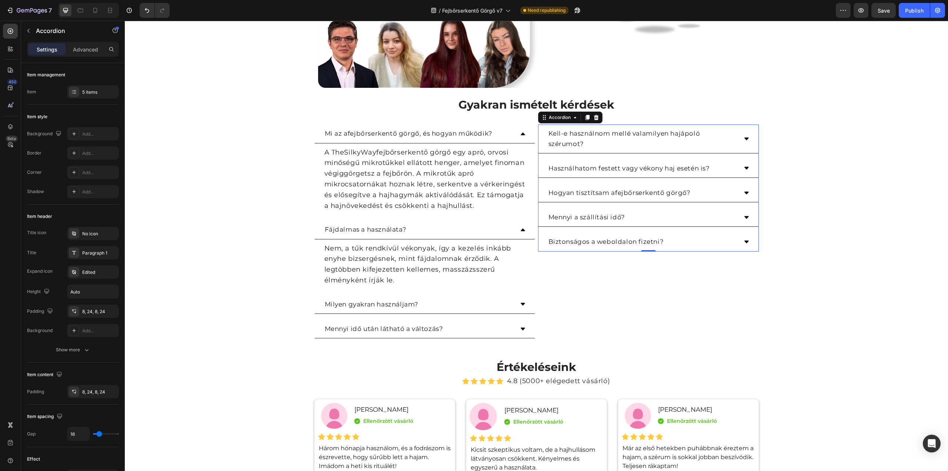
click at [746, 208] on div "Mennyi a szállítási idő?" at bounding box center [648, 217] width 220 height 19
click at [744, 239] on icon at bounding box center [747, 242] width 6 height 6
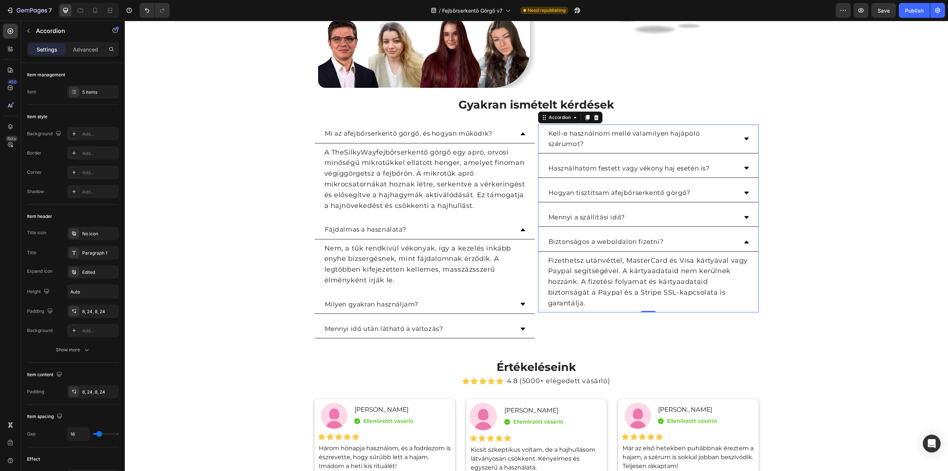
click at [744, 239] on icon at bounding box center [747, 242] width 6 height 6
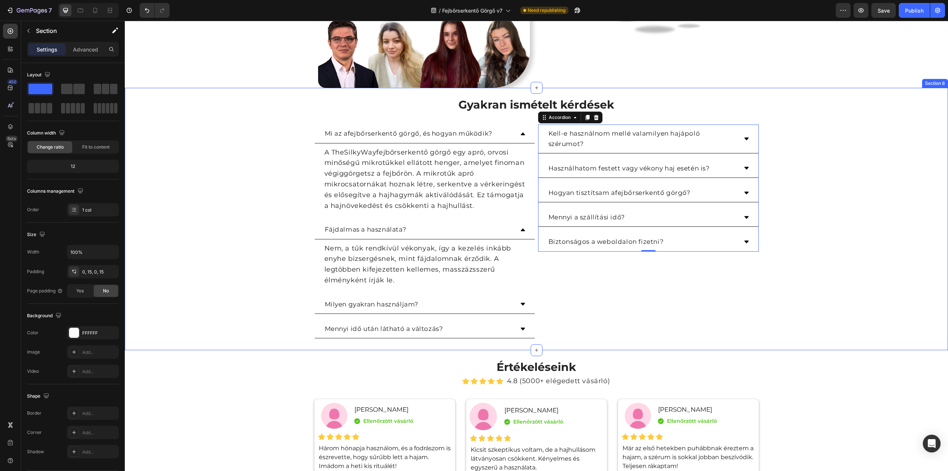
click at [830, 243] on div "Gyakran ismételt kérdések Heading Row Mi az a f ejbőrserkentő görgő, és hogyan …" at bounding box center [536, 219] width 812 height 262
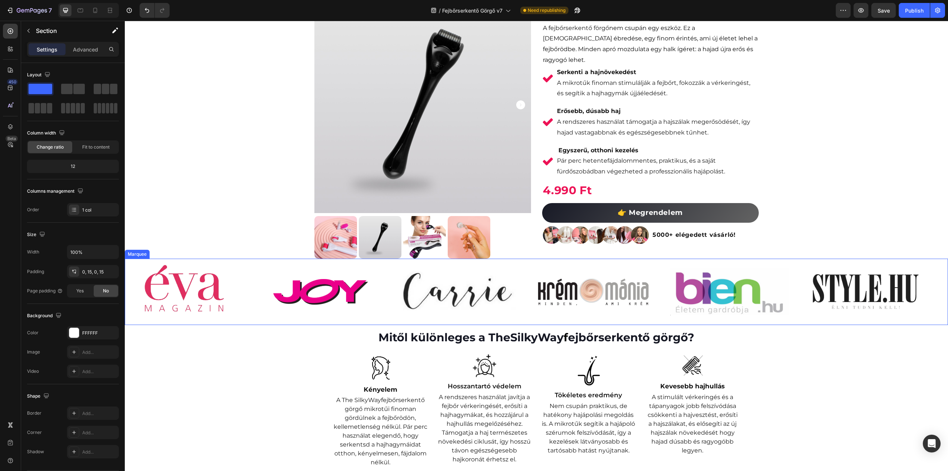
scroll to position [0, 0]
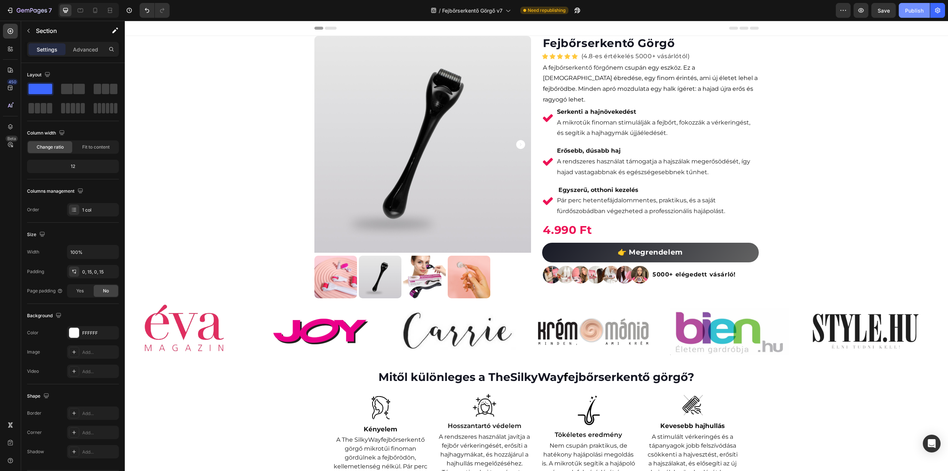
click at [917, 7] on div "Publish" at bounding box center [914, 11] width 19 height 8
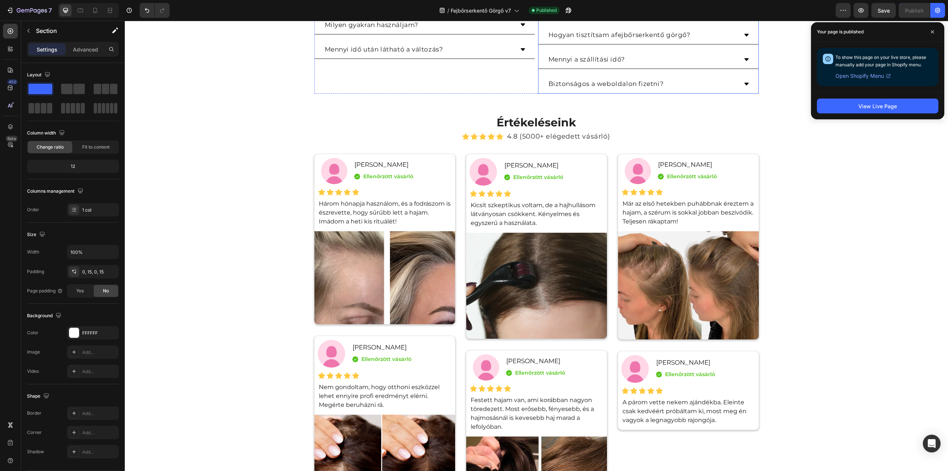
scroll to position [1185, 0]
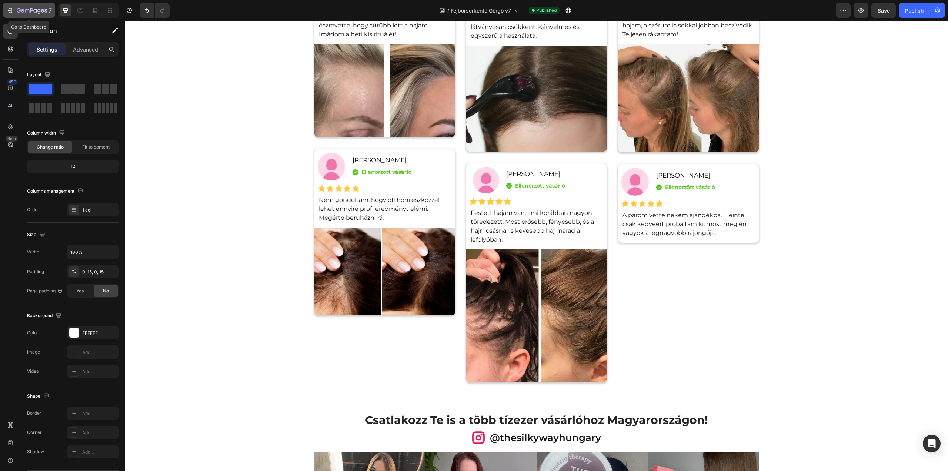
click at [27, 10] on icon "button" at bounding box center [27, 10] width 4 height 3
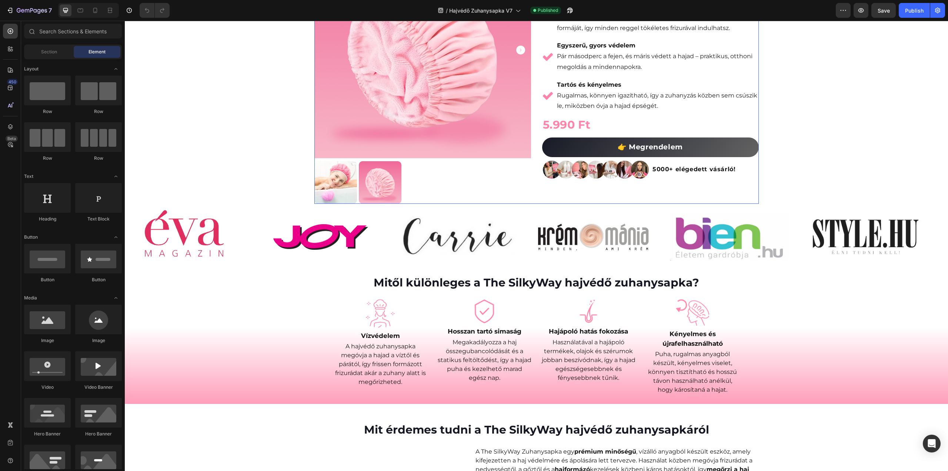
scroll to position [148, 0]
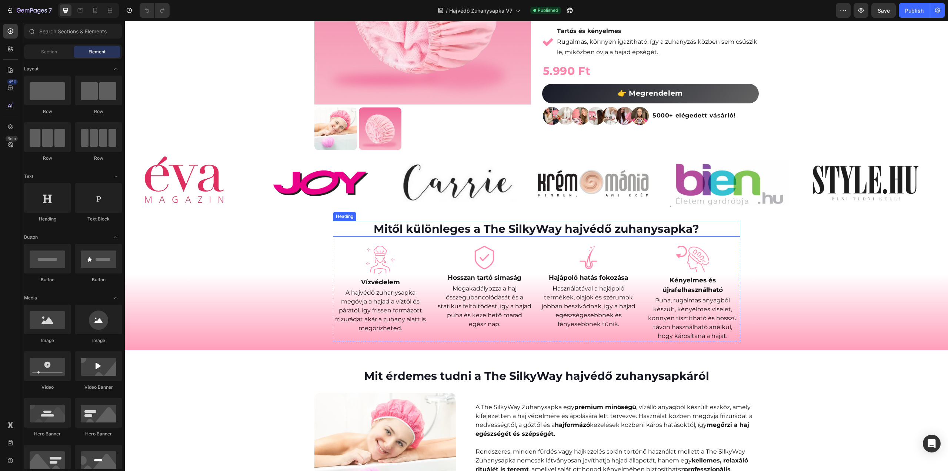
click at [504, 227] on h2 "Mitől különleges a The SilkyWay hajvédő zuhanysapka?" at bounding box center [536, 229] width 407 height 16
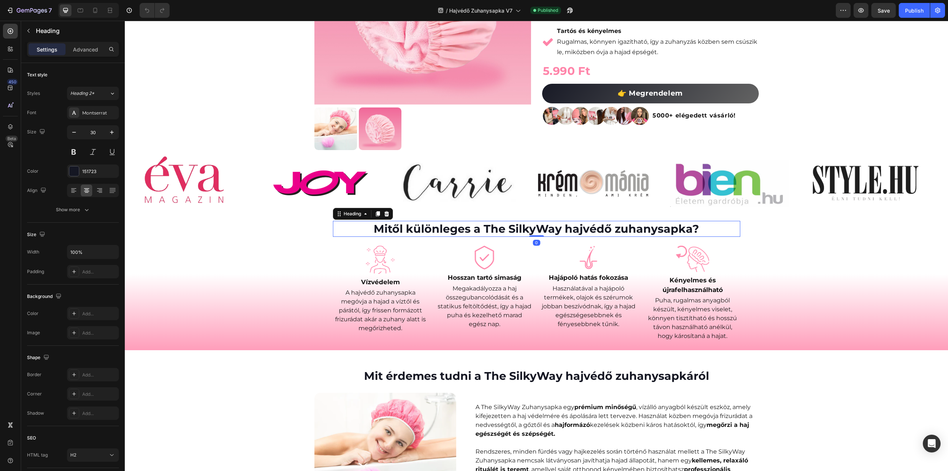
click at [509, 230] on h2 "Mitől különleges a The SilkyWay hajvédő zuhanysapka?" at bounding box center [536, 229] width 407 height 16
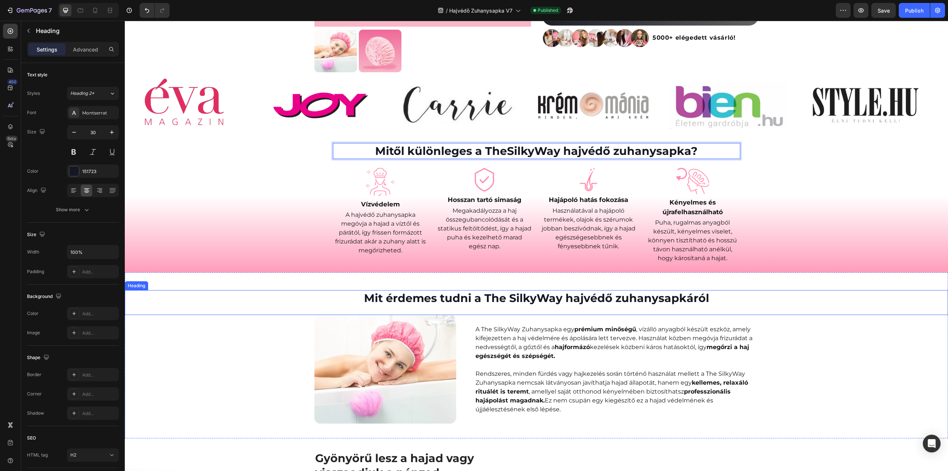
scroll to position [259, 0]
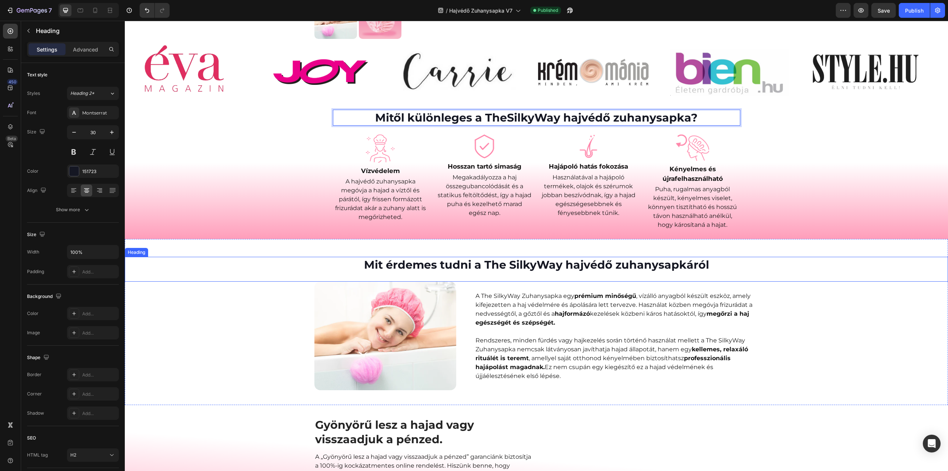
click at [508, 268] on h2 "Mit érdemes tudni a The SilkyWay hajvédő zuhanysapkáról" at bounding box center [536, 265] width 823 height 16
click at [508, 265] on h2 "Mit érdemes tudni a The SilkyWay hajvédő zuhanysapkáról" at bounding box center [536, 265] width 823 height 16
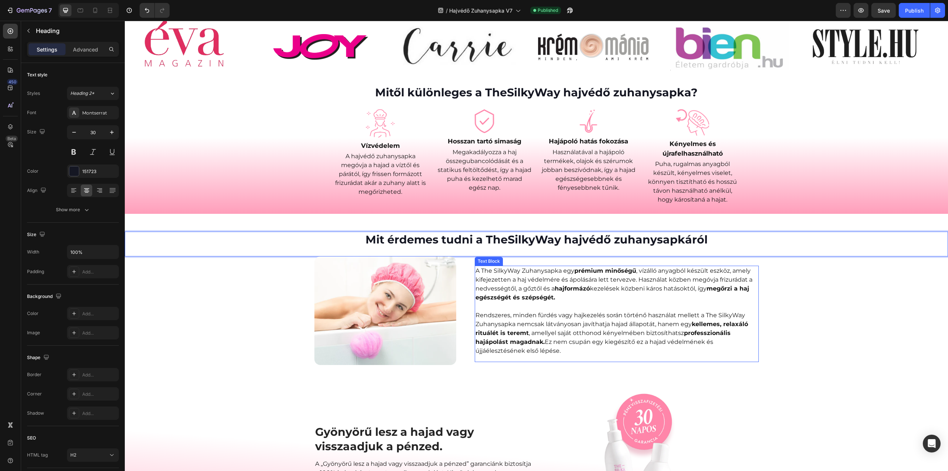
scroll to position [296, 0]
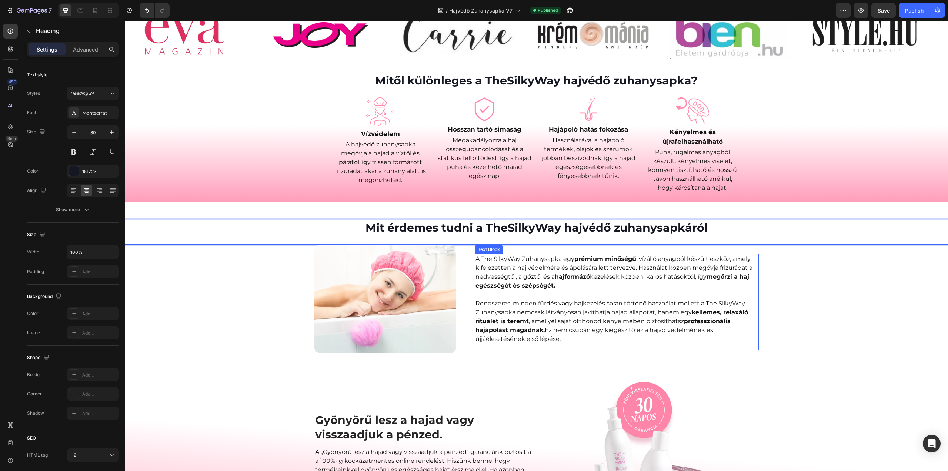
click at [492, 258] on p "A The SilkyWay Zuhanysapka egy prémium minőségű , vízálló anyagból készült eszk…" at bounding box center [616, 298] width 283 height 89
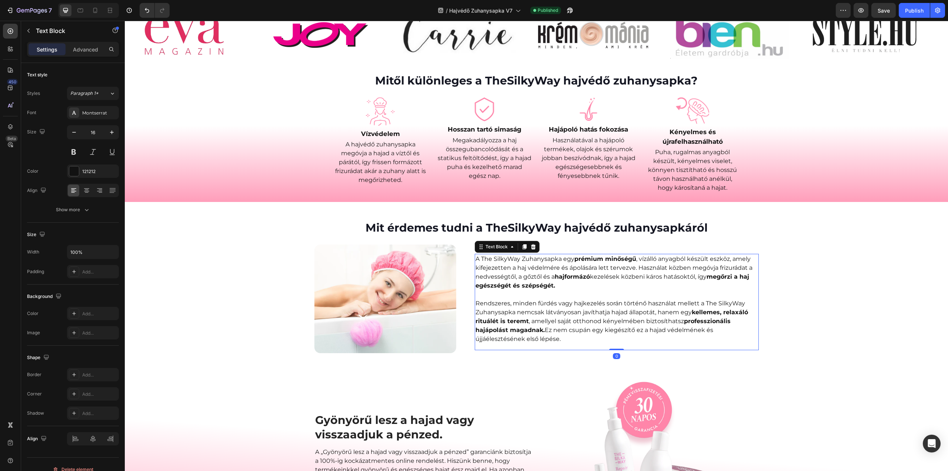
click at [491, 258] on p "A The SilkyWay Zuhanysapka egy prémium minőségű , vízálló anyagból készült eszk…" at bounding box center [616, 298] width 283 height 89
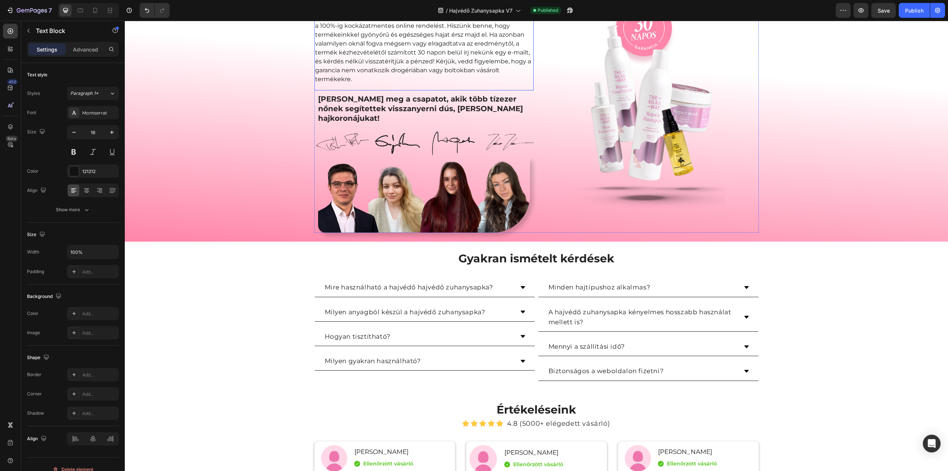
scroll to position [741, 0]
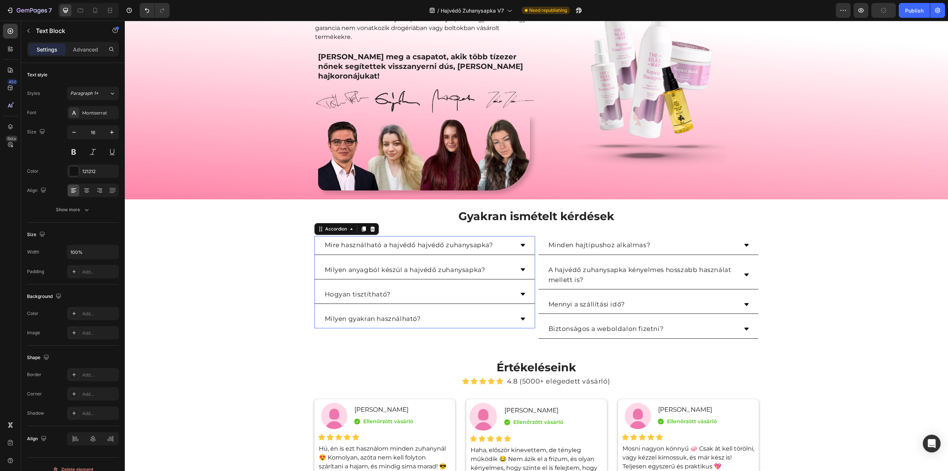
click at [520, 242] on icon at bounding box center [523, 245] width 6 height 6
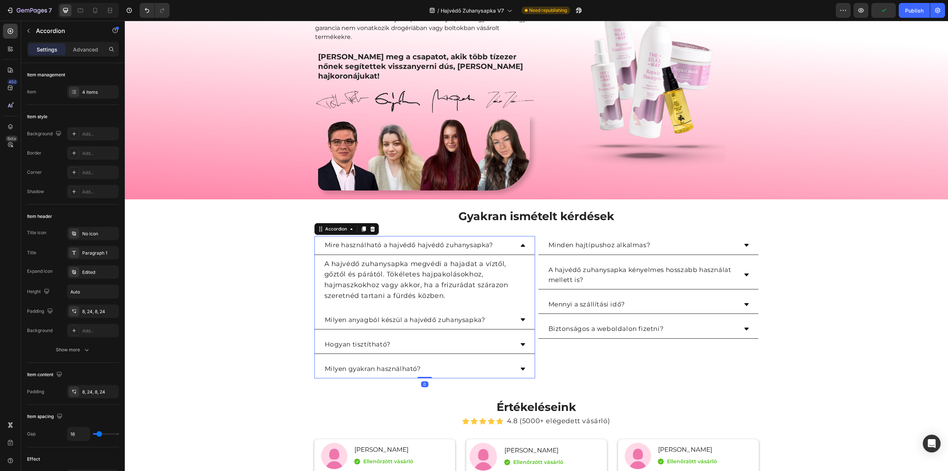
click at [521, 244] on icon at bounding box center [523, 245] width 4 height 3
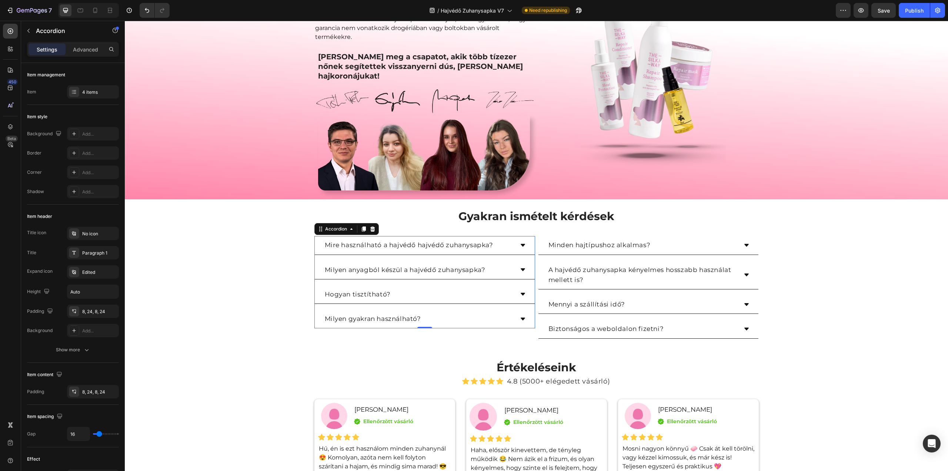
click at [519, 264] on div "Milyen anyagból készül a hajvédő zuhanysapka?" at bounding box center [425, 270] width 220 height 19
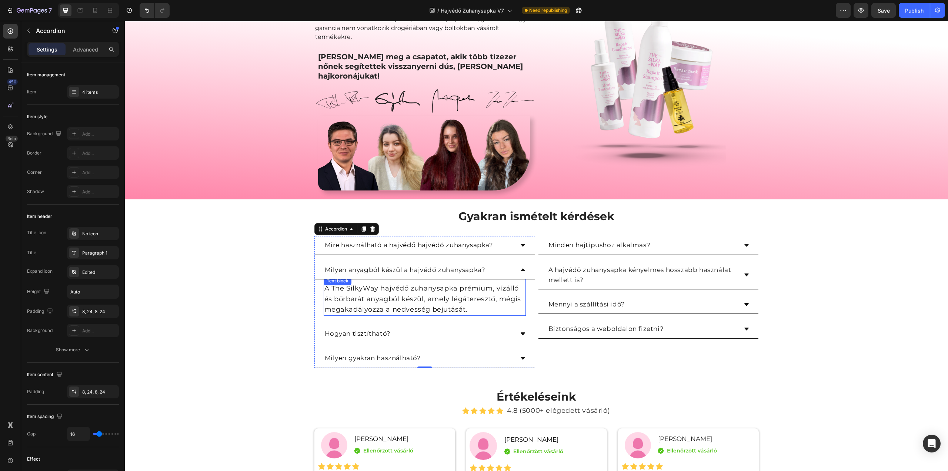
click at [339, 283] on p "A The SilkyWay hajvédő zuhanysapka prémium, vízálló és bőrbarát anyagból készül…" at bounding box center [424, 299] width 201 height 32
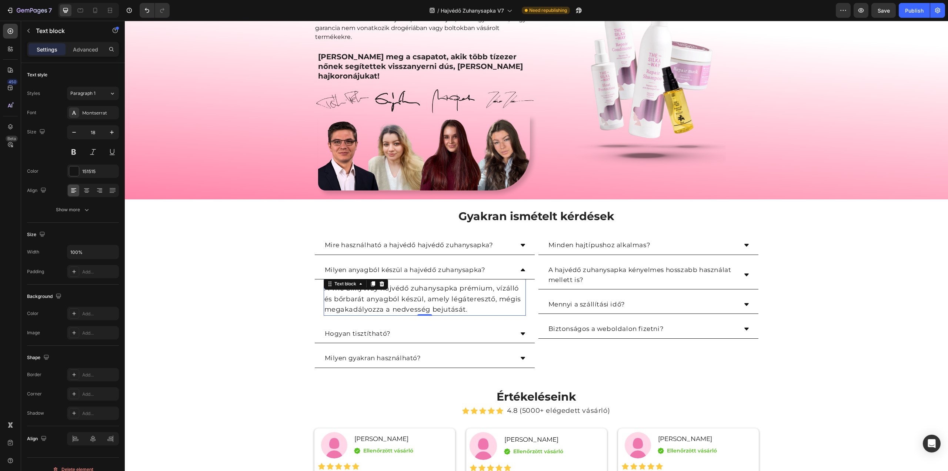
click at [345, 283] on p "A The SilkyWay hajvédő zuhanysapka prémium, vízálló és bőrbarát anyagból készül…" at bounding box center [424, 299] width 201 height 32
click at [344, 283] on p "A The SilkyWay hajvédő zuhanysapka prémium, vízálló és bőrbarát anyagból készül…" at bounding box center [424, 299] width 201 height 32
click at [520, 331] on icon at bounding box center [523, 334] width 6 height 6
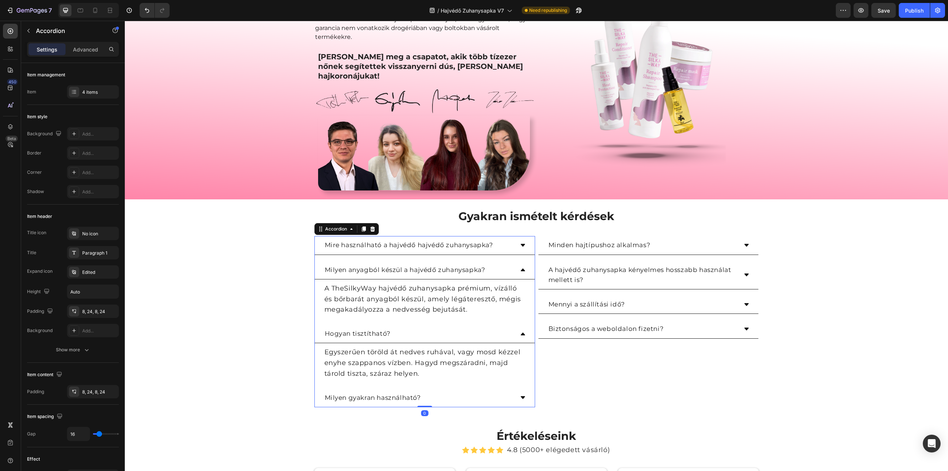
click at [520, 331] on icon at bounding box center [523, 334] width 6 height 6
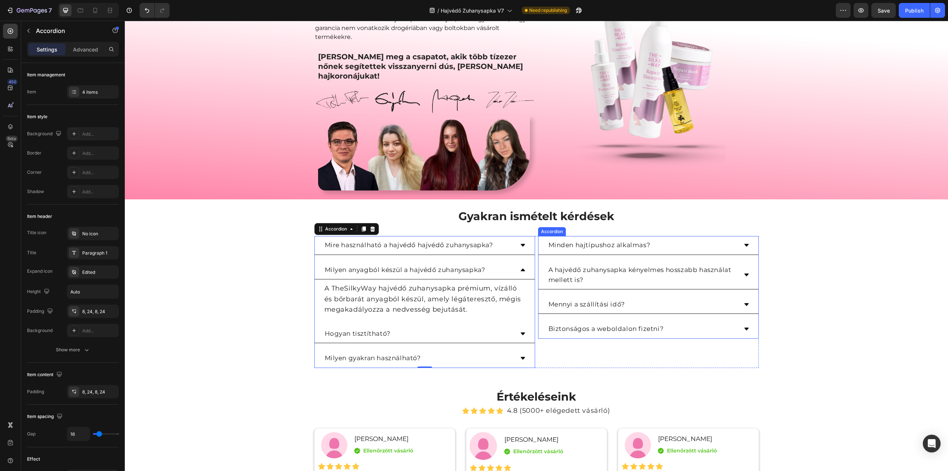
click at [745, 240] on div "Minden hajtípushoz alkalmas?" at bounding box center [648, 245] width 220 height 19
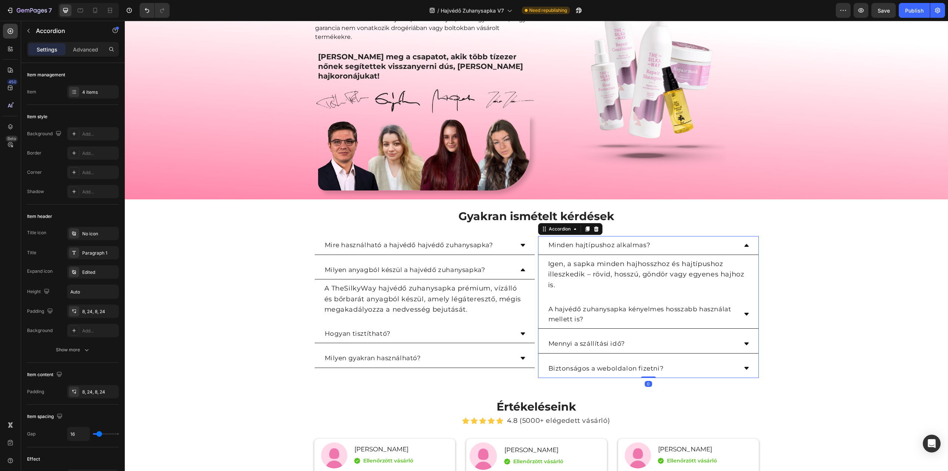
click at [745, 240] on div "Minden hajtípushoz alkalmas?" at bounding box center [648, 245] width 220 height 19
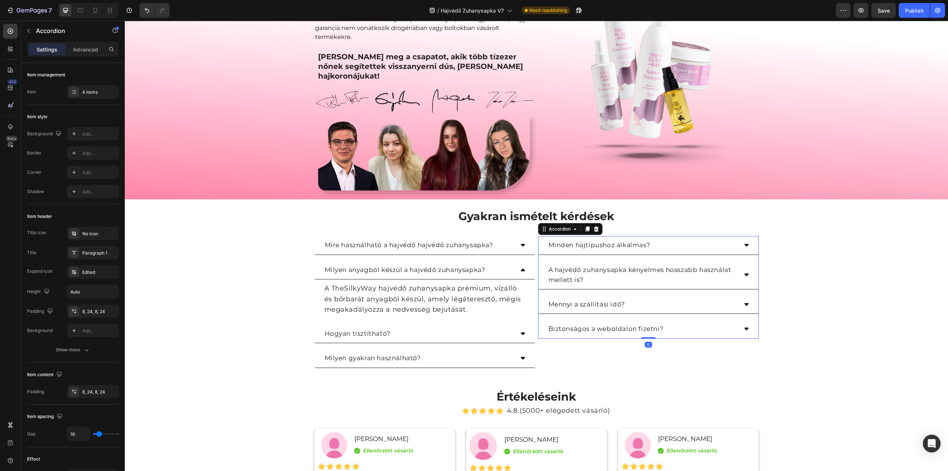
click at [746, 262] on div "A hajvédő zuhanysapka kényelmes hosszabb használat mellett is?" at bounding box center [648, 275] width 220 height 29
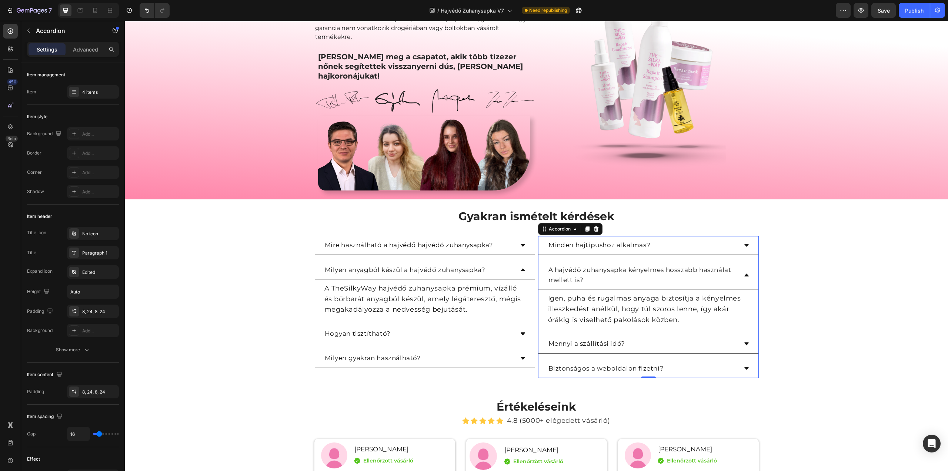
click at [746, 262] on div "A hajvédő zuhanysapka kényelmes hosszabb használat mellett is?" at bounding box center [648, 275] width 220 height 29
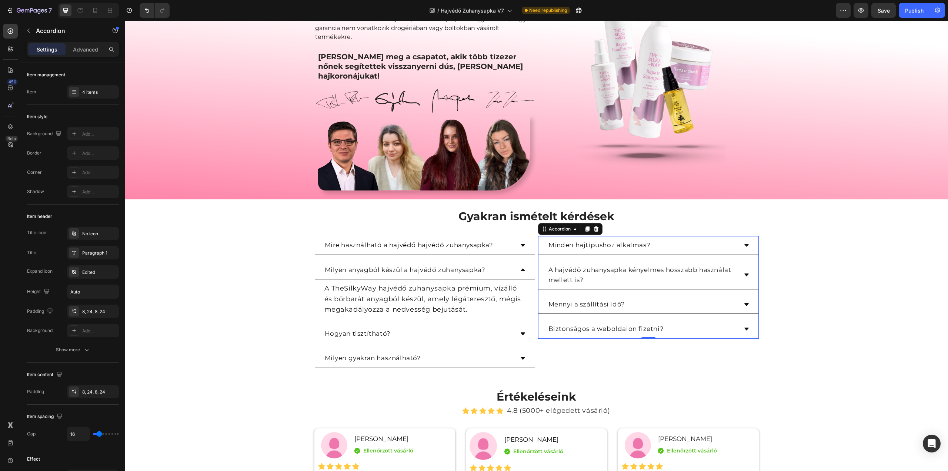
click at [744, 301] on icon at bounding box center [747, 304] width 6 height 6
click at [744, 326] on icon at bounding box center [747, 329] width 6 height 6
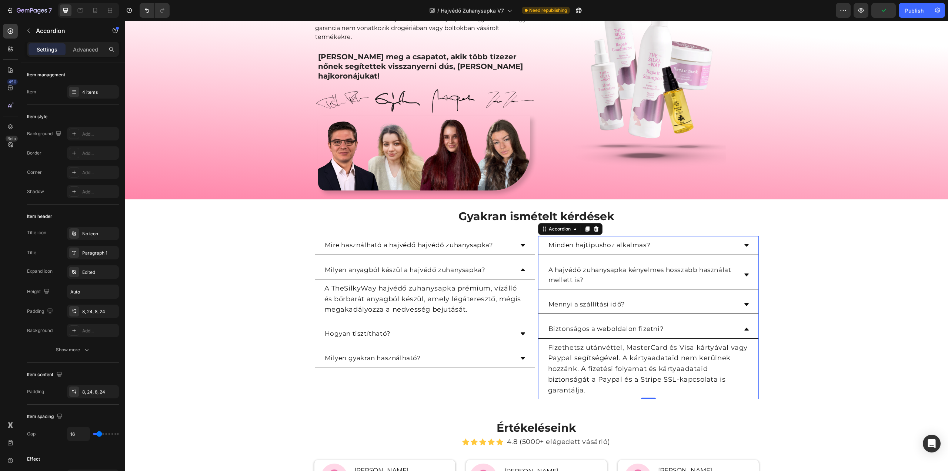
click at [744, 326] on icon at bounding box center [747, 329] width 6 height 6
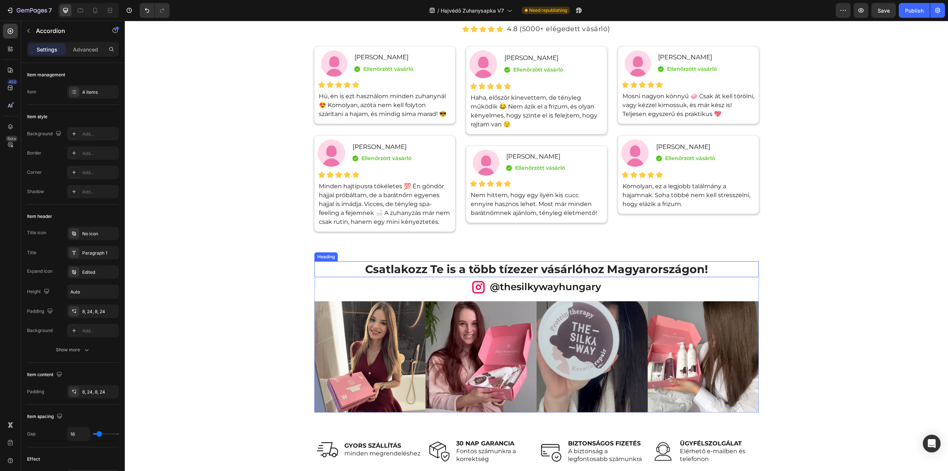
scroll to position [1222, 0]
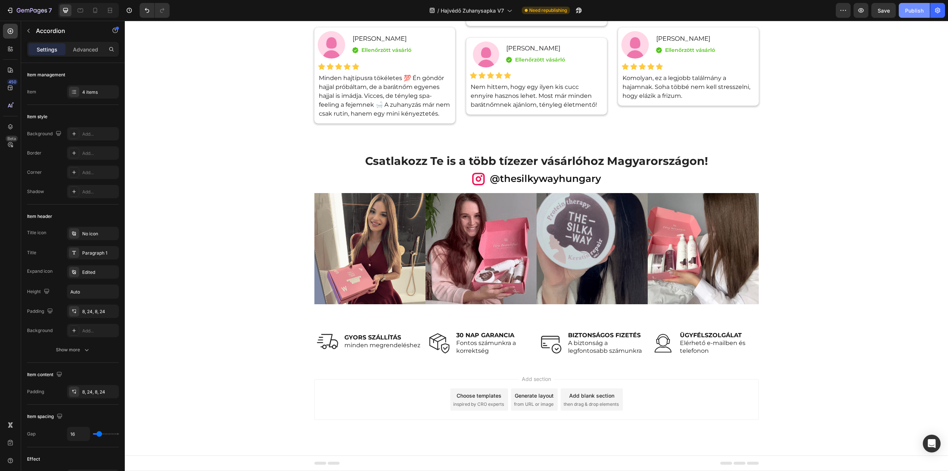
click at [912, 7] on div "Publish" at bounding box center [914, 11] width 19 height 8
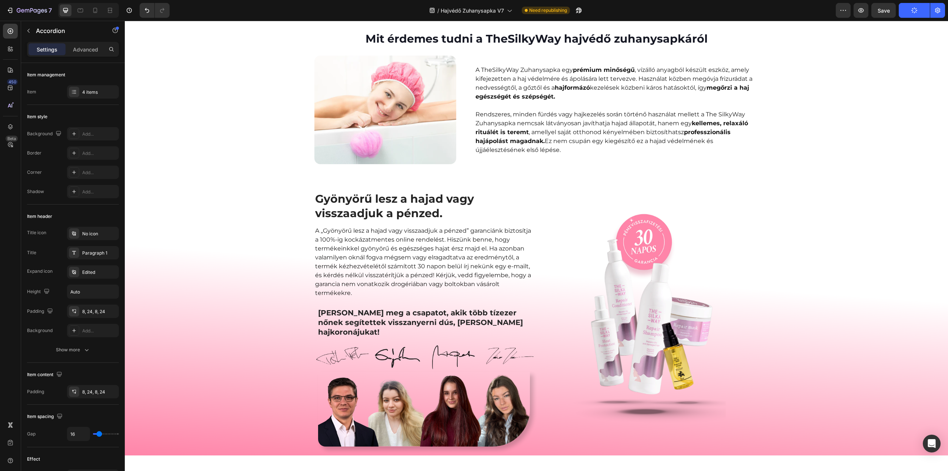
scroll to position [407, 0]
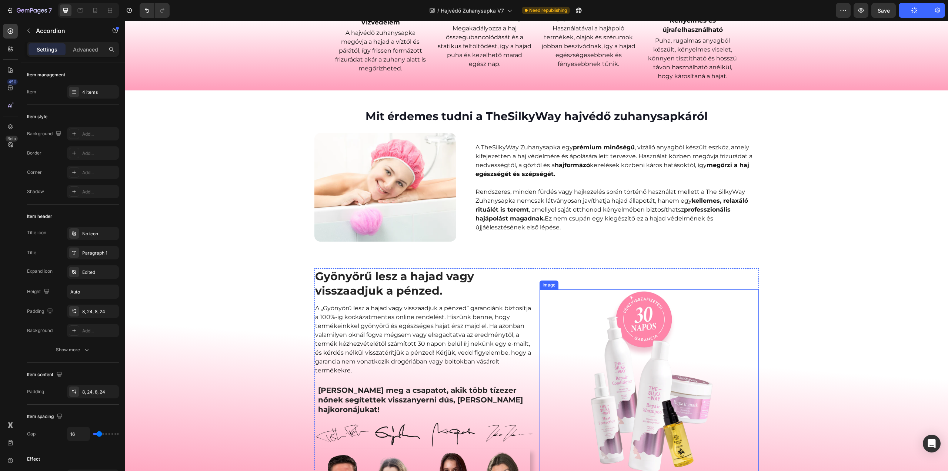
click at [623, 357] on img at bounding box center [648, 395] width 153 height 213
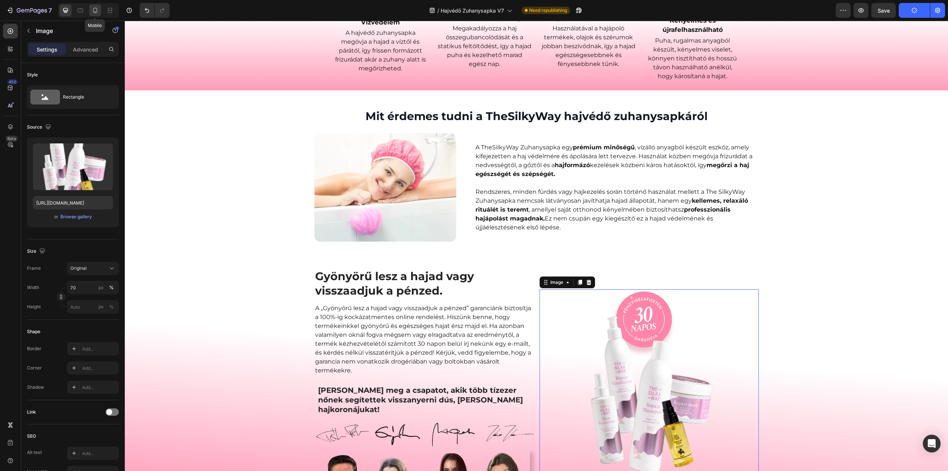
click at [97, 10] on icon at bounding box center [94, 10] width 7 height 7
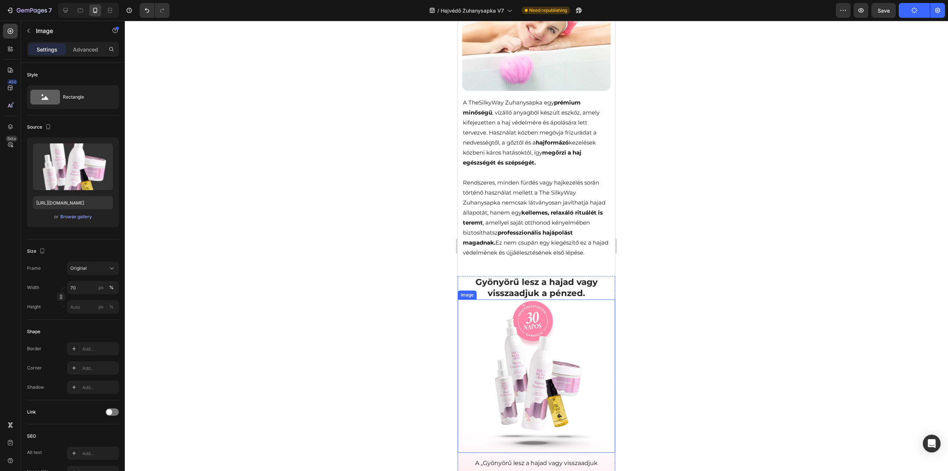
scroll to position [786, 0]
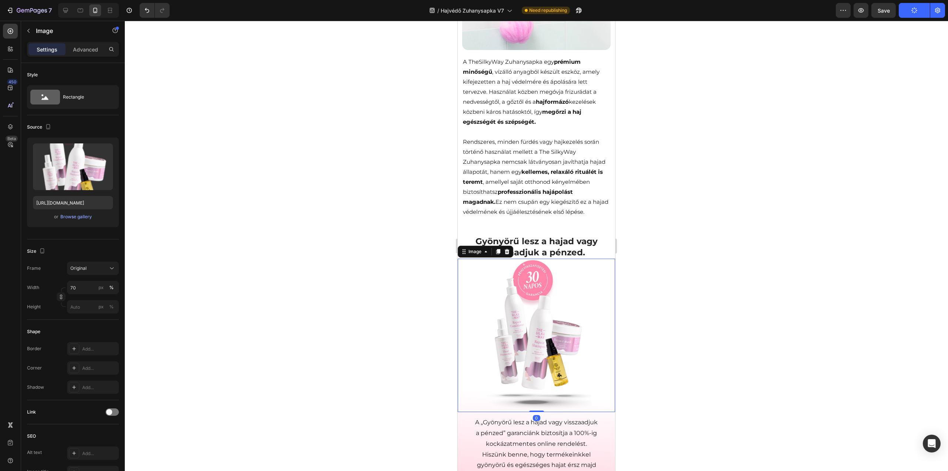
click at [525, 345] on img at bounding box center [536, 334] width 110 height 153
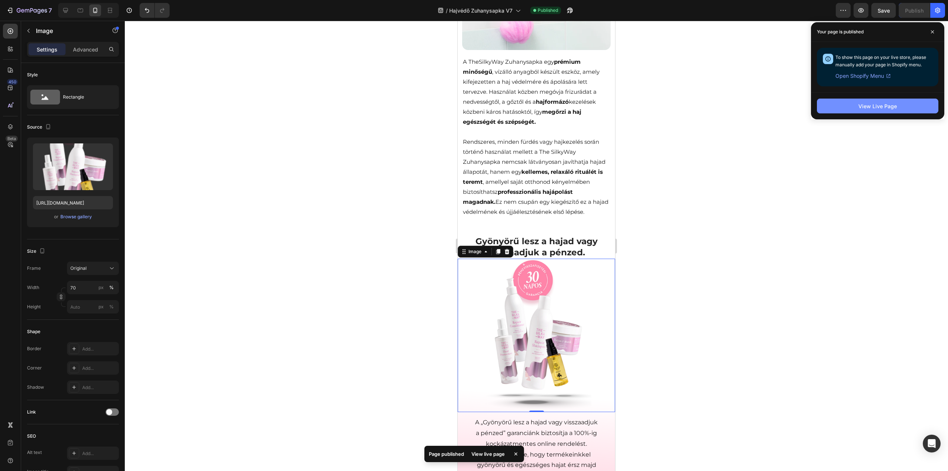
click at [893, 106] on div "View Live Page" at bounding box center [877, 106] width 39 height 8
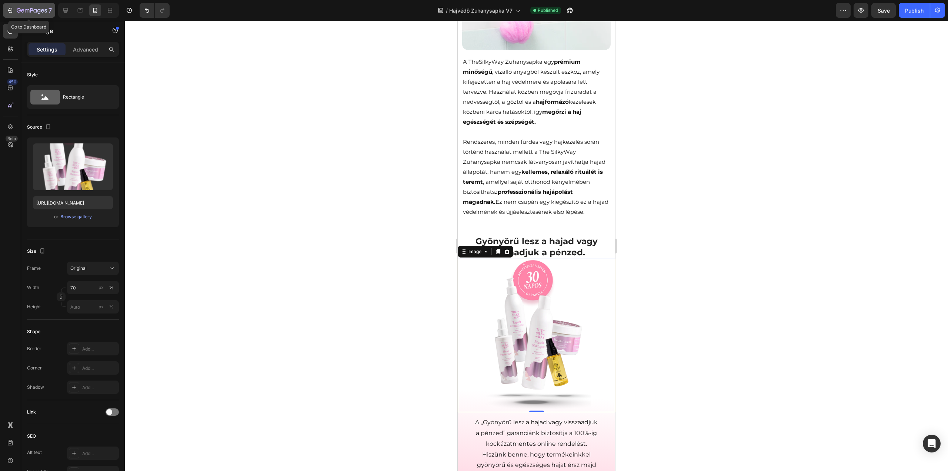
click at [23, 8] on icon "button" at bounding box center [32, 11] width 30 height 6
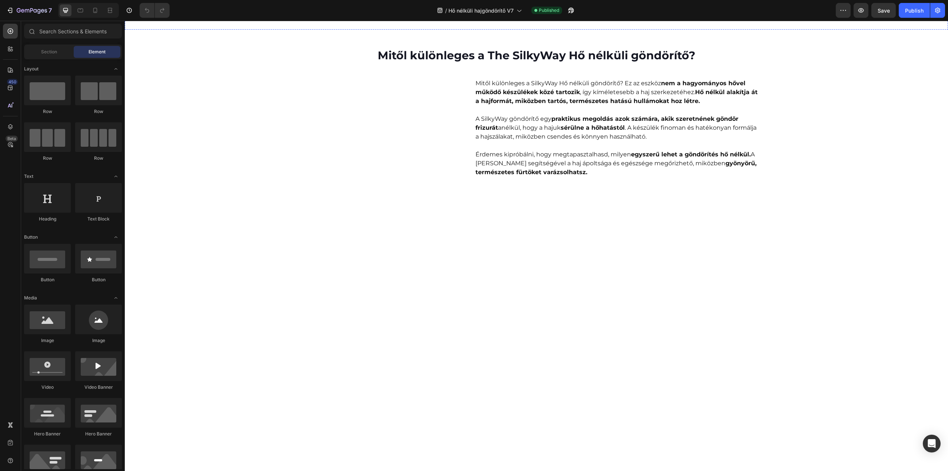
scroll to position [518, 0]
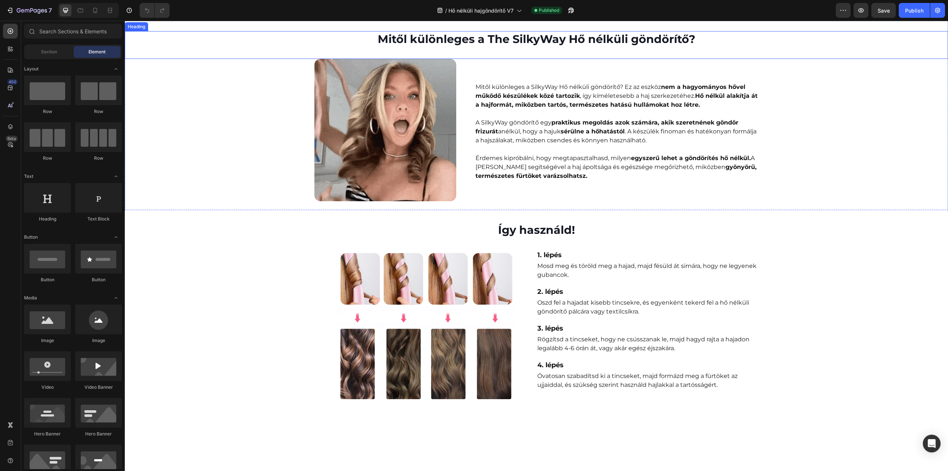
click at [507, 47] on h2 "Mitől különleges a The SilkyWay Hő nélküli göndörítő?" at bounding box center [536, 39] width 823 height 16
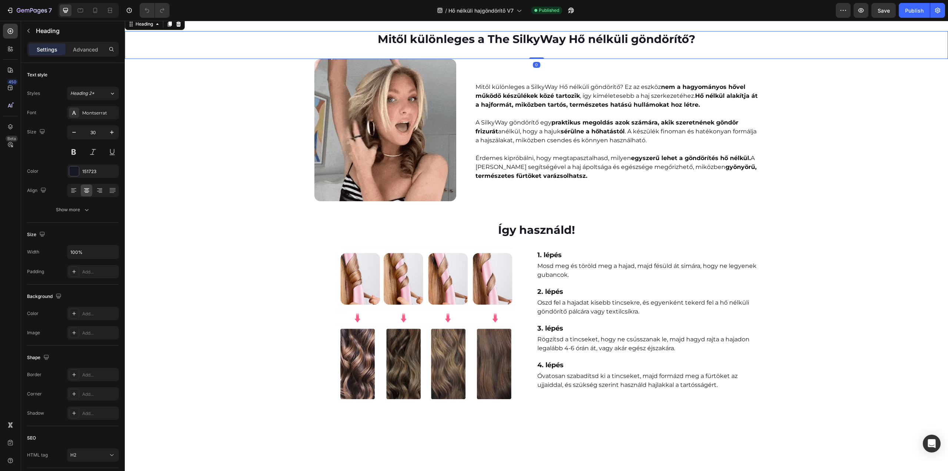
click at [510, 47] on h2 "Mitől különleges a The SilkyWay Hő nélküli göndörítő?" at bounding box center [536, 39] width 823 height 16
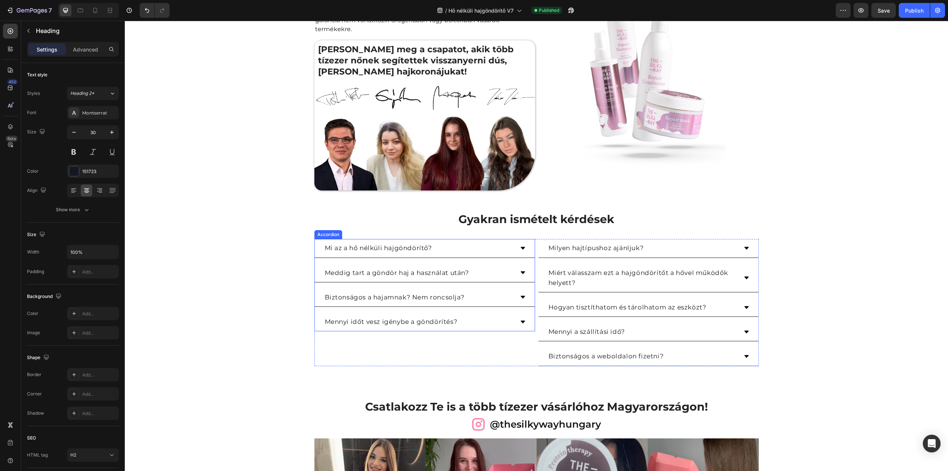
scroll to position [1074, 0]
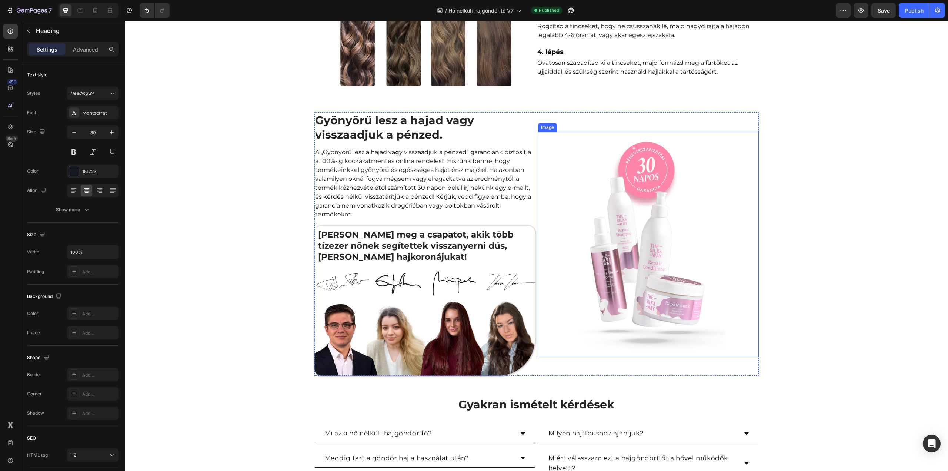
click at [622, 263] on img at bounding box center [648, 244] width 154 height 224
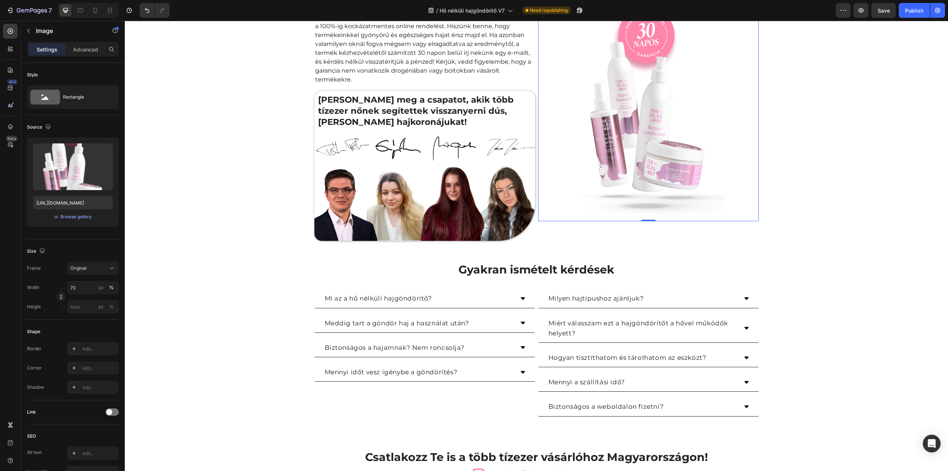
scroll to position [1357, 0]
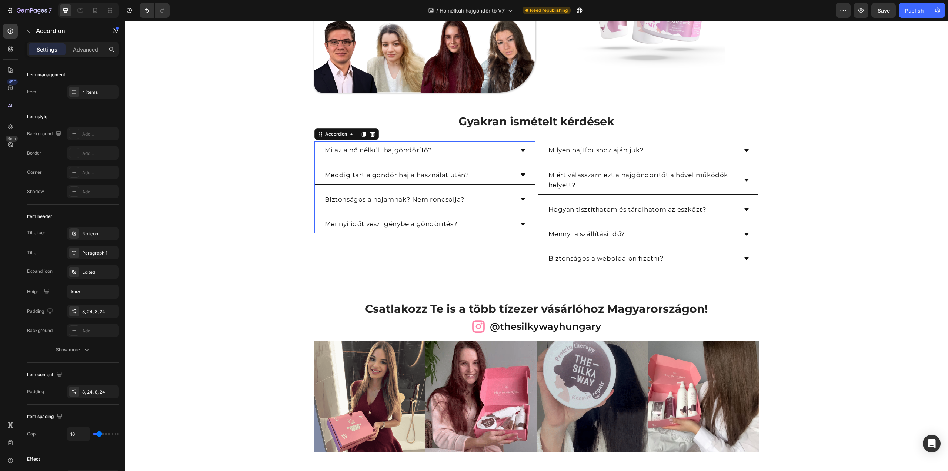
click at [521, 150] on icon at bounding box center [523, 150] width 4 height 3
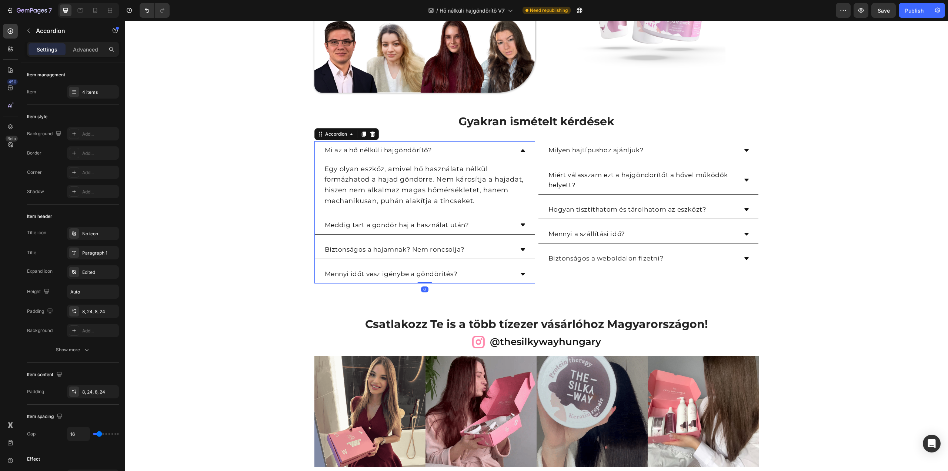
click at [521, 150] on icon at bounding box center [523, 150] width 4 height 3
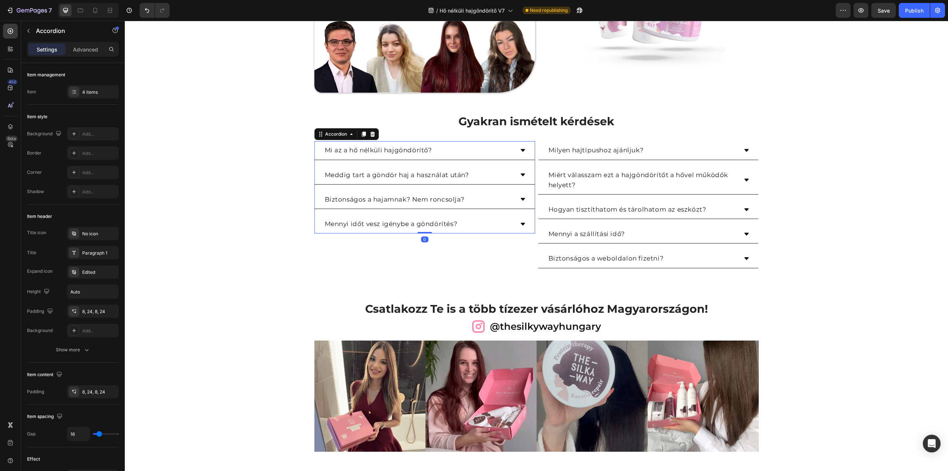
click at [520, 175] on icon at bounding box center [523, 175] width 6 height 6
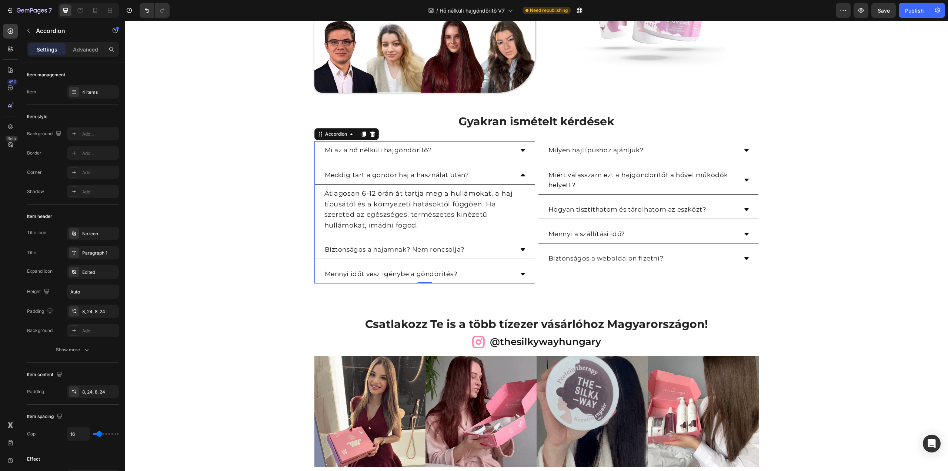
click at [521, 175] on icon at bounding box center [523, 175] width 4 height 3
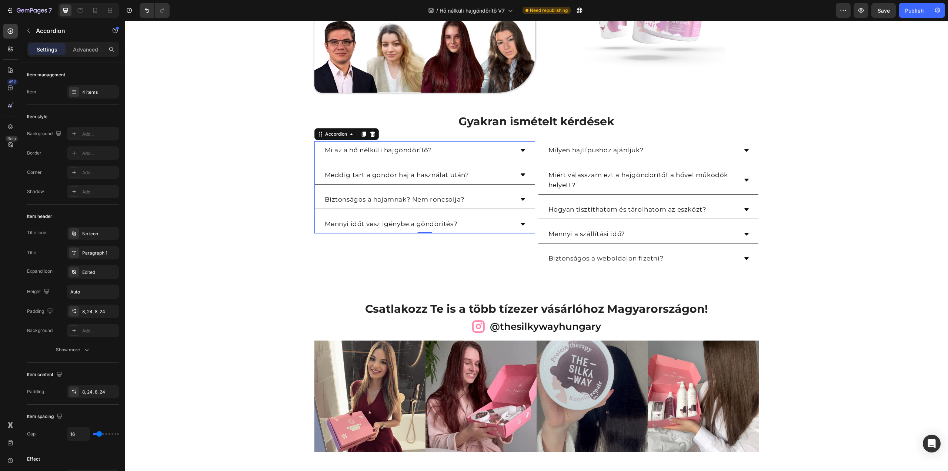
click at [521, 196] on icon at bounding box center [523, 199] width 6 height 6
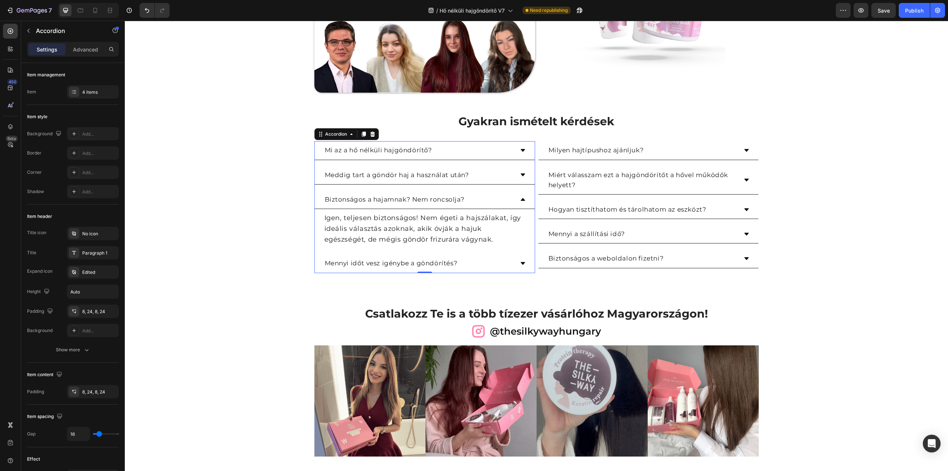
click at [521, 196] on icon at bounding box center [523, 199] width 6 height 6
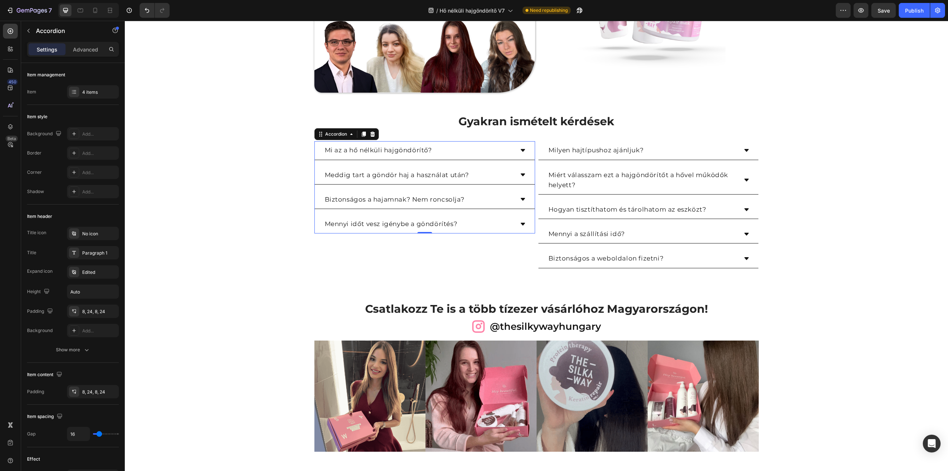
click at [516, 217] on div "Mennyi időt vesz igénybe a göndörítés?" at bounding box center [425, 224] width 220 height 19
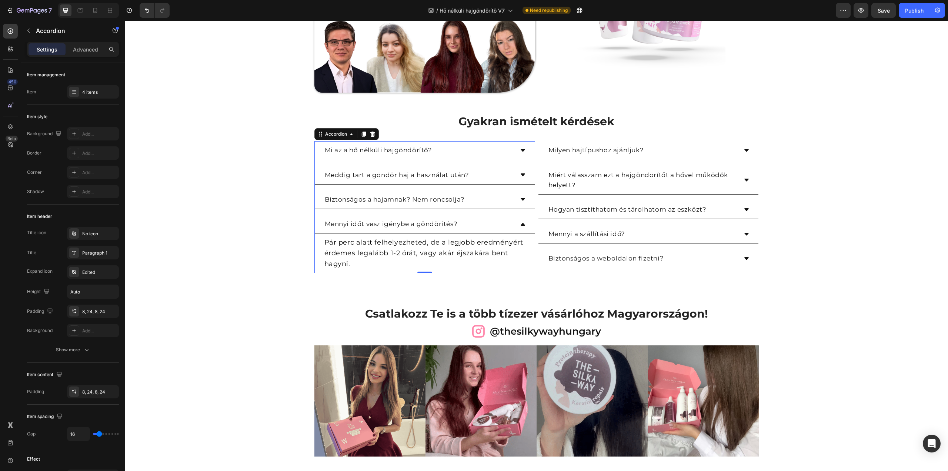
click at [516, 217] on div "Mennyi időt vesz igénybe a göndörítés?" at bounding box center [425, 224] width 220 height 19
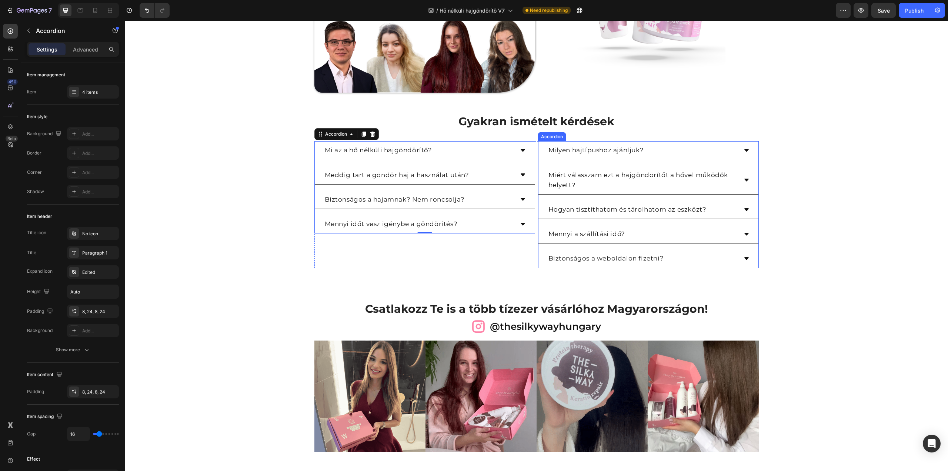
click at [746, 148] on icon at bounding box center [747, 150] width 6 height 6
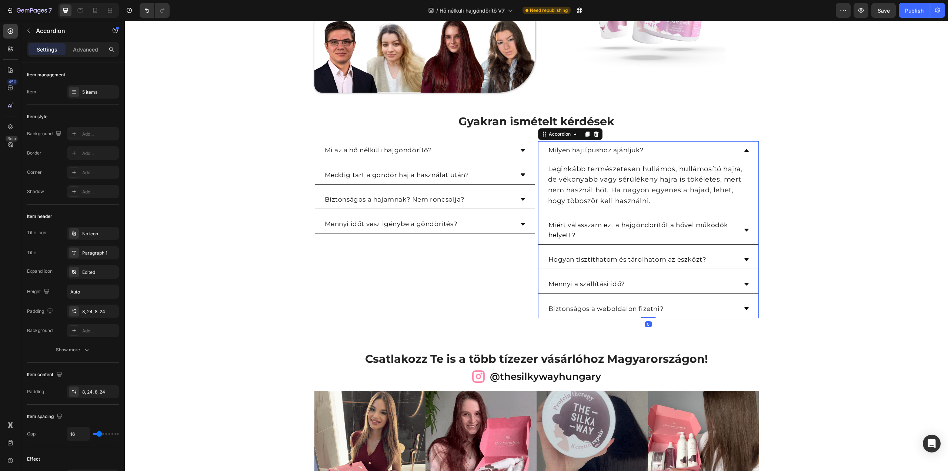
click at [744, 150] on icon at bounding box center [746, 150] width 4 height 3
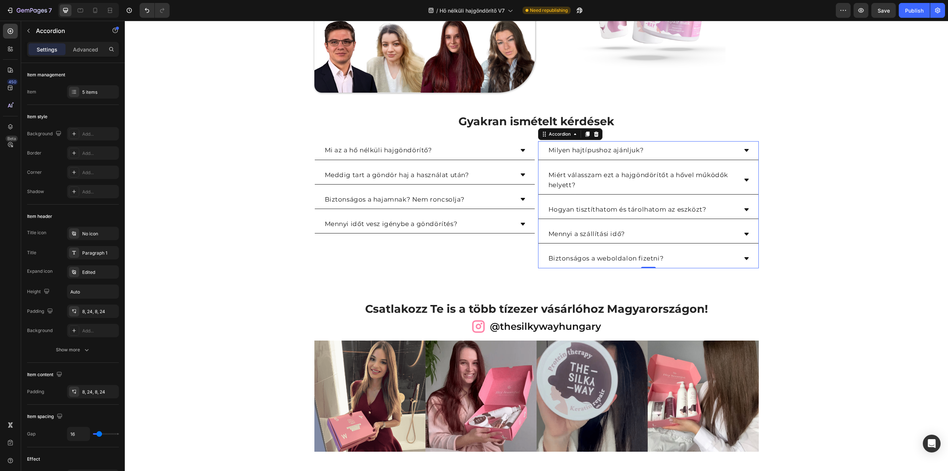
click at [744, 177] on icon at bounding box center [747, 180] width 6 height 6
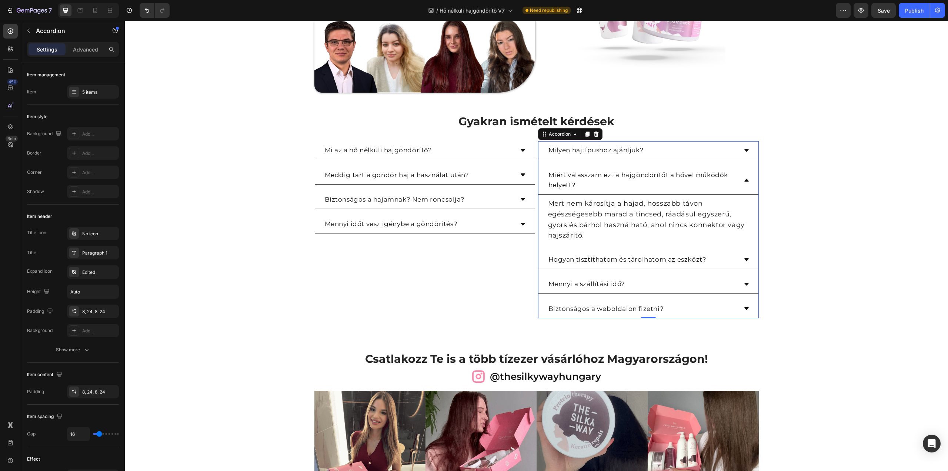
click at [744, 177] on icon at bounding box center [747, 180] width 6 height 6
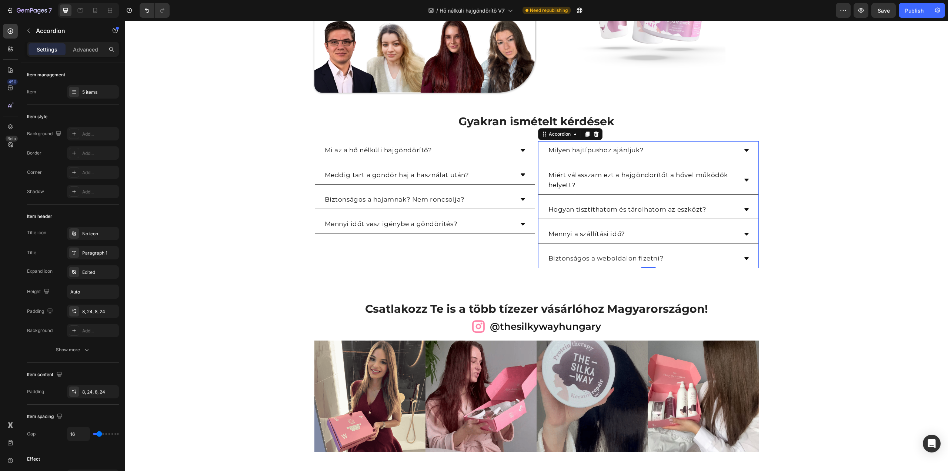
click at [745, 209] on icon at bounding box center [747, 210] width 6 height 6
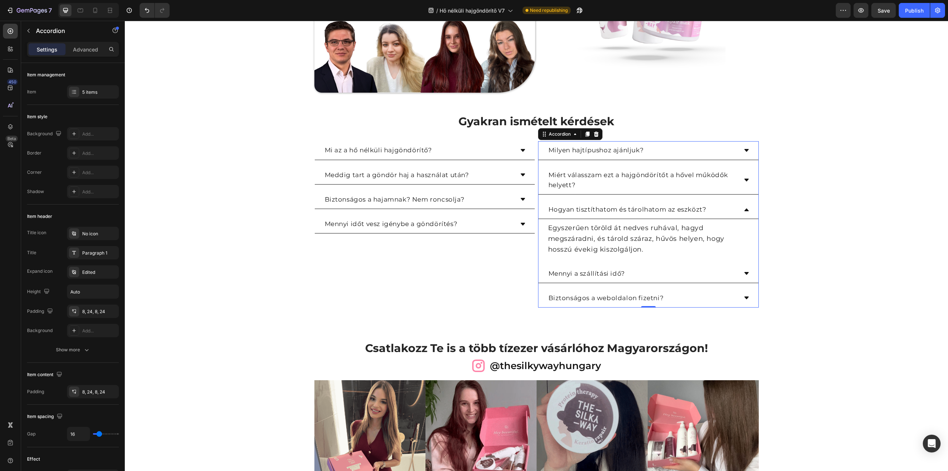
click at [745, 209] on icon at bounding box center [746, 209] width 4 height 3
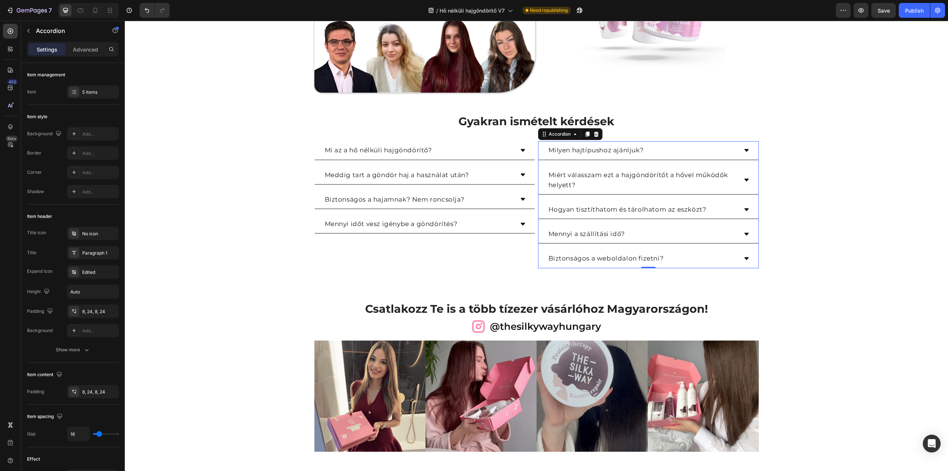
click at [743, 228] on div "Mennyi a szállítási idő?" at bounding box center [648, 234] width 220 height 19
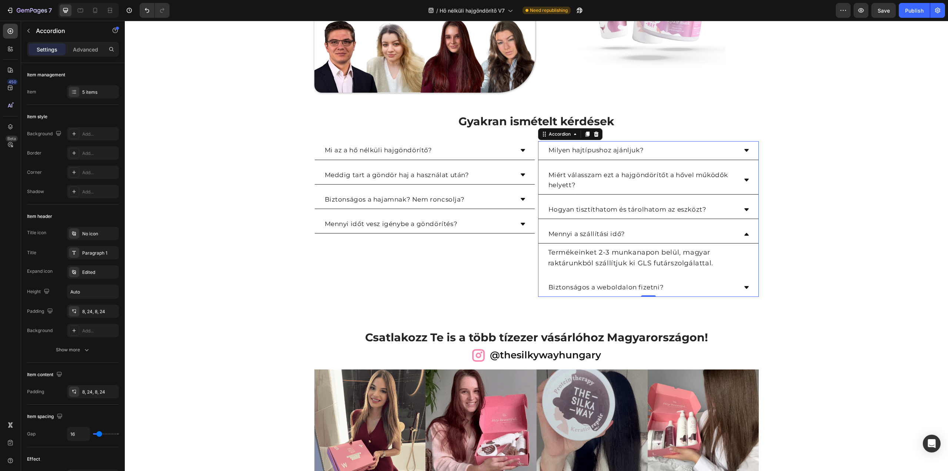
click at [743, 228] on div "Mennyi a szállítási idő?" at bounding box center [648, 234] width 220 height 19
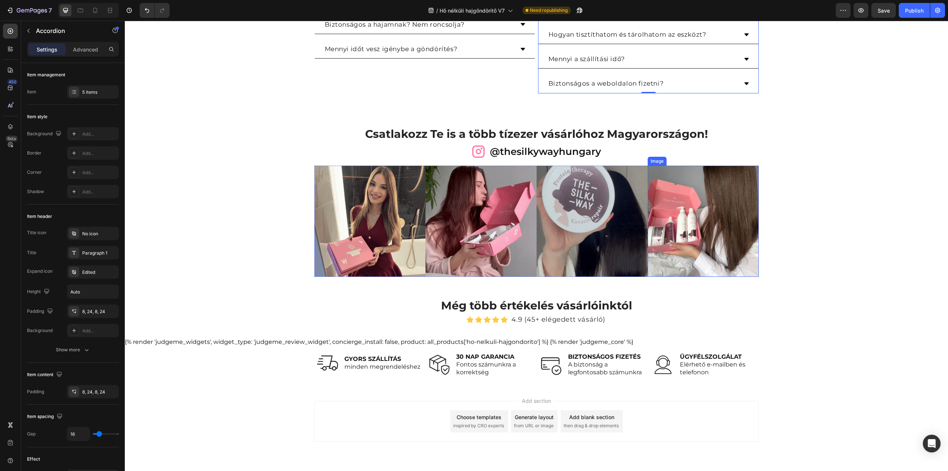
scroll to position [1550, 0]
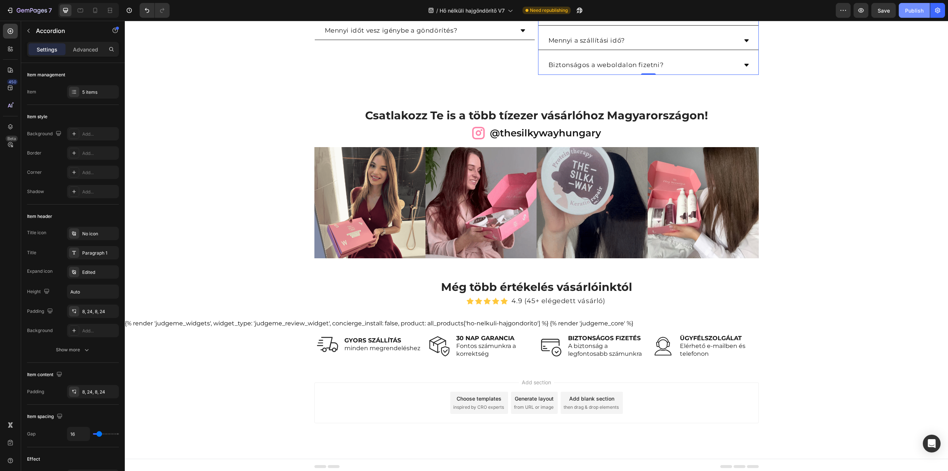
click at [913, 9] on div "Publish" at bounding box center [914, 11] width 19 height 8
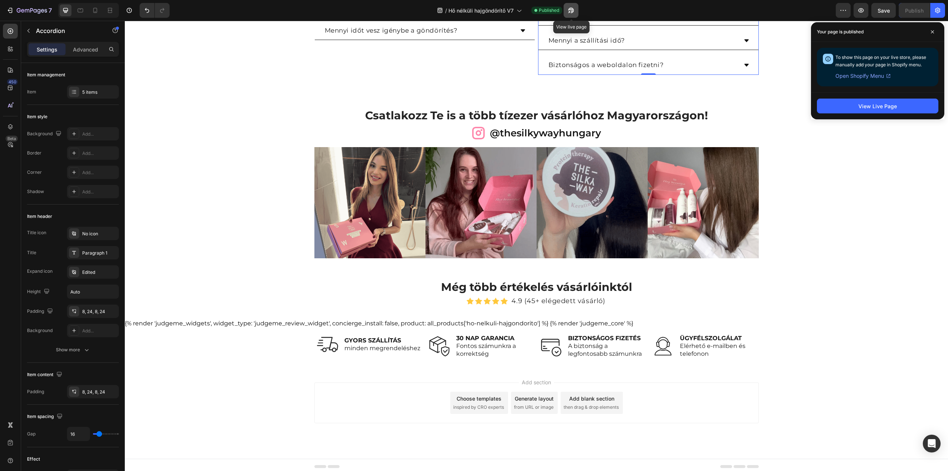
click at [574, 8] on icon "button" at bounding box center [570, 10] width 7 height 7
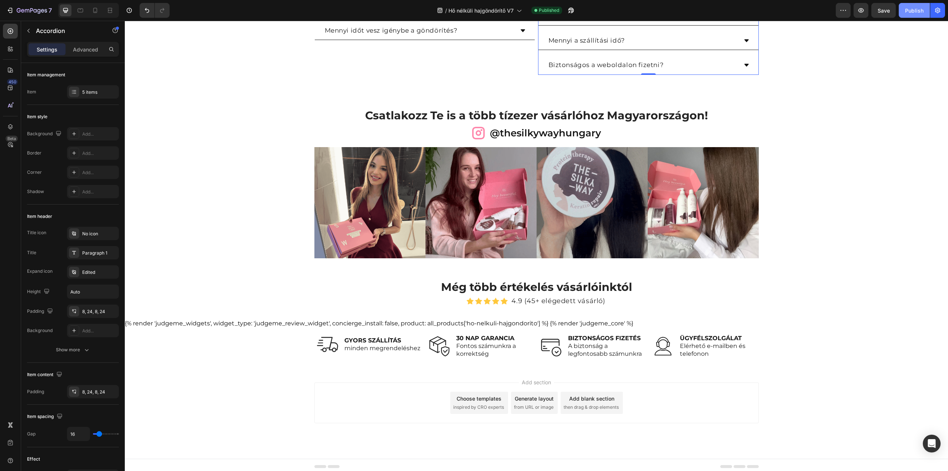
click at [913, 13] on div "Publish" at bounding box center [914, 11] width 19 height 8
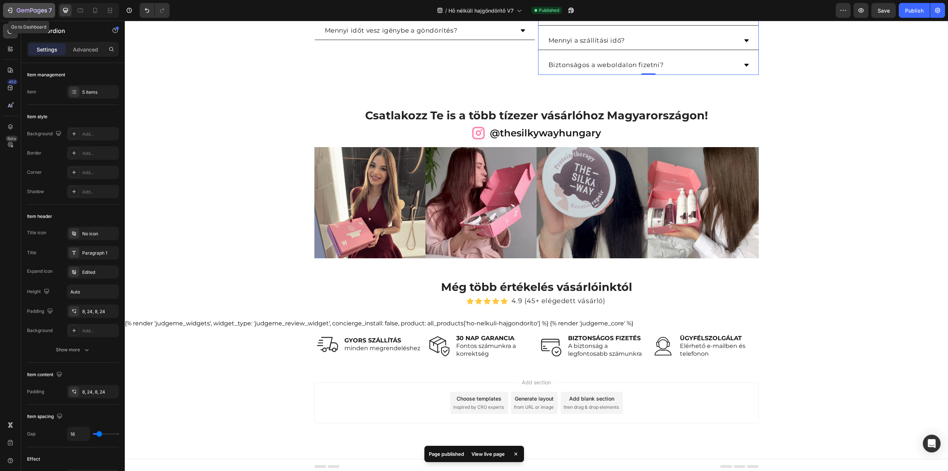
click at [30, 12] on icon "button" at bounding box center [31, 10] width 3 height 4
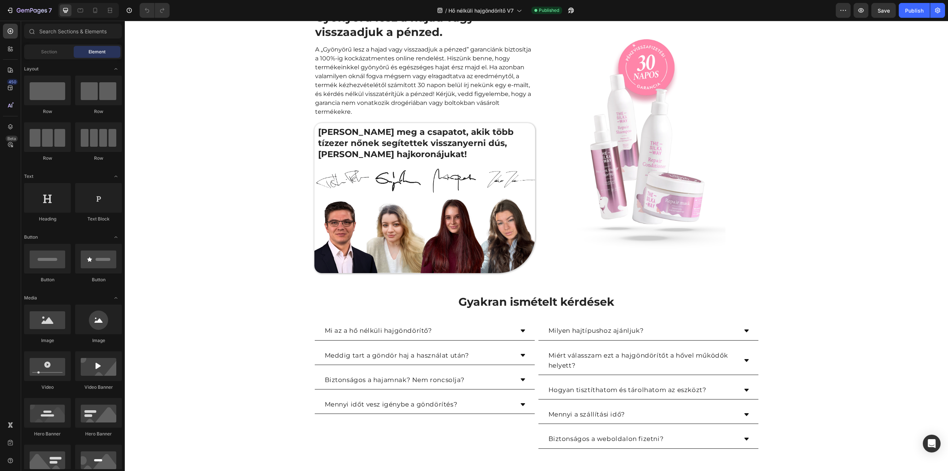
scroll to position [1000, 0]
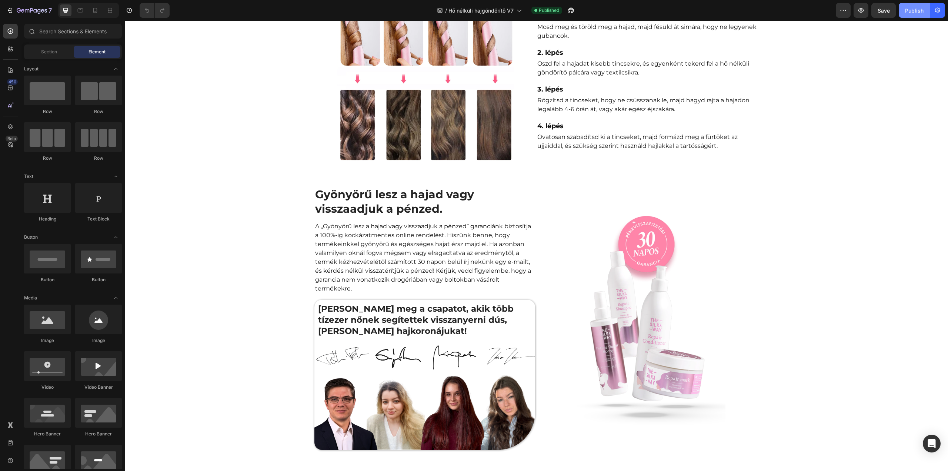
click at [918, 14] on button "Publish" at bounding box center [914, 10] width 31 height 15
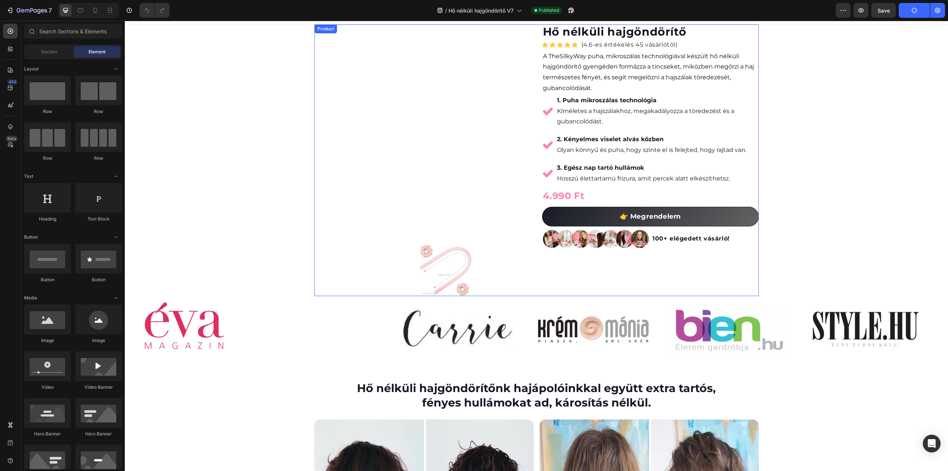
scroll to position [0, 0]
